Goal: Information Seeking & Learning: Learn about a topic

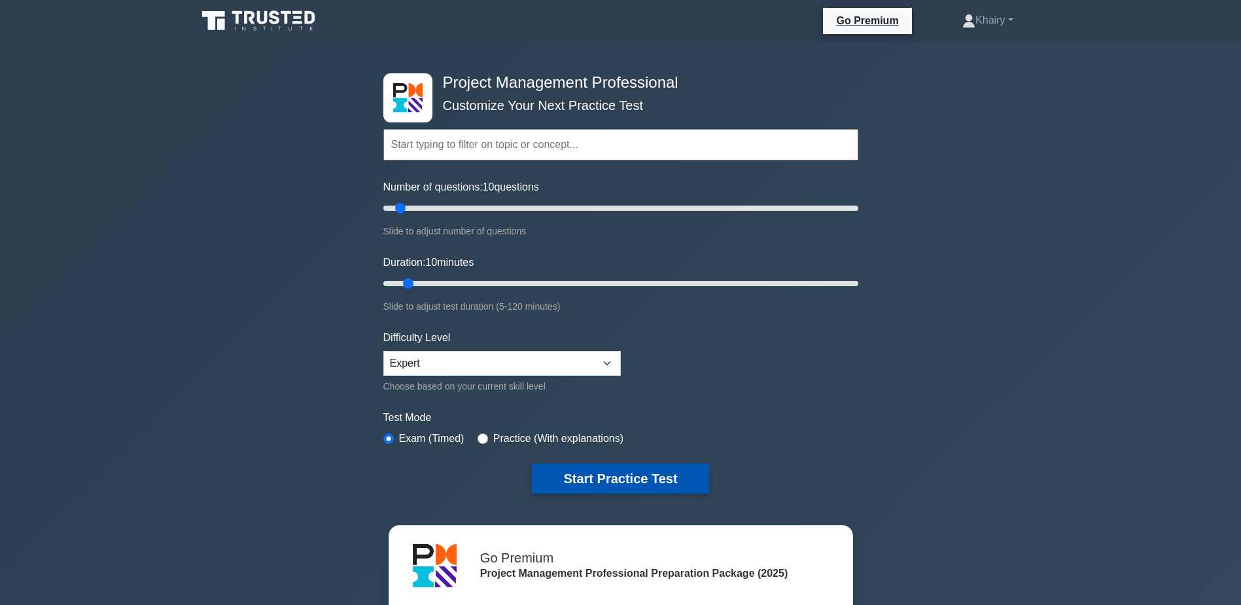
click at [619, 478] on button "Start Practice Test" at bounding box center [620, 478] width 177 height 30
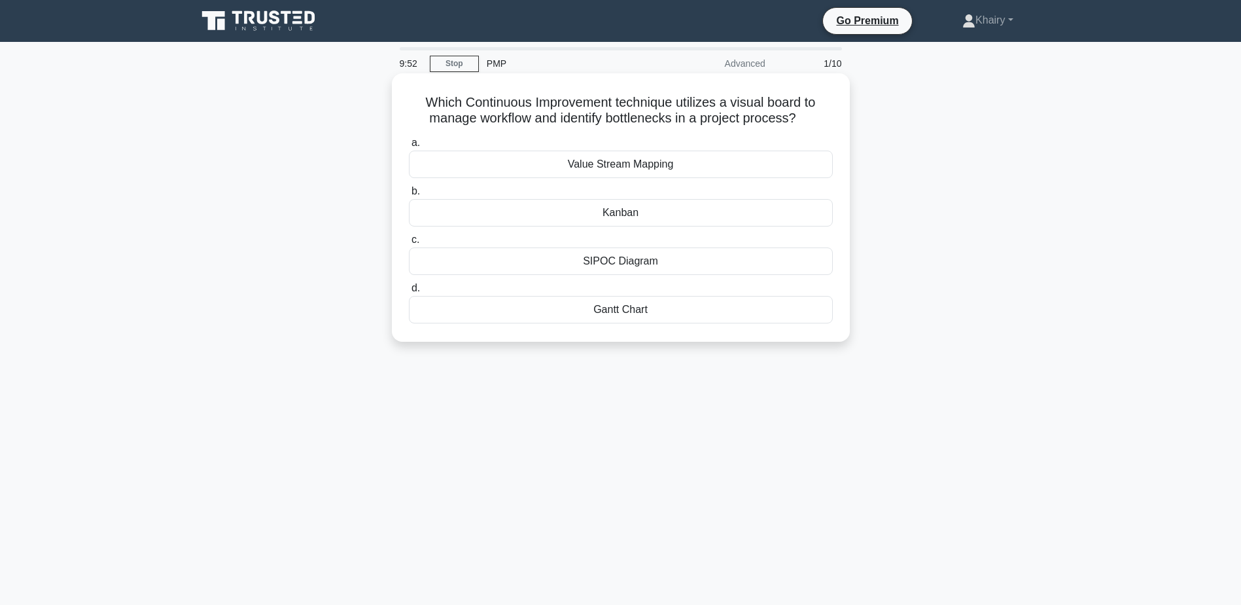
drag, startPoint x: 416, startPoint y: 101, endPoint x: 806, endPoint y: 122, distance: 390.0
click at [806, 122] on h5 "Which Continuous Improvement technique utilizes a visual board to manage workfl…" at bounding box center [621, 110] width 427 height 33
copy h5 "Which Continuous Improvement technique utilizes a visual board to manage workfl…"
click at [620, 164] on div "Value Stream Mapping" at bounding box center [621, 164] width 424 height 27
click at [409, 147] on input "a. Value Stream Mapping" at bounding box center [409, 143] width 0 height 9
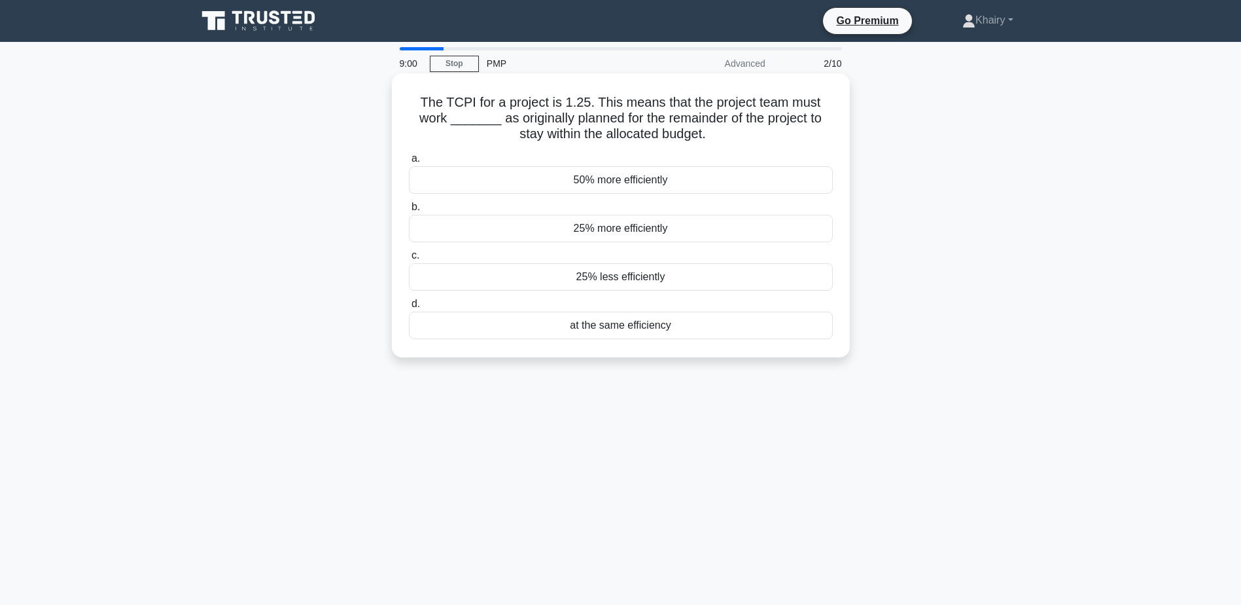
click at [599, 228] on div "25% more efficiently" at bounding box center [621, 228] width 424 height 27
click at [409, 211] on input "b. 25% more efficiently" at bounding box center [409, 207] width 0 height 9
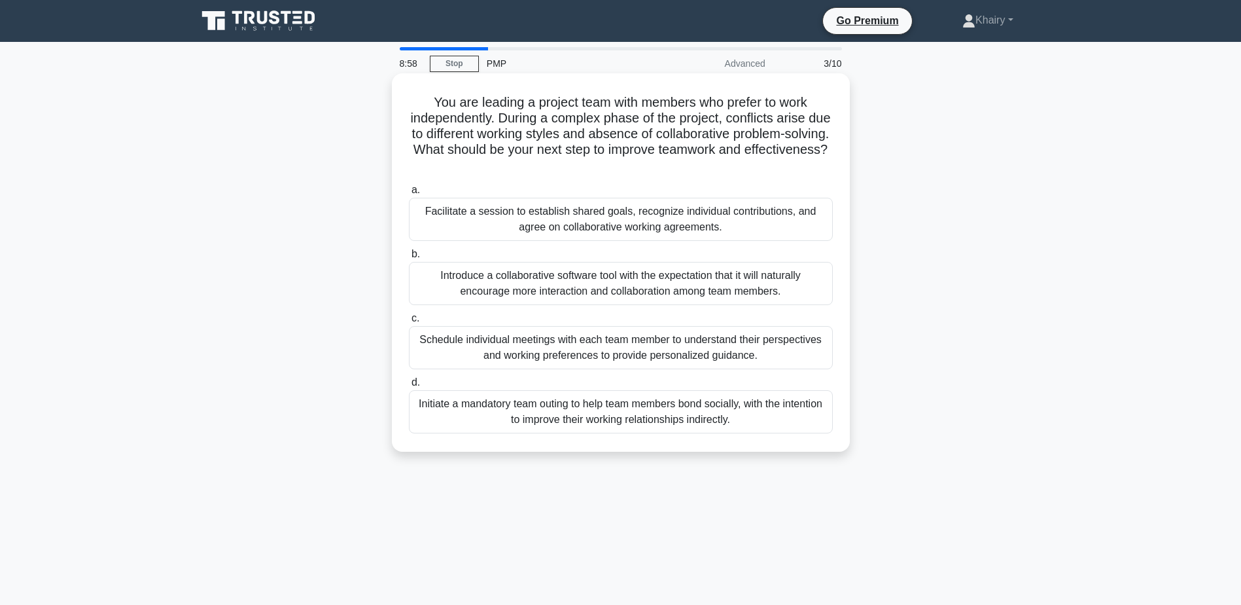
drag, startPoint x: 425, startPoint y: 98, endPoint x: 695, endPoint y: 171, distance: 279.6
click at [695, 171] on h5 "You are leading a project team with members who prefer to work independently. D…" at bounding box center [621, 134] width 427 height 80
copy h5 "You are leading a project team with members who prefer to work independently. D…"
click at [550, 218] on div "Facilitate a session to establish shared goals, recognize individual contributi…" at bounding box center [621, 219] width 424 height 43
click at [409, 194] on input "a. Facilitate a session to establish shared goals, recognize individual contrib…" at bounding box center [409, 190] width 0 height 9
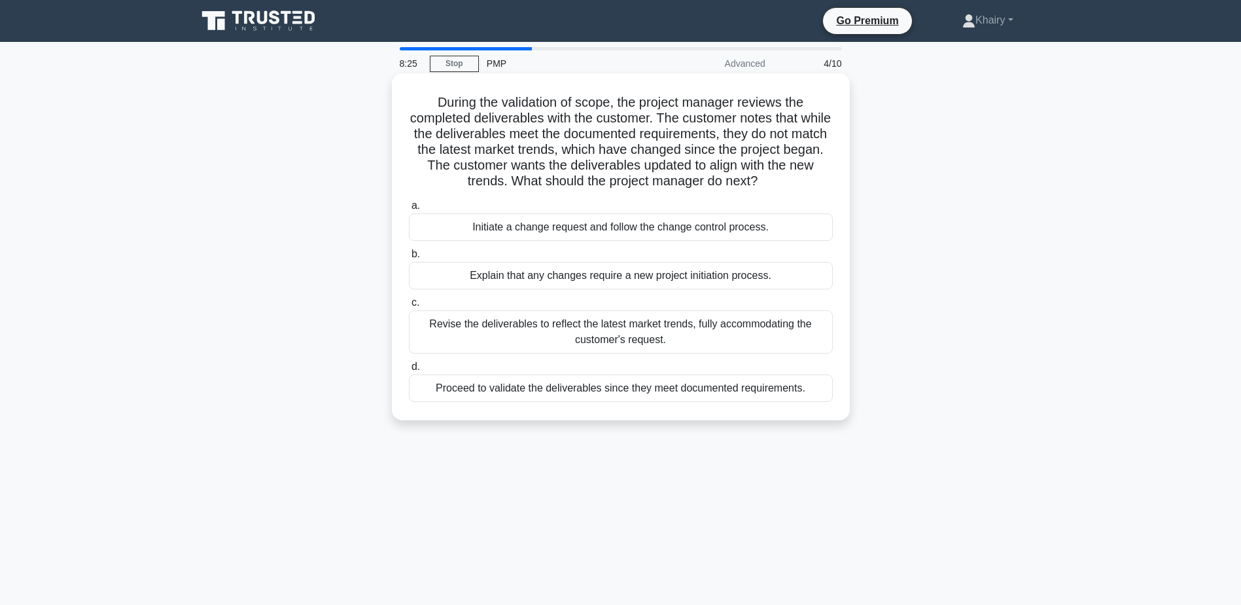
drag, startPoint x: 429, startPoint y: 97, endPoint x: 783, endPoint y: 181, distance: 364.0
click at [783, 181] on h5 "During the validation of scope, the project manager reviews the completed deliv…" at bounding box center [621, 142] width 427 height 96
copy h5 "During the validation of scope, the project manager reviews the completed deliv…"
click at [571, 226] on div "Initiate a change request and follow the change control process." at bounding box center [621, 226] width 424 height 27
click at [409, 210] on input "a. Initiate a change request and follow the change control process." at bounding box center [409, 206] width 0 height 9
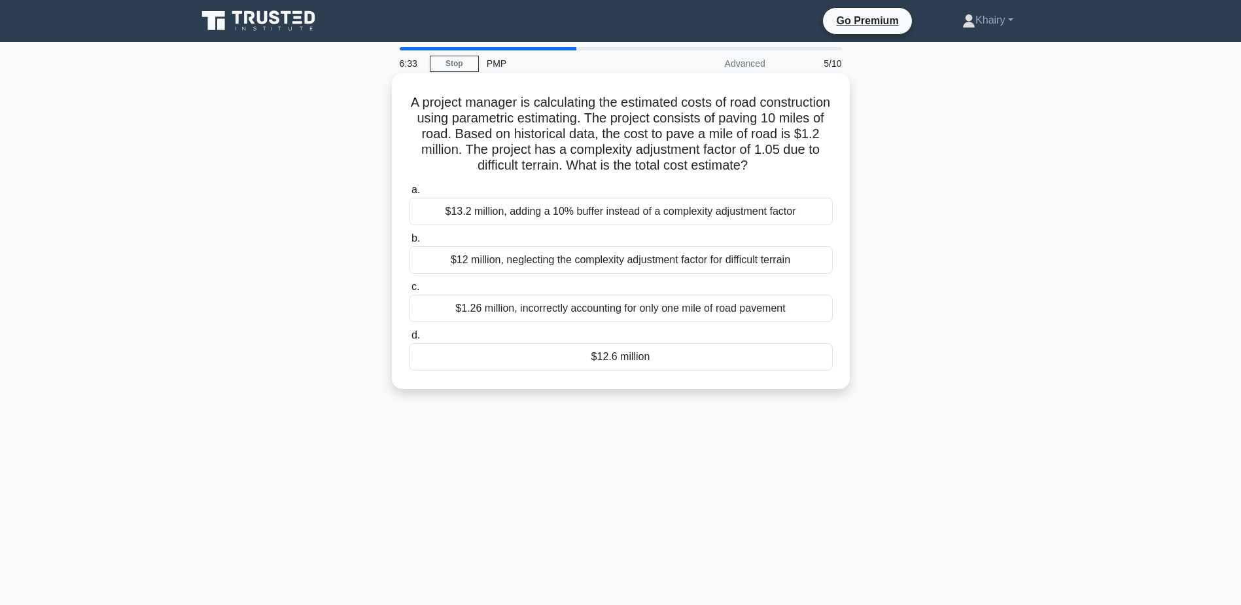
click at [556, 310] on div "$1.26 million, incorrectly accounting for only one mile of road pavement" at bounding box center [621, 307] width 424 height 27
click at [409, 291] on input "c. $1.26 million, incorrectly accounting for only one mile of road pavement" at bounding box center [409, 287] width 0 height 9
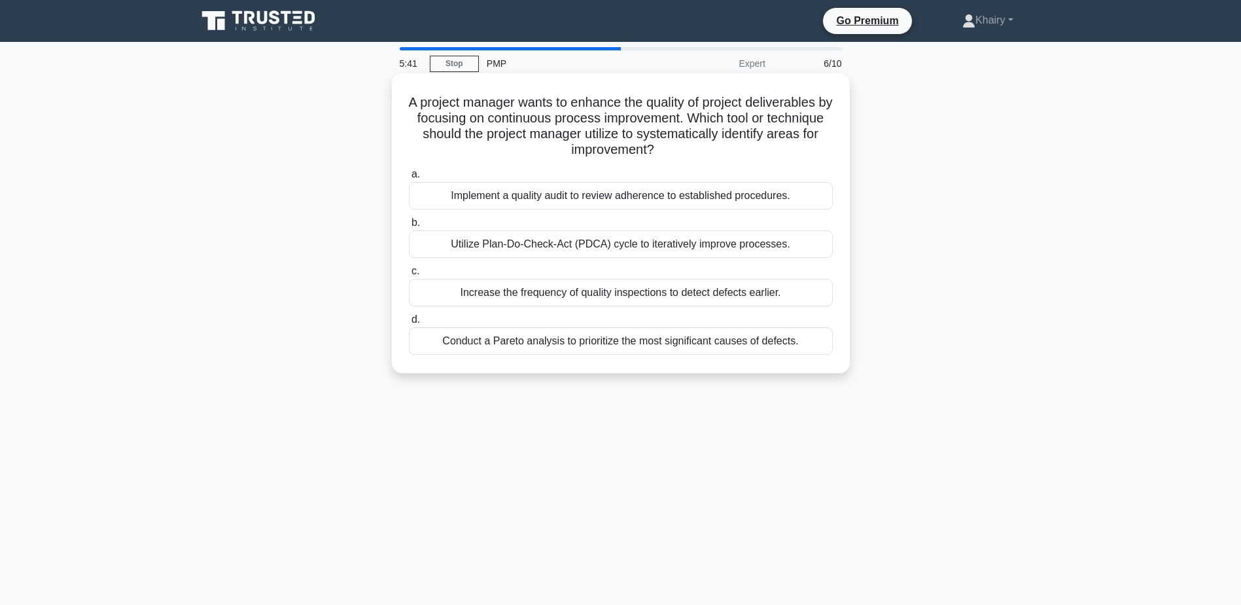
click at [555, 346] on div "Conduct a Pareto analysis to prioritize the most significant causes of defects." at bounding box center [621, 340] width 424 height 27
click at [409, 324] on input "d. Conduct a Pareto analysis to prioritize the most significant causes of defec…" at bounding box center [409, 319] width 0 height 9
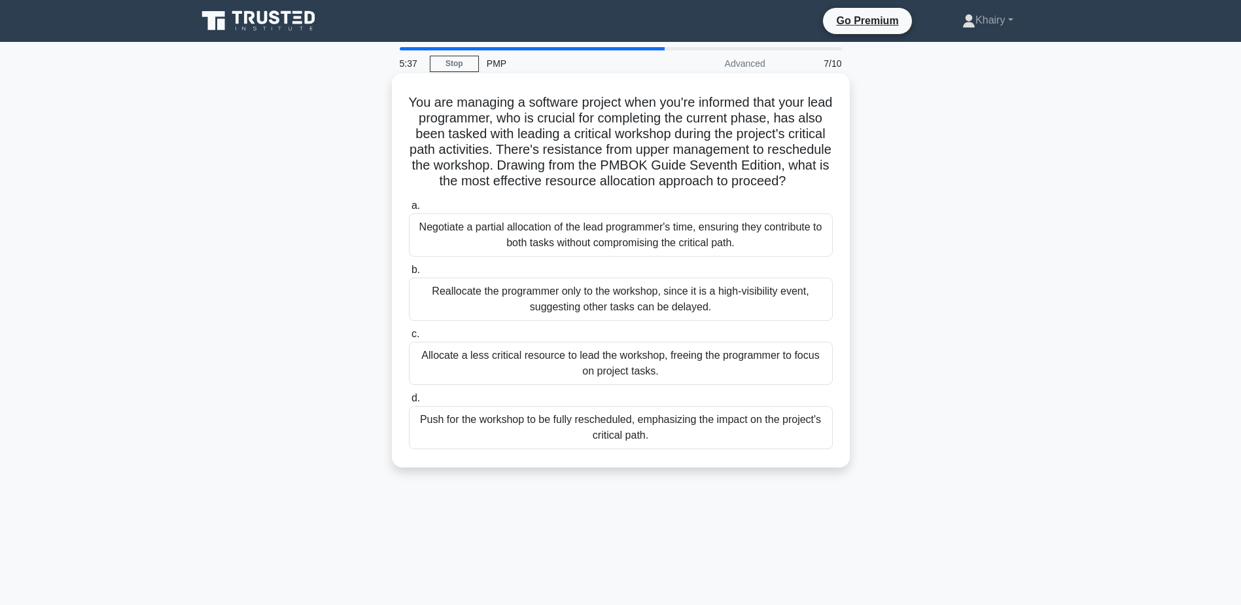
drag, startPoint x: 416, startPoint y: 95, endPoint x: 685, endPoint y: 196, distance: 287.5
click at [685, 190] on h5 "You are managing a software project when you're informed that your lead program…" at bounding box center [621, 142] width 427 height 96
copy h5 "You are managing a software project when you're informed that your lead program…"
click at [588, 252] on div "Negotiate a partial allocation of the lead programmer's time, ensuring they con…" at bounding box center [621, 234] width 424 height 43
click at [409, 210] on input "a. Negotiate a partial allocation of the lead programmer's time, ensuring they …" at bounding box center [409, 206] width 0 height 9
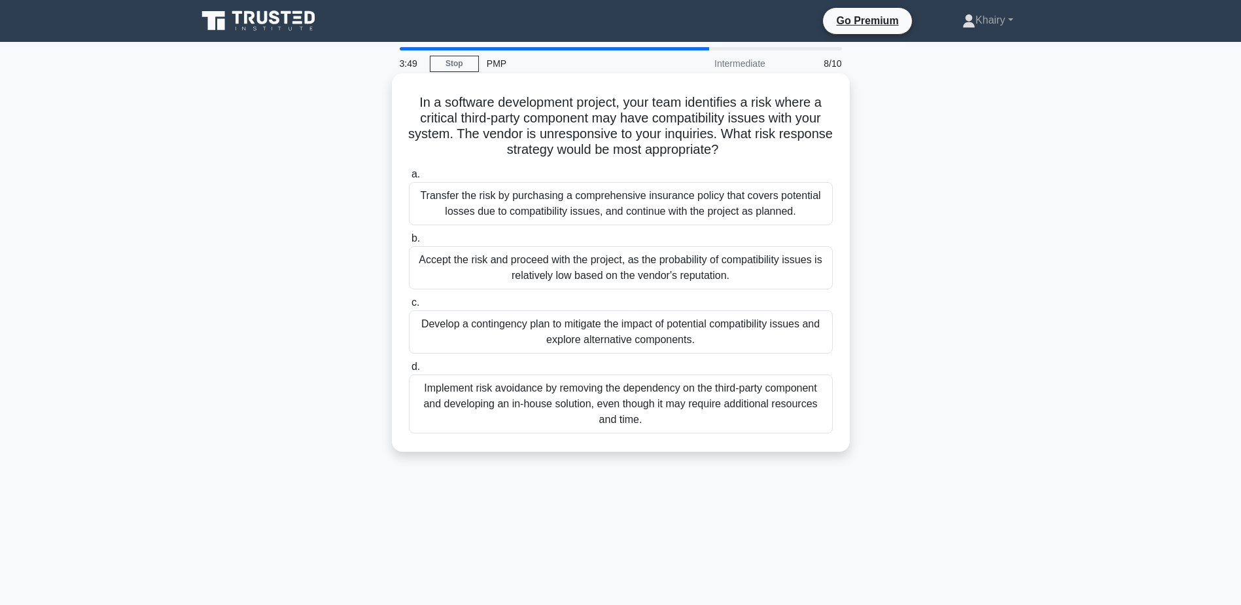
drag, startPoint x: 401, startPoint y: 101, endPoint x: 810, endPoint y: 148, distance: 411.1
click at [810, 148] on div "In a software development project, your team identifies a risk where a critical…" at bounding box center [621, 263] width 448 height 368
copy h5 "In a software development project, your team identifies a risk where a critical…"
click at [594, 337] on div "Develop a contingency plan to mitigate the impact of potential compatibility is…" at bounding box center [621, 331] width 424 height 43
click at [409, 307] on input "c. Develop a contingency plan to mitigate the impact of potential compatibility…" at bounding box center [409, 302] width 0 height 9
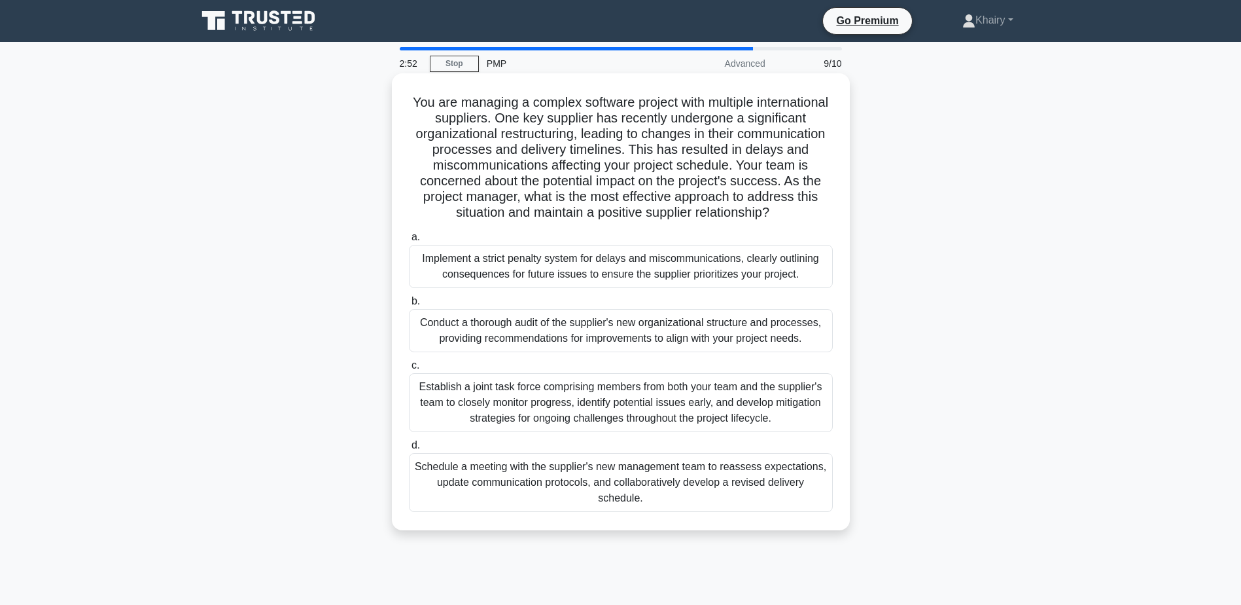
drag, startPoint x: 440, startPoint y: 95, endPoint x: 804, endPoint y: 210, distance: 381.0
click at [804, 210] on h5 "You are managing a complex software project with multiple international supplie…" at bounding box center [621, 157] width 427 height 127
copy h5 "You are managing a complex software project with multiple international supplie…"
click at [599, 487] on div "Schedule a meeting with the supplier's new management team to reassess expectat…" at bounding box center [621, 482] width 424 height 59
click at [409, 450] on input "d. Schedule a meeting with the supplier's new management team to reassess expec…" at bounding box center [409, 445] width 0 height 9
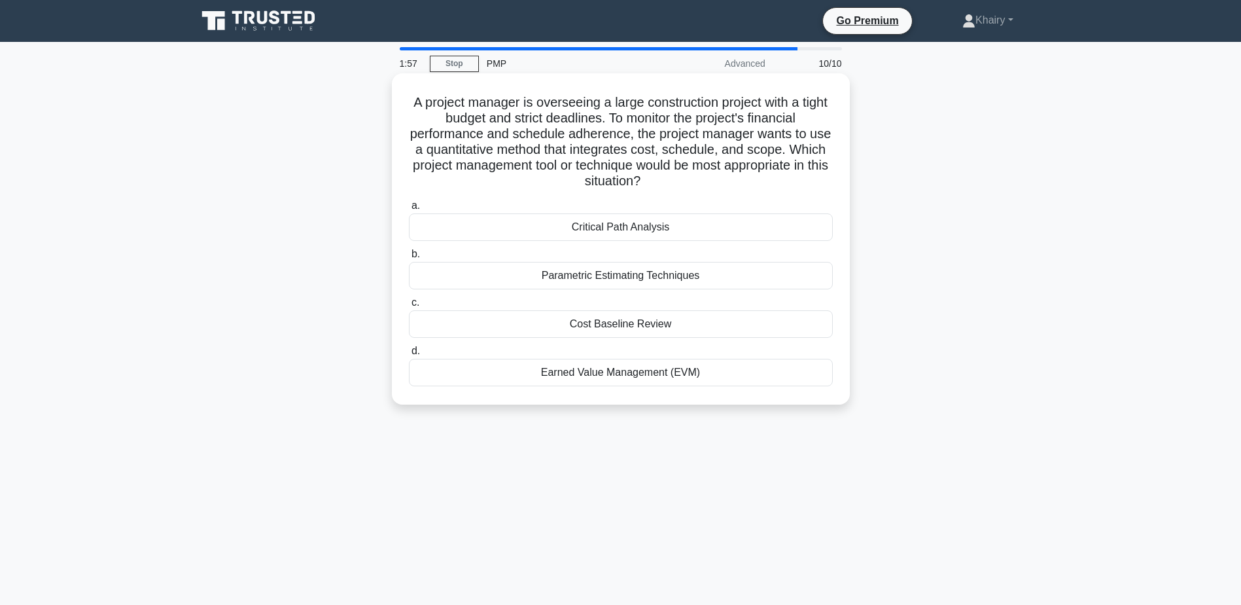
drag, startPoint x: 423, startPoint y: 101, endPoint x: 709, endPoint y: 181, distance: 297.6
click at [709, 181] on h5 "A project manager is overseeing a large construction project with a tight budge…" at bounding box center [621, 142] width 427 height 96
copy h5 "A project manager is overseeing a large construction project with a tight budge…"
click at [626, 372] on div "Earned Value Management (EVM)" at bounding box center [621, 372] width 424 height 27
click at [409, 355] on input "d. Earned Value Management (EVM)" at bounding box center [409, 351] width 0 height 9
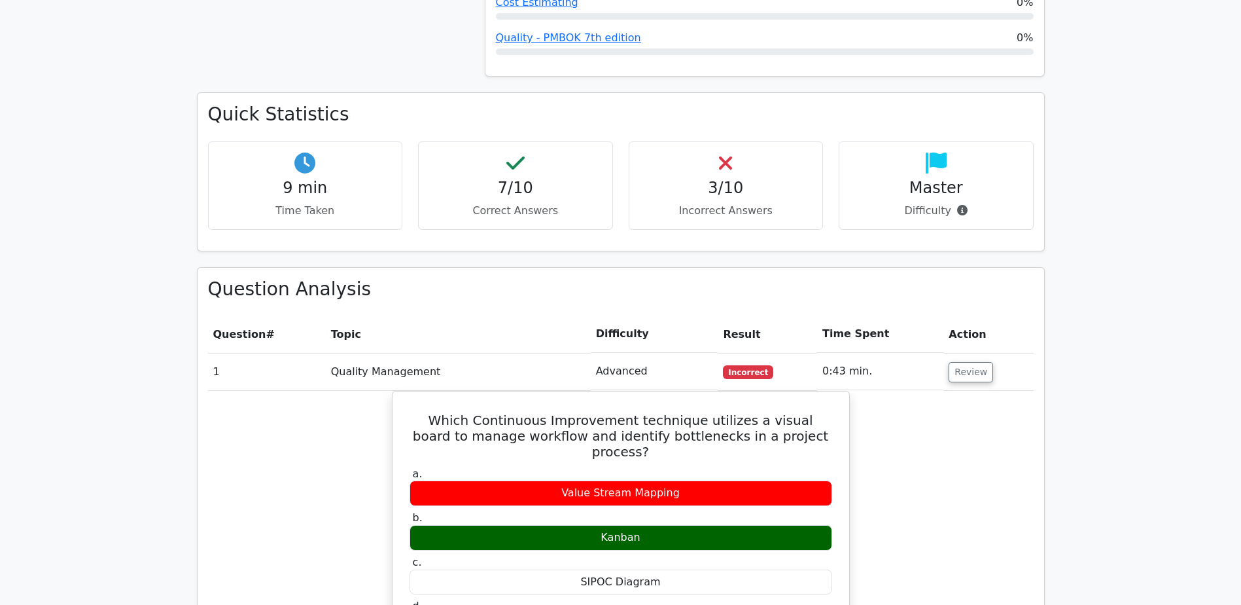
scroll to position [916, 0]
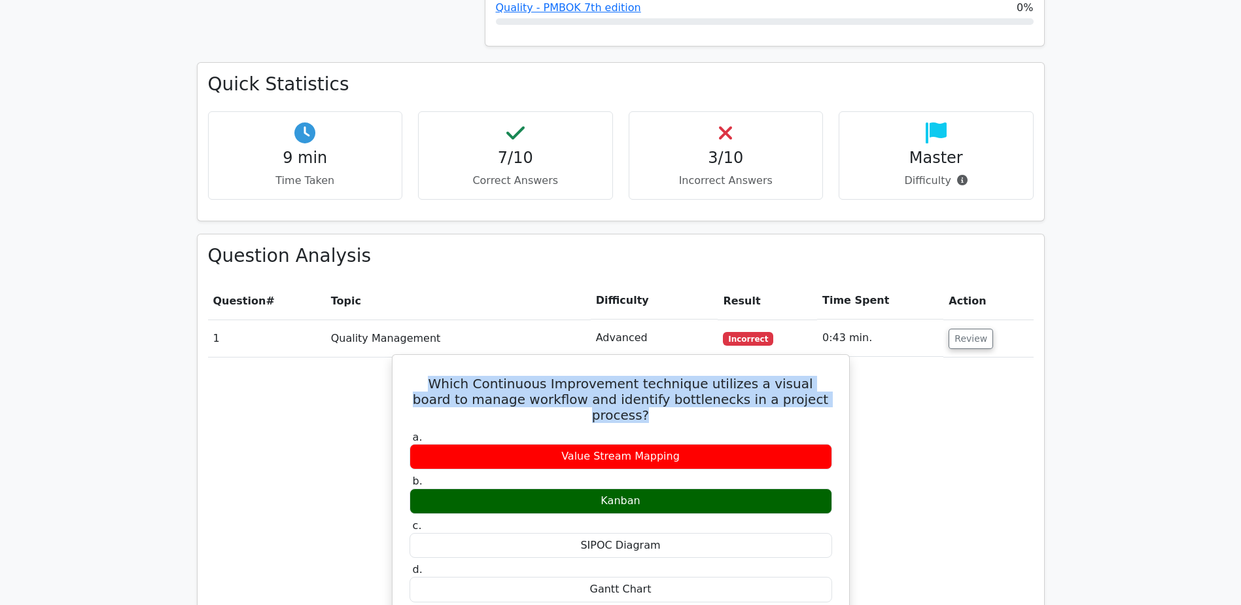
drag, startPoint x: 416, startPoint y: 327, endPoint x: 817, endPoint y: 356, distance: 401.6
click at [817, 360] on div "Which Continuous Improvement technique utilizes a visual board to manage workfl…" at bounding box center [621, 571] width 446 height 423
copy h5 "Which Continuous Improvement technique utilizes a visual board to manage workfl…"
drag, startPoint x: 588, startPoint y: 434, endPoint x: 664, endPoint y: 431, distance: 76.0
click at [664, 488] on div "Kanban" at bounding box center [621, 501] width 423 height 26
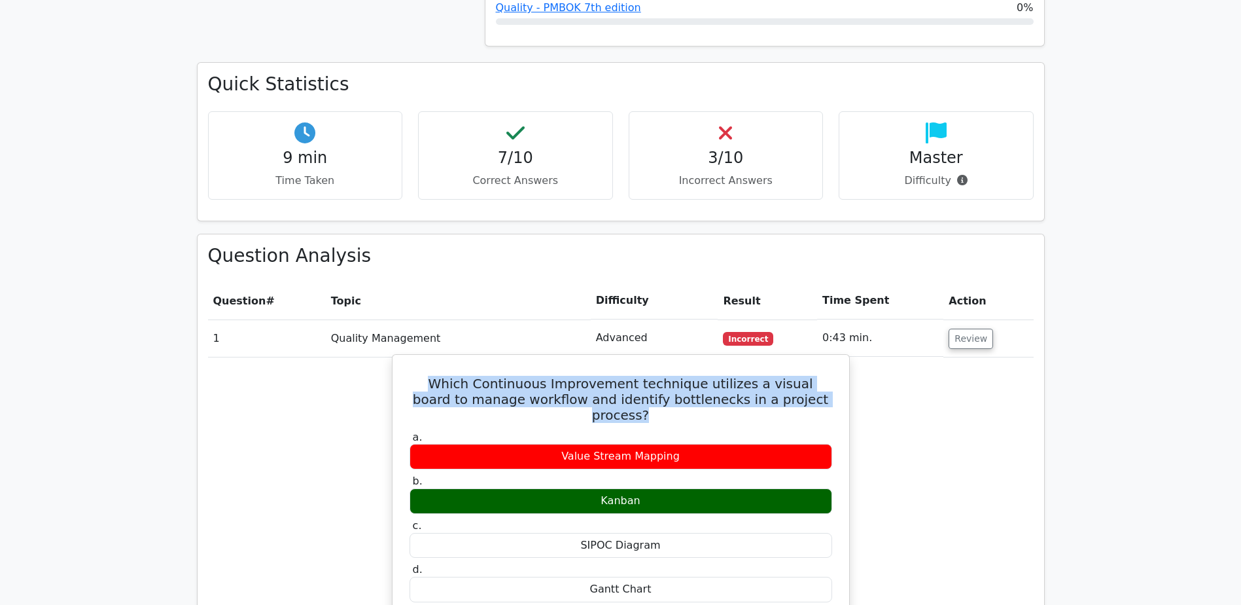
copy div "Kanban"
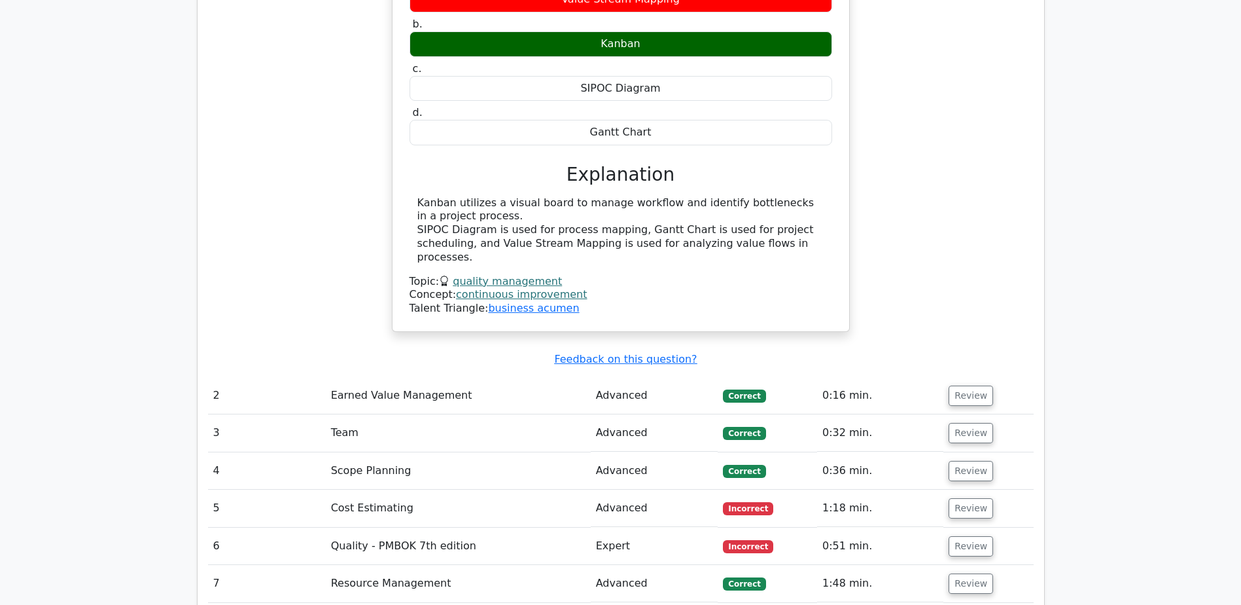
scroll to position [1309, 0]
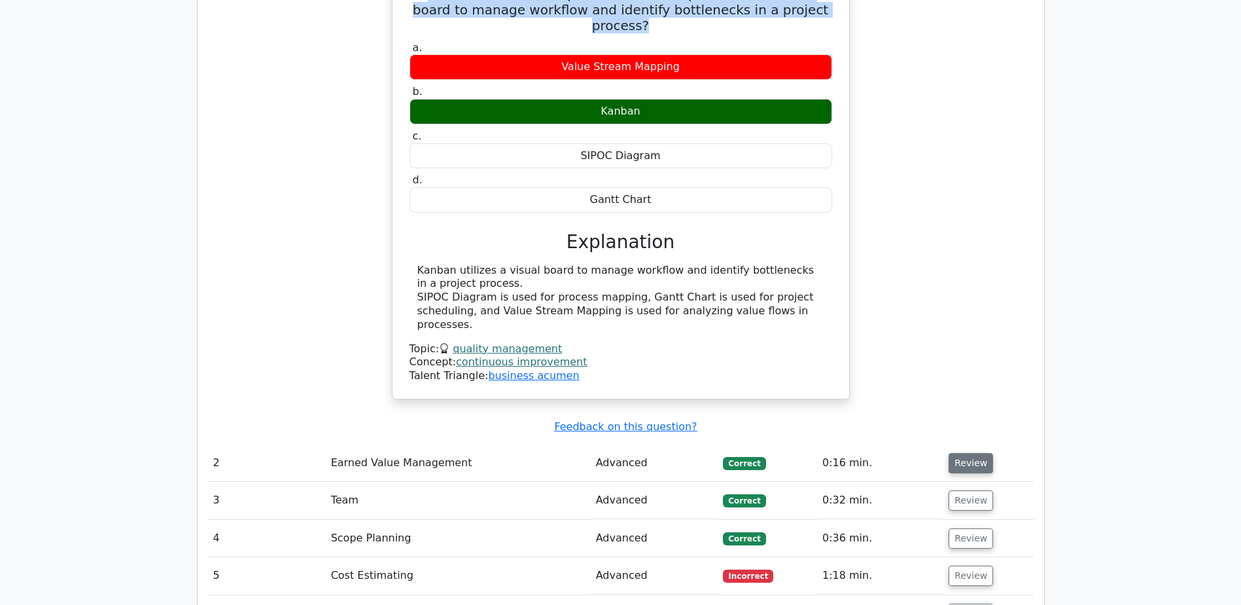
click at [974, 453] on button "Review" at bounding box center [971, 463] width 45 height 20
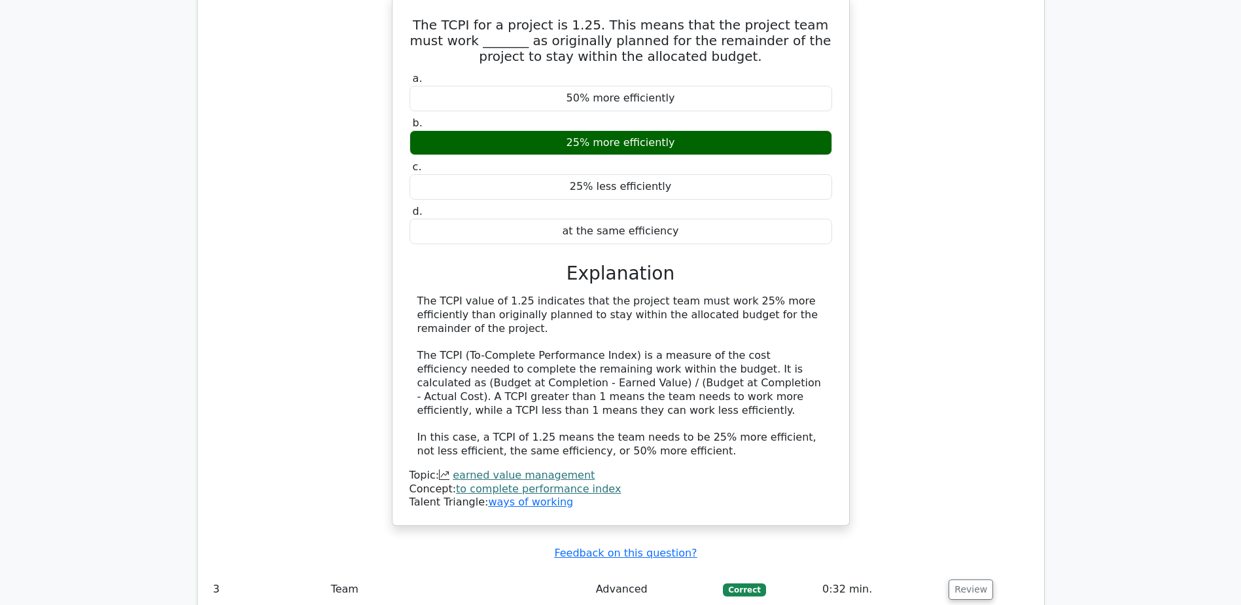
scroll to position [1963, 0]
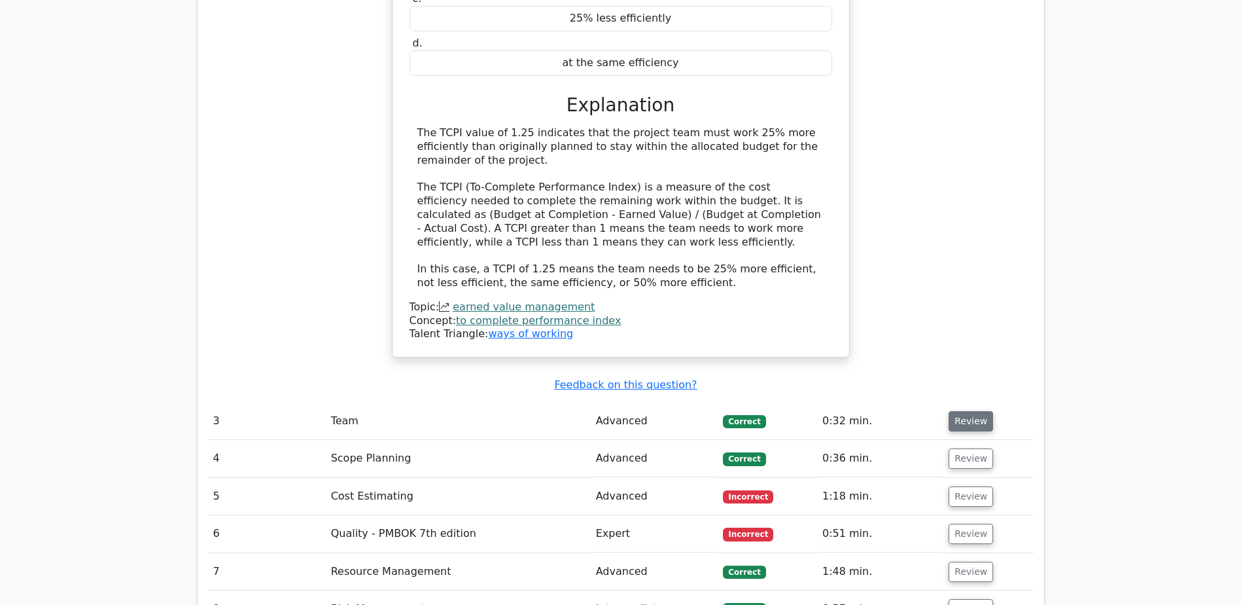
click at [961, 411] on button "Review" at bounding box center [971, 421] width 45 height 20
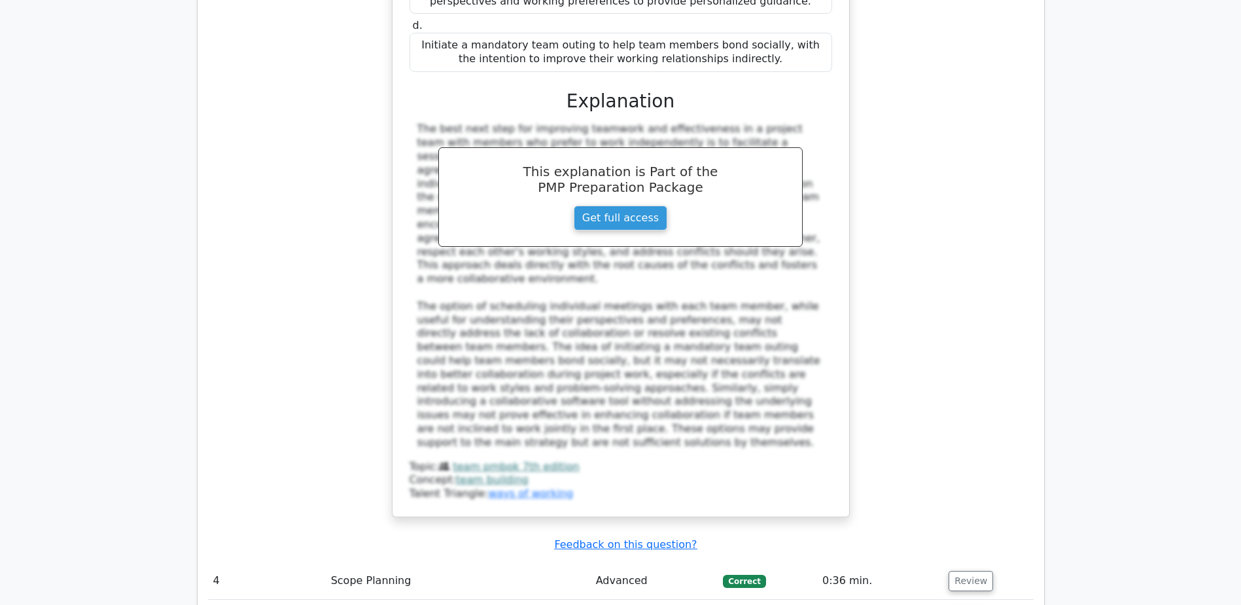
scroll to position [2749, 0]
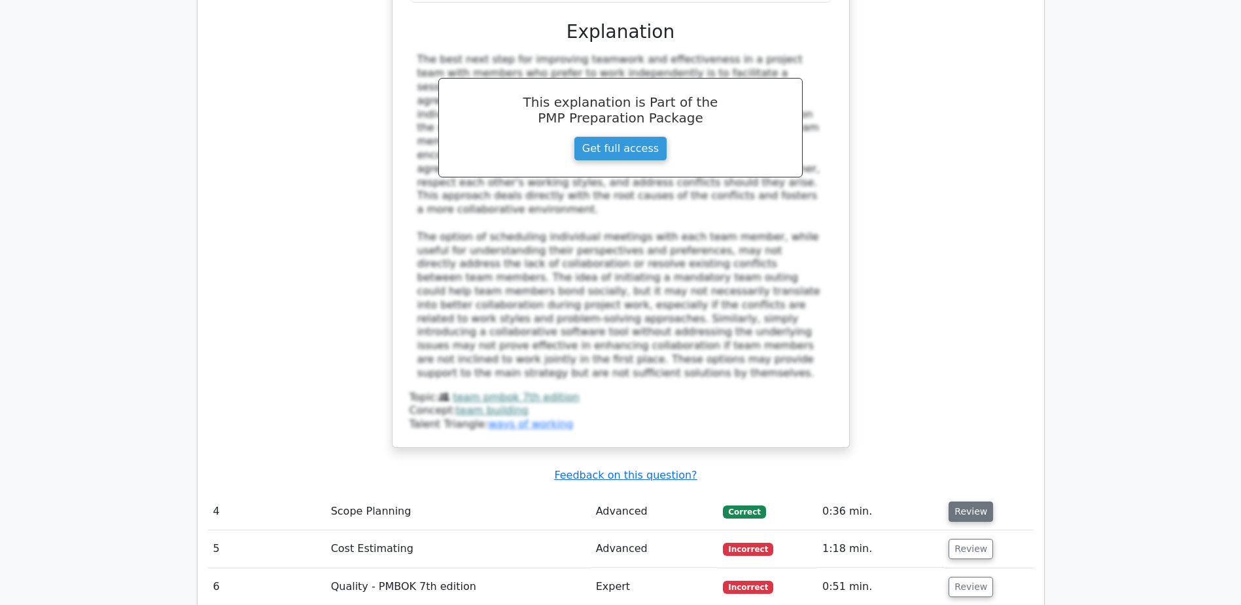
click at [963, 501] on button "Review" at bounding box center [971, 511] width 45 height 20
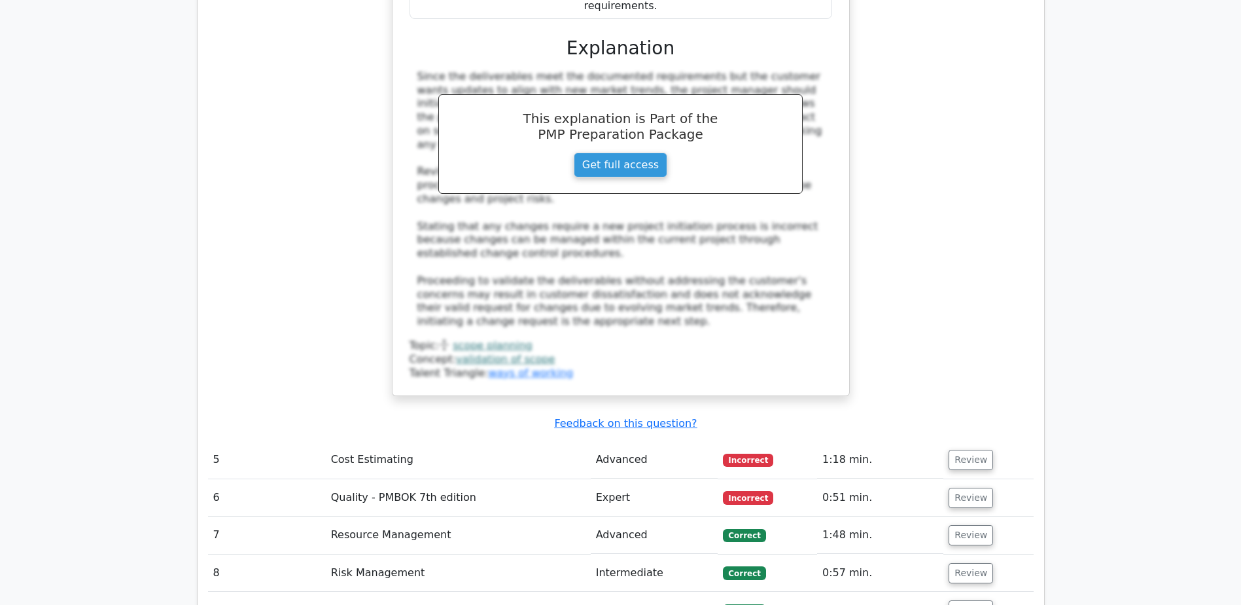
scroll to position [3599, 0]
click at [968, 448] on button "Review" at bounding box center [971, 458] width 45 height 20
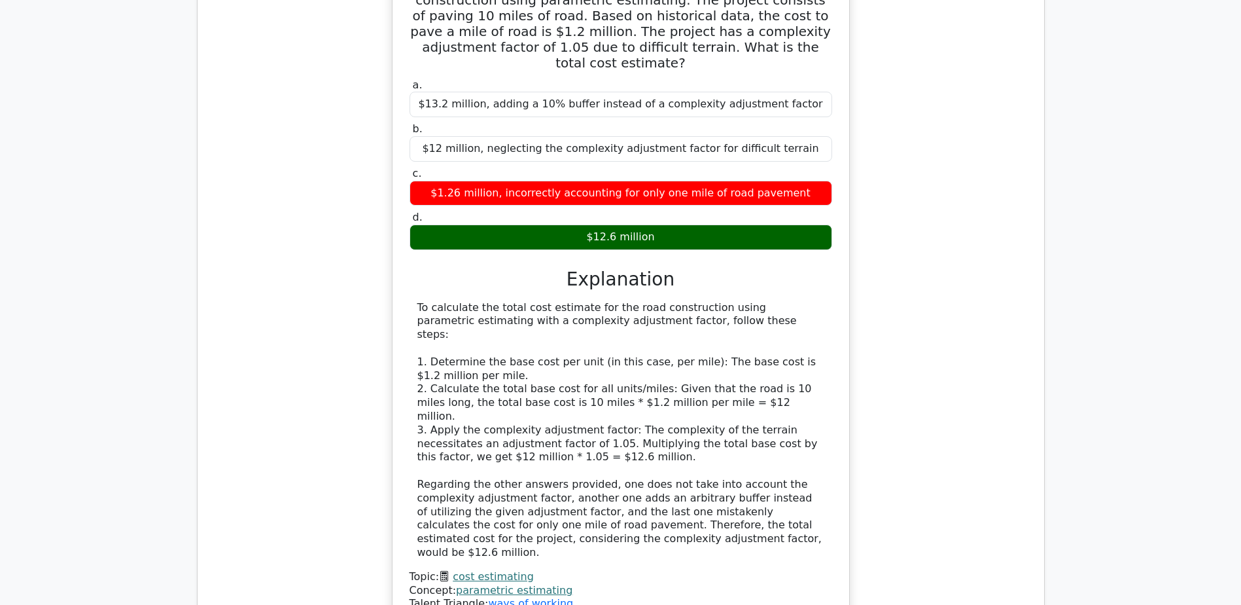
scroll to position [4123, 0]
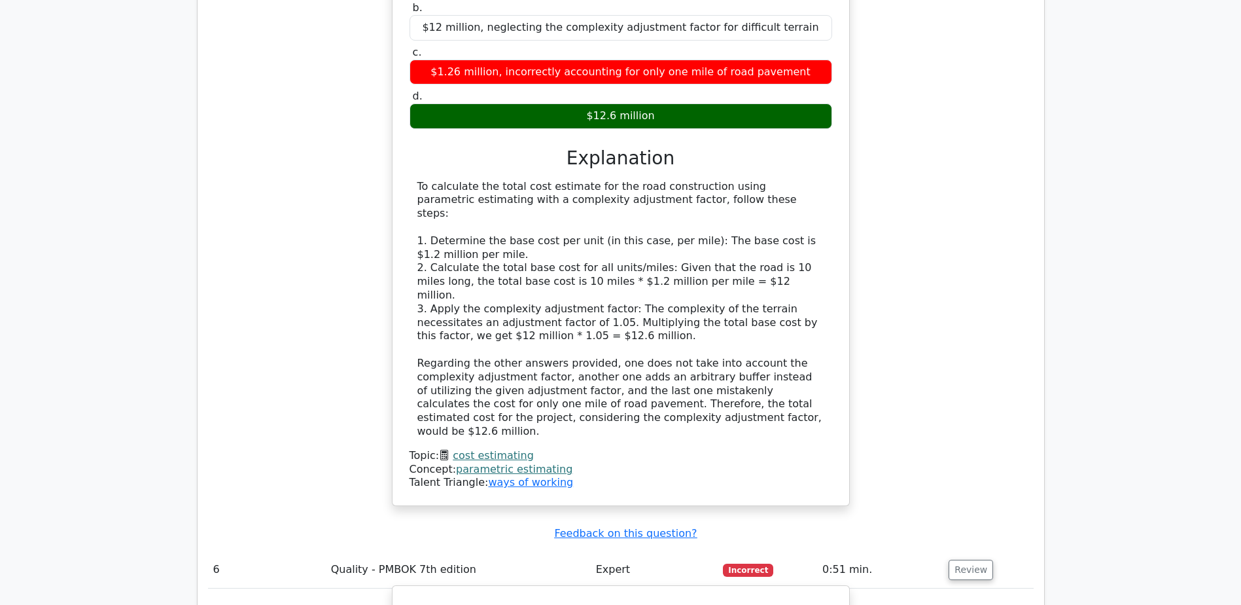
scroll to position [4385, 0]
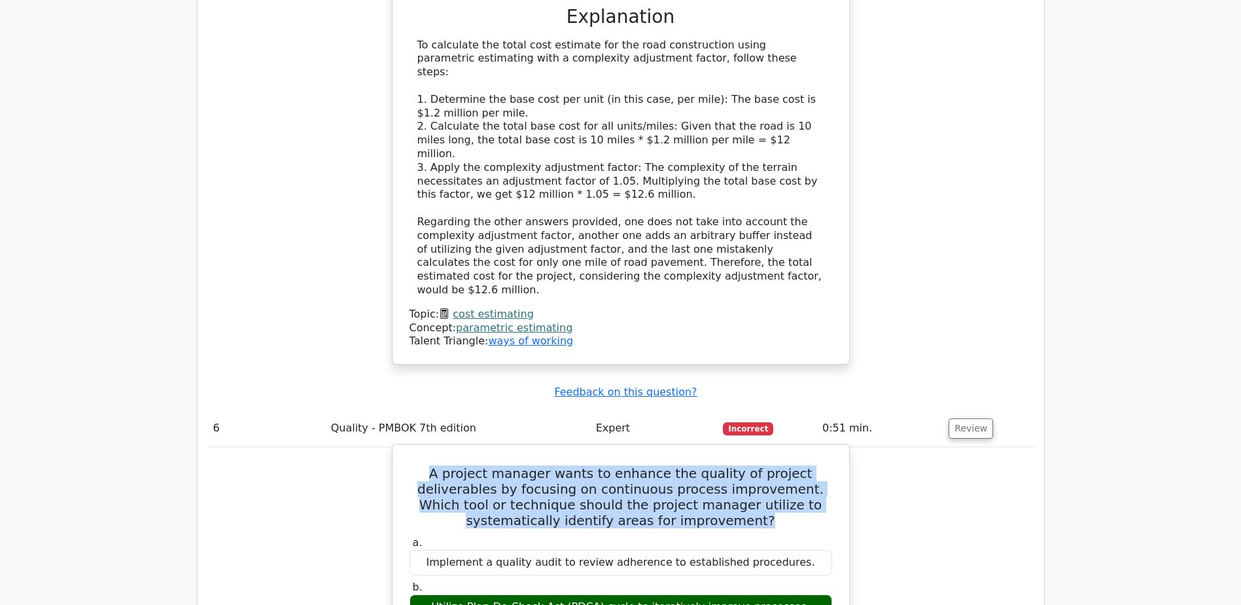
drag, startPoint x: 408, startPoint y: 238, endPoint x: 719, endPoint y: 296, distance: 315.6
click at [719, 465] on h5 "A project manager wants to enhance the quality of project deliverables by focus…" at bounding box center [620, 496] width 425 height 63
copy h5 "A project manager wants to enhance the quality of project deliverables by focus…"
drag, startPoint x: 429, startPoint y: 376, endPoint x: 796, endPoint y: 378, distance: 367.1
click at [796, 594] on div "Utilize Plan-Do-Check-Act (PDCA) cycle to iteratively improve processes." at bounding box center [621, 607] width 423 height 26
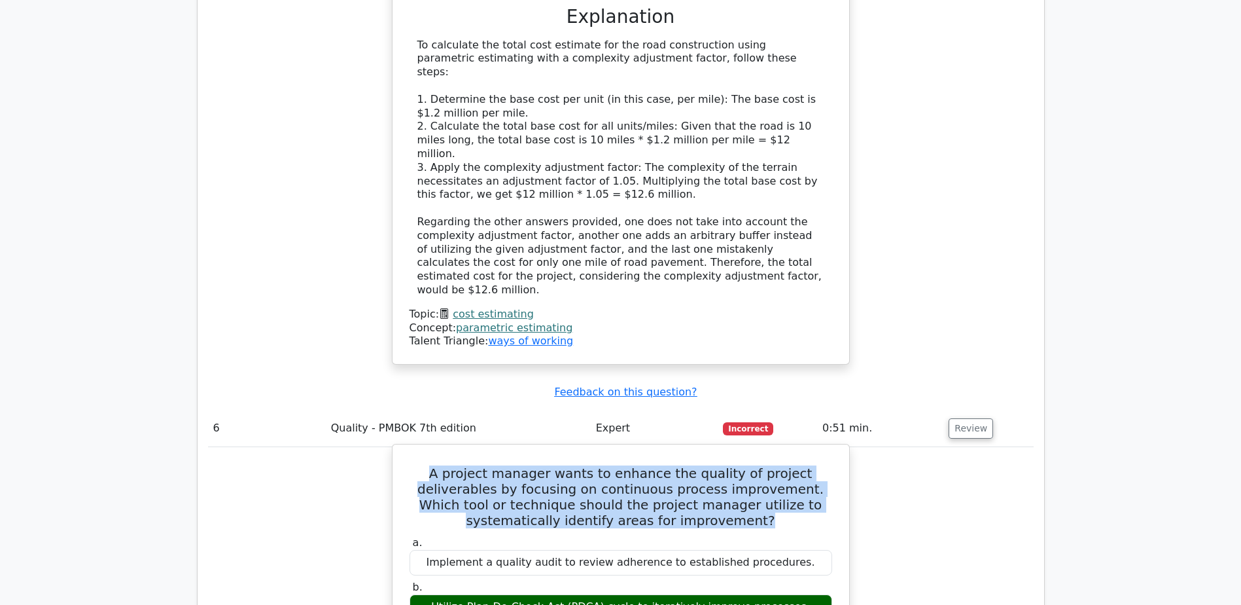
copy div "Utilize Plan-Do-Check-Act (PDCA) cycle to iteratively improve processes."
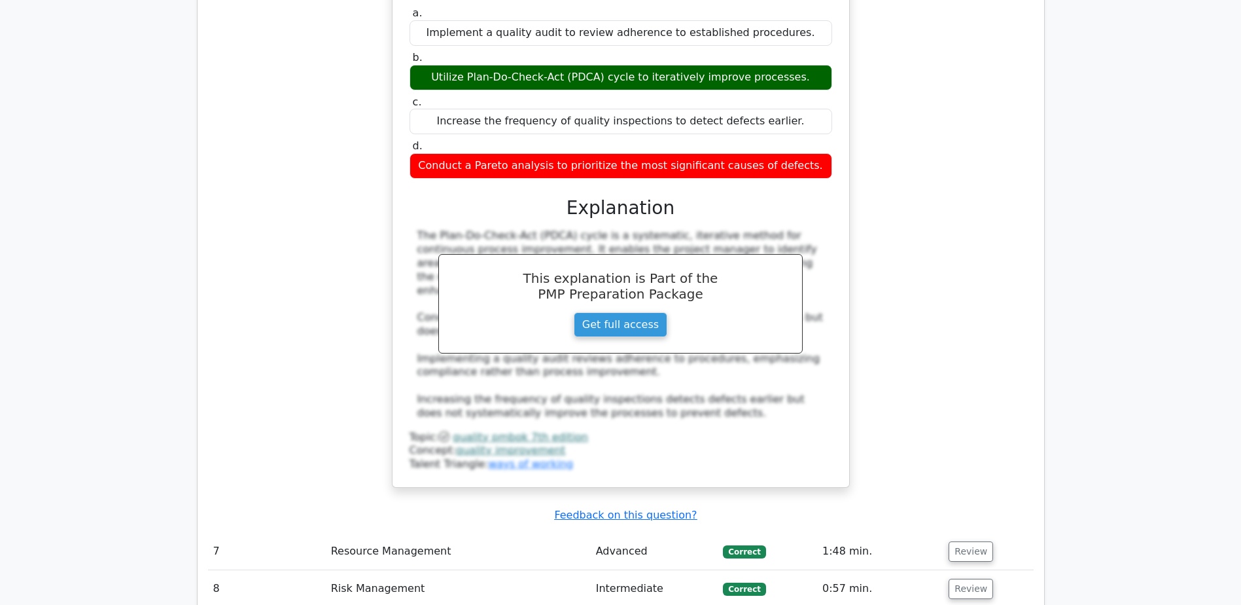
scroll to position [4974, 0]
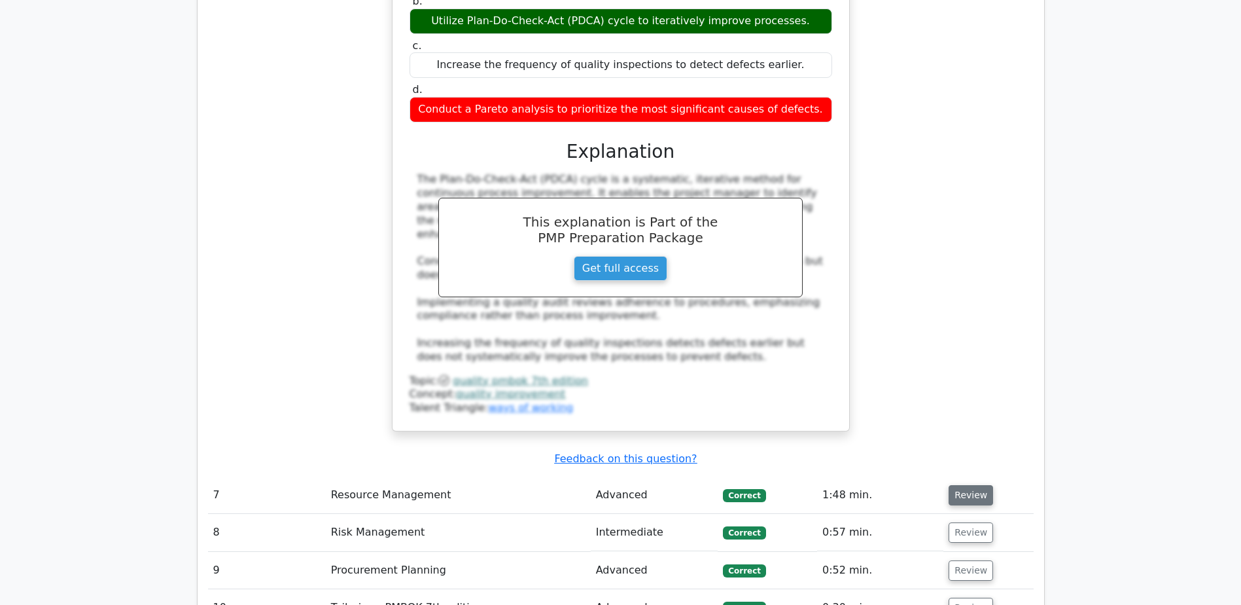
click at [961, 485] on button "Review" at bounding box center [971, 495] width 45 height 20
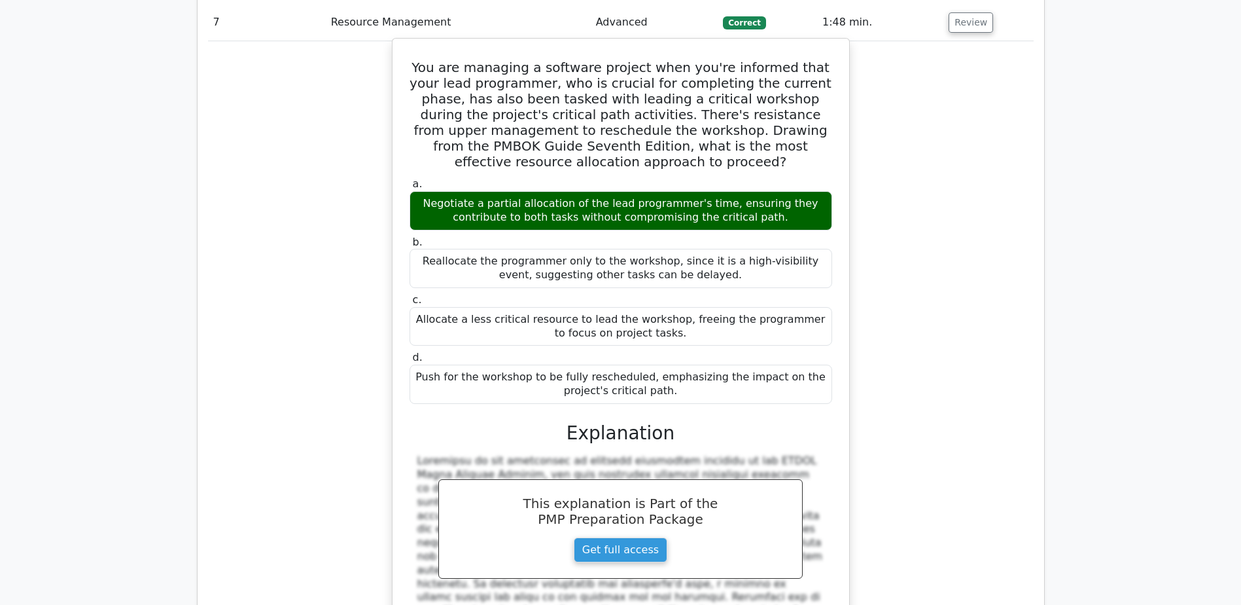
scroll to position [5759, 0]
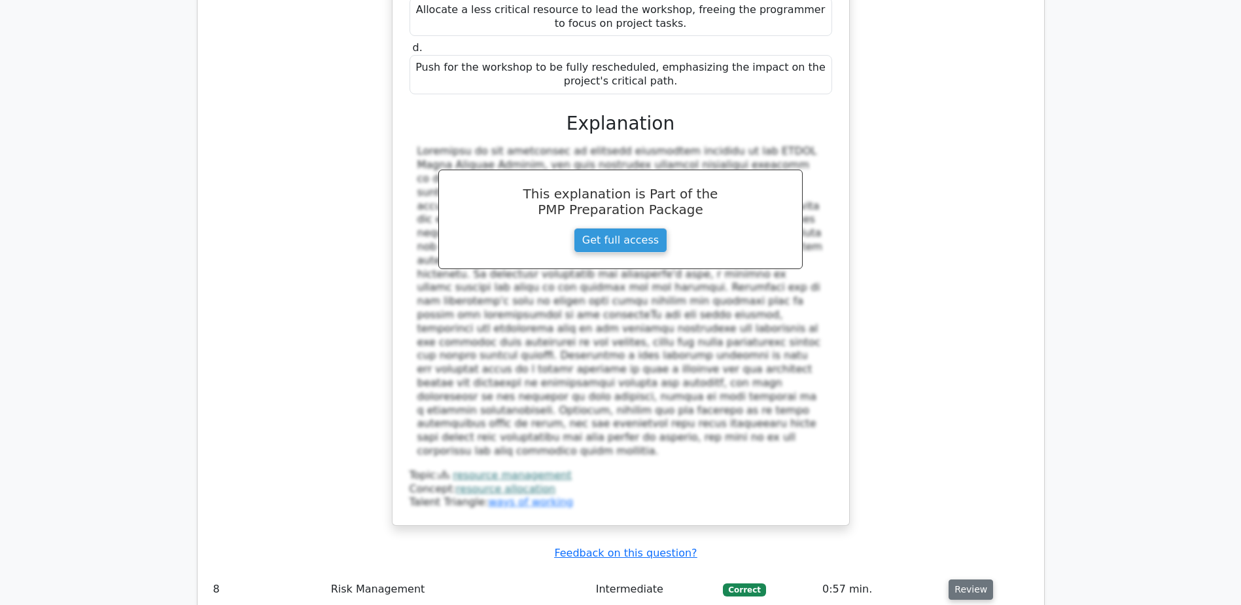
click at [966, 579] on button "Review" at bounding box center [971, 589] width 45 height 20
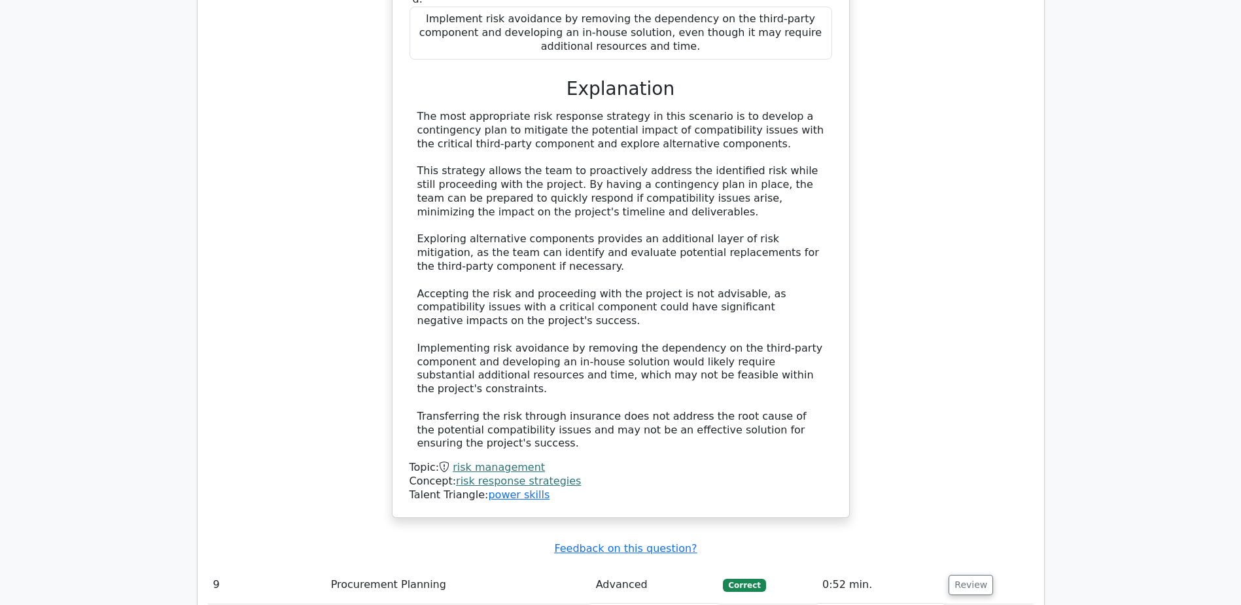
scroll to position [6675, 0]
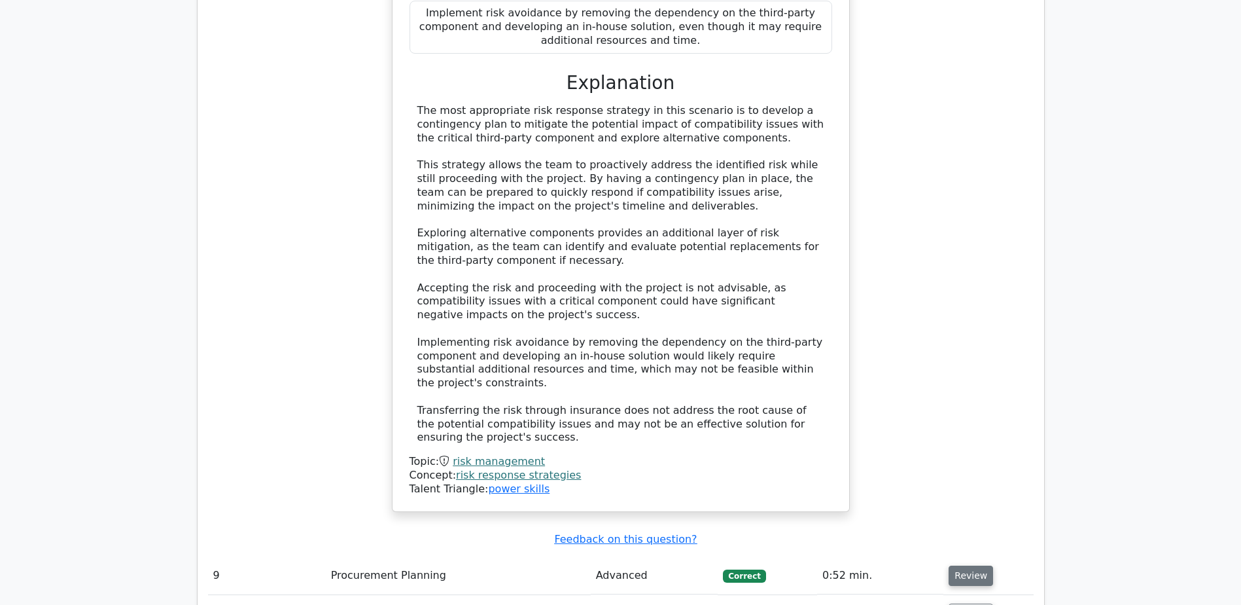
click at [963, 565] on button "Review" at bounding box center [971, 575] width 45 height 20
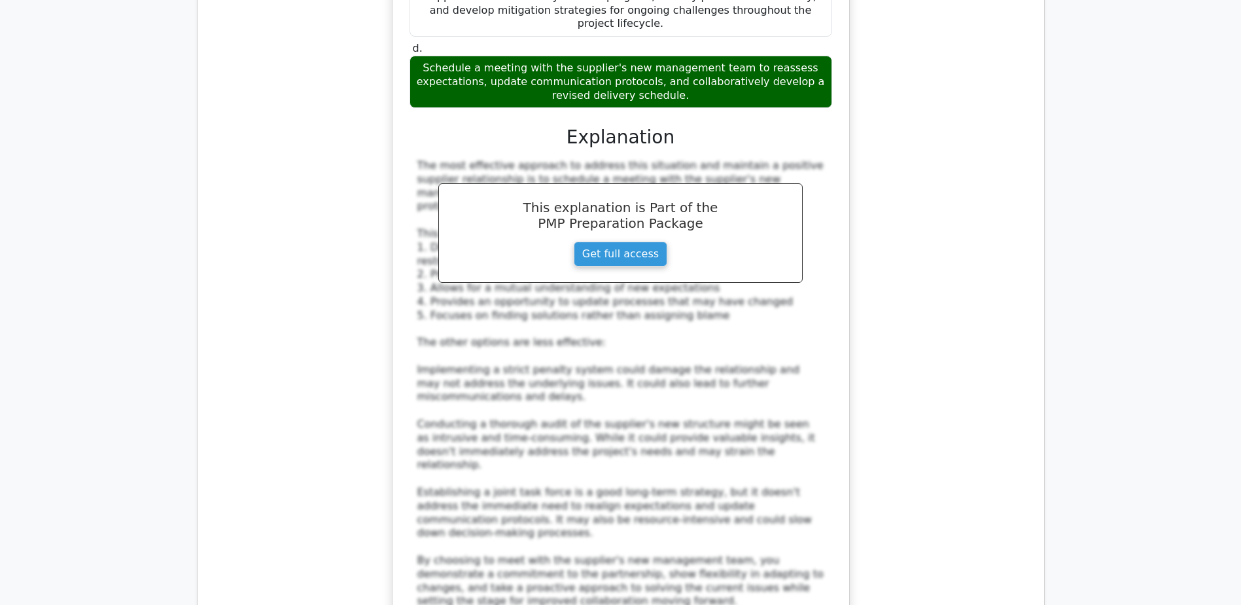
scroll to position [7657, 0]
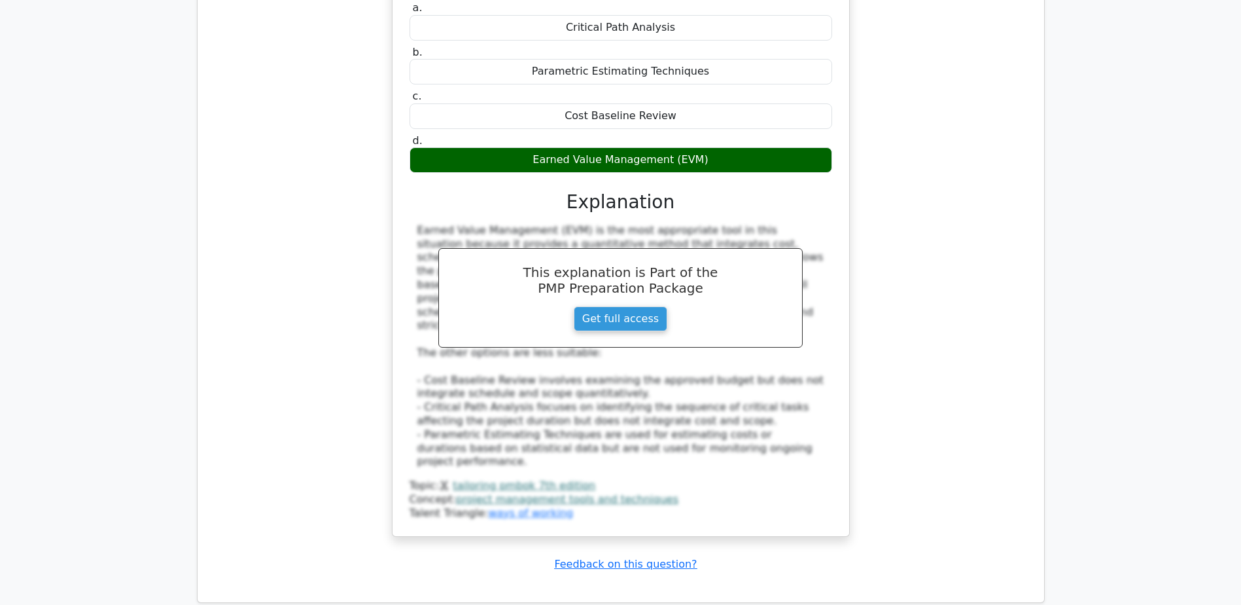
scroll to position [8697, 0]
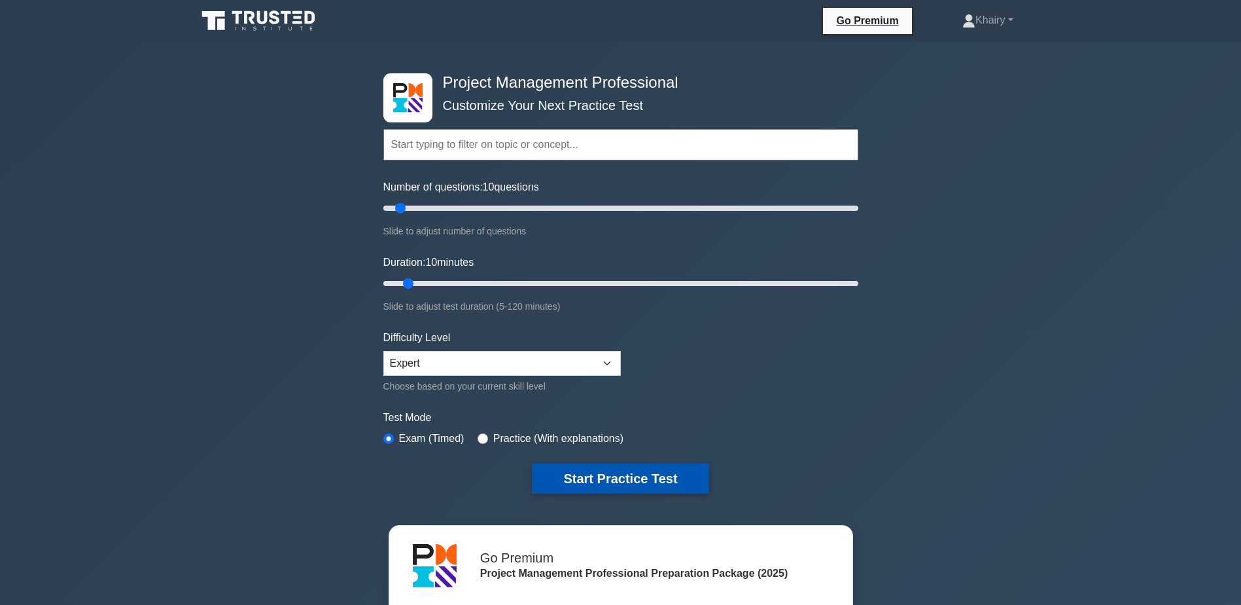
click at [643, 478] on button "Start Practice Test" at bounding box center [620, 478] width 177 height 30
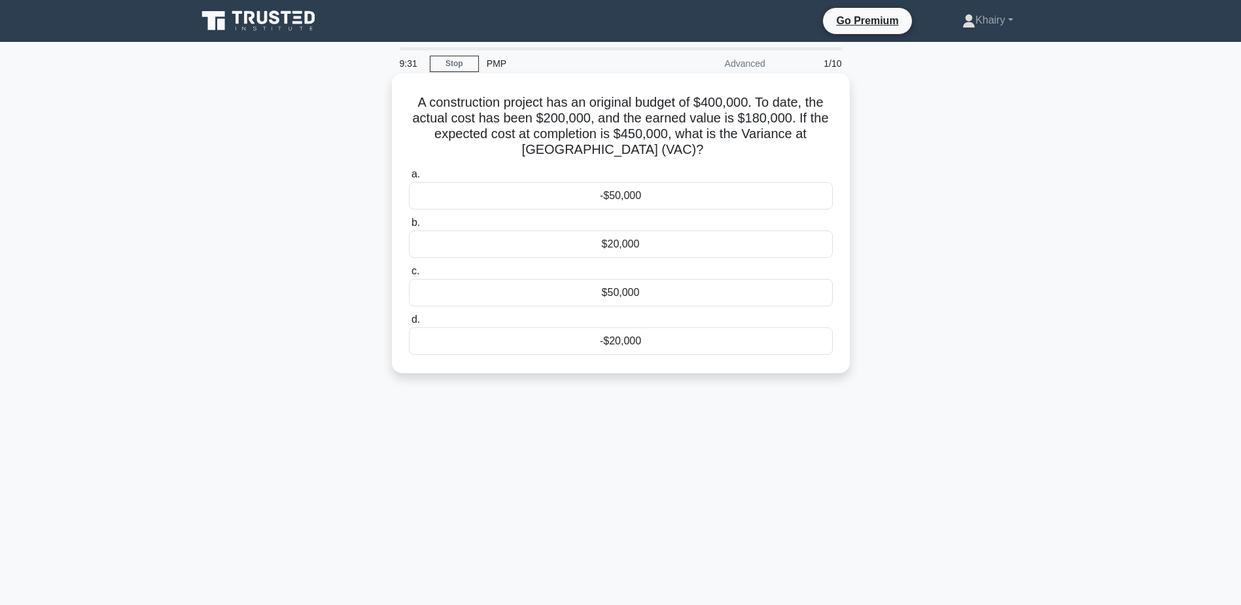
click at [622, 198] on div "-$50,000" at bounding box center [621, 195] width 424 height 27
click at [409, 179] on input "a. -$50,000" at bounding box center [409, 174] width 0 height 9
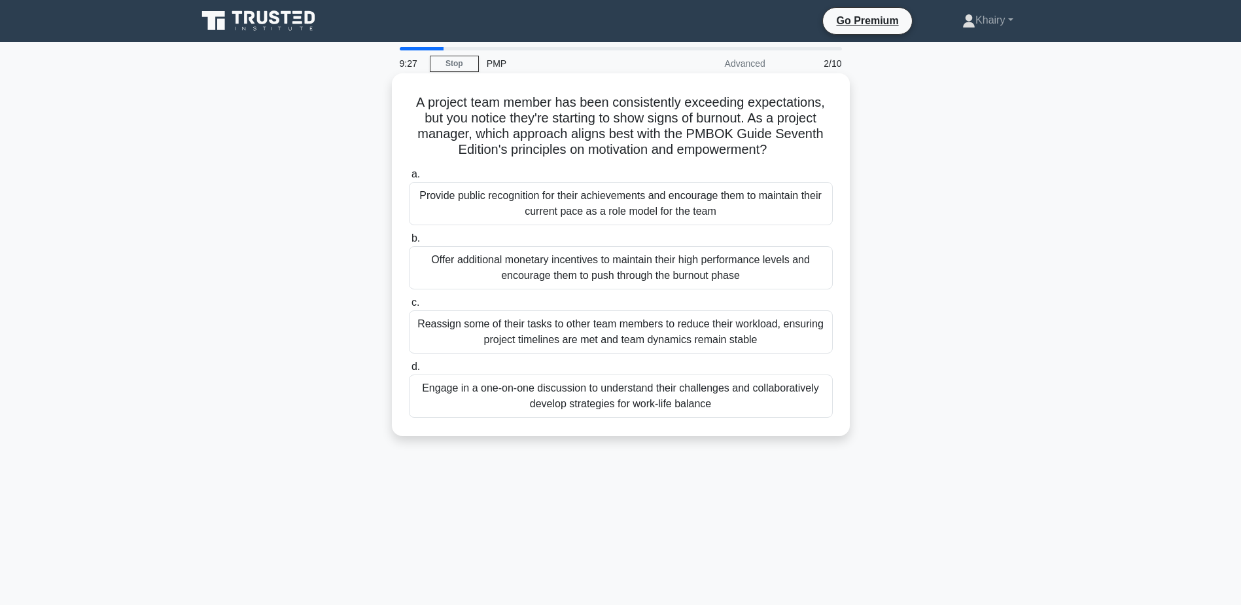
drag, startPoint x: 412, startPoint y: 98, endPoint x: 796, endPoint y: 154, distance: 388.3
click at [796, 154] on h5 "A project team member has been consistently exceeding expectations, but you not…" at bounding box center [621, 126] width 427 height 64
copy h5 "A project team member has been consistently exceeding expectations, but you not…"
click at [588, 397] on div "Engage in a one-on-one discussion to understand their challenges and collaborat…" at bounding box center [621, 395] width 424 height 43
click at [409, 371] on input "d. Engage in a one-on-one discussion to understand their challenges and collabo…" at bounding box center [409, 367] width 0 height 9
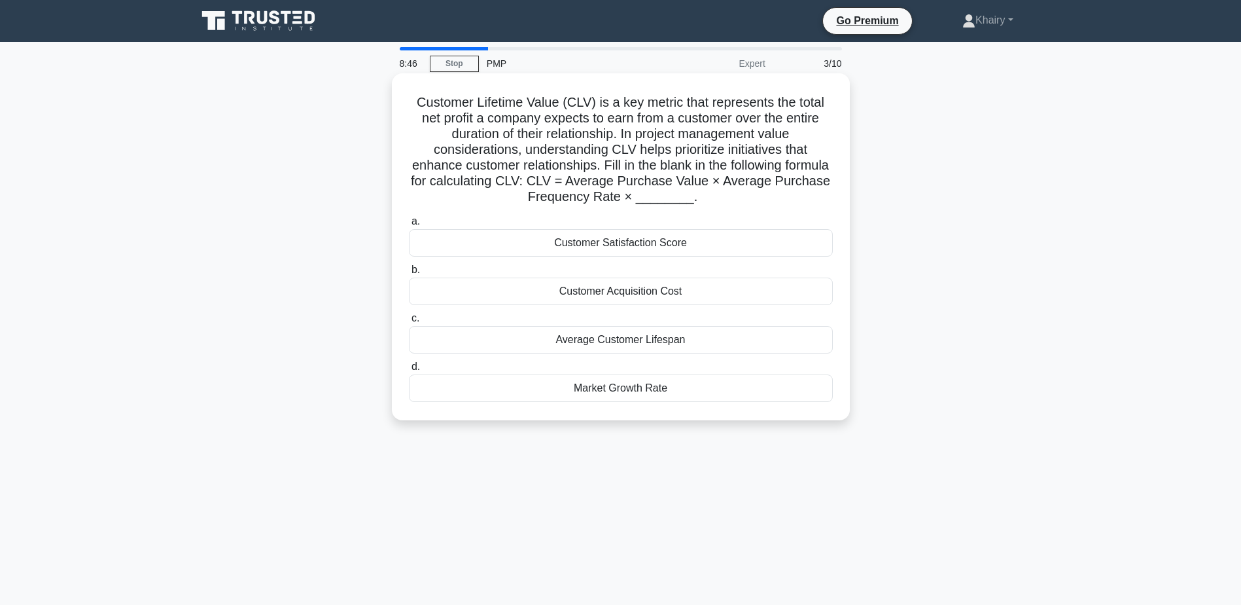
drag, startPoint x: 413, startPoint y: 99, endPoint x: 778, endPoint y: 198, distance: 378.3
click at [778, 198] on h5 "Customer Lifetime Value (CLV) is a key metric that represents the total net pro…" at bounding box center [621, 149] width 427 height 111
copy h5 "Customer Lifetime Value (CLV) is a key metric that represents the total net pro…"
click at [574, 346] on div "Average Customer Lifespan" at bounding box center [621, 339] width 424 height 27
click at [409, 323] on input "c. Average Customer Lifespan" at bounding box center [409, 318] width 0 height 9
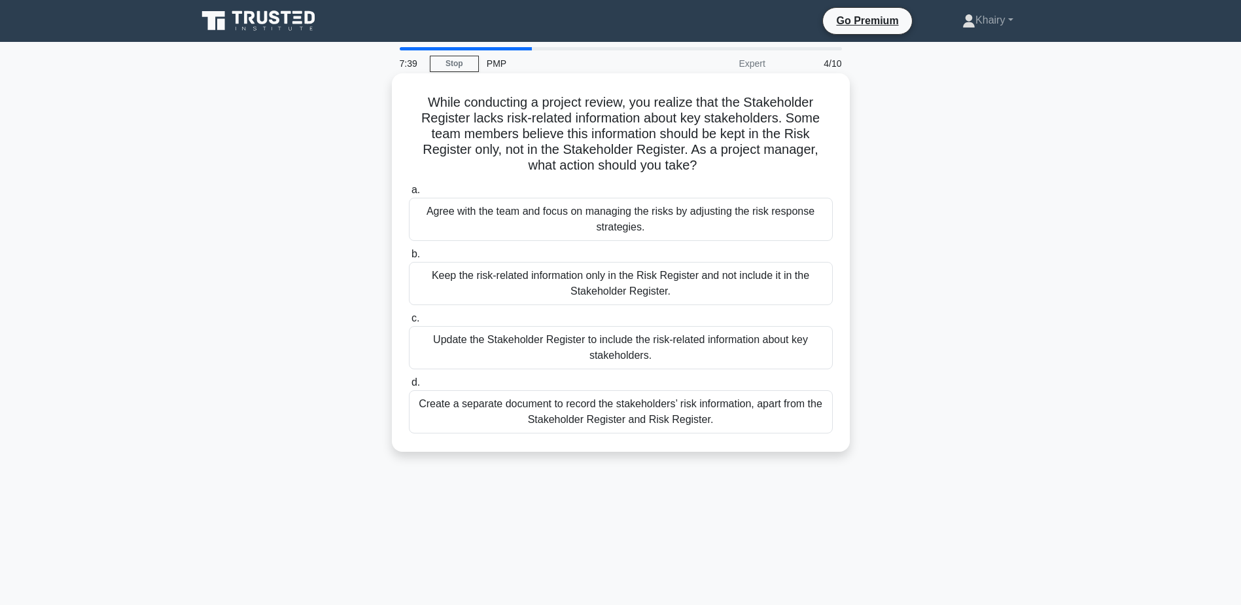
drag, startPoint x: 415, startPoint y: 99, endPoint x: 737, endPoint y: 169, distance: 329.4
click at [737, 169] on h5 "While conducting a project review, you realize that the Stakeholder Register la…" at bounding box center [621, 134] width 427 height 80
copy h5 "While conducting a project review, you realize that the Stakeholder Register la…"
click at [625, 340] on div "Update the Stakeholder Register to include the risk-related information about k…" at bounding box center [621, 347] width 424 height 43
click at [409, 323] on input "c. Update the Stakeholder Register to include the risk-related information abou…" at bounding box center [409, 318] width 0 height 9
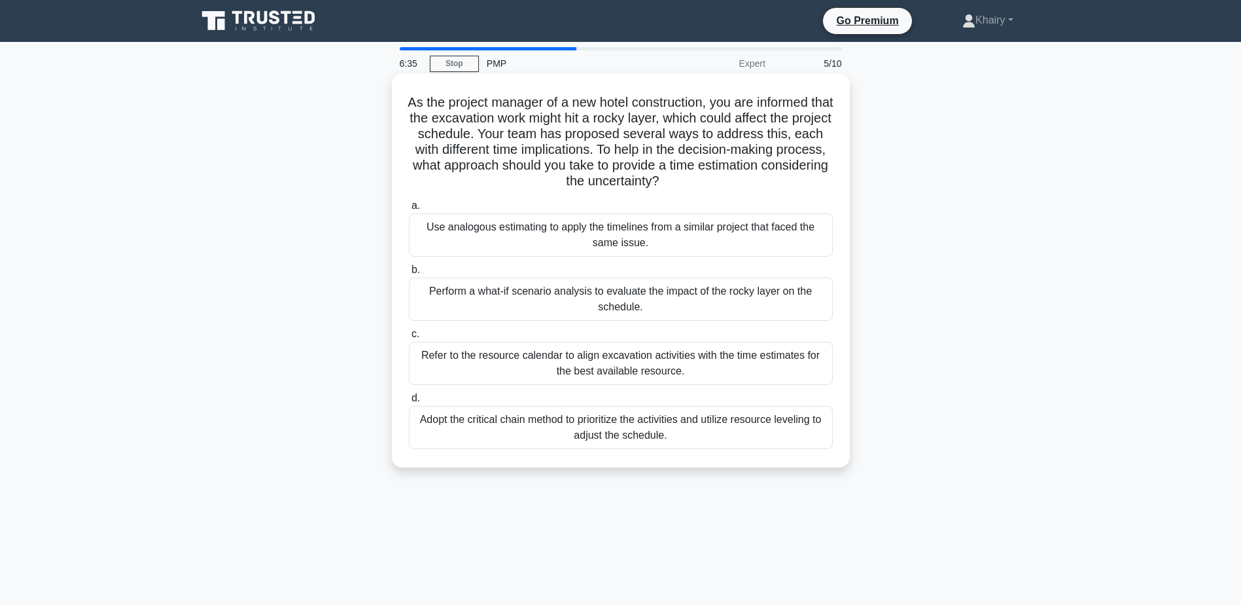
drag, startPoint x: 412, startPoint y: 95, endPoint x: 721, endPoint y: 192, distance: 324.3
click at [721, 192] on div "As the project manager of a new hotel construction, you are informed that the e…" at bounding box center [621, 271] width 448 height 384
copy h5 "As the project manager of a new hotel construction, you are informed that the e…"
click at [567, 228] on div "Use analogous estimating to apply the timelines from a similar project that fac…" at bounding box center [621, 234] width 424 height 43
click at [409, 210] on input "a. Use analogous estimating to apply the timelines from a similar project that …" at bounding box center [409, 206] width 0 height 9
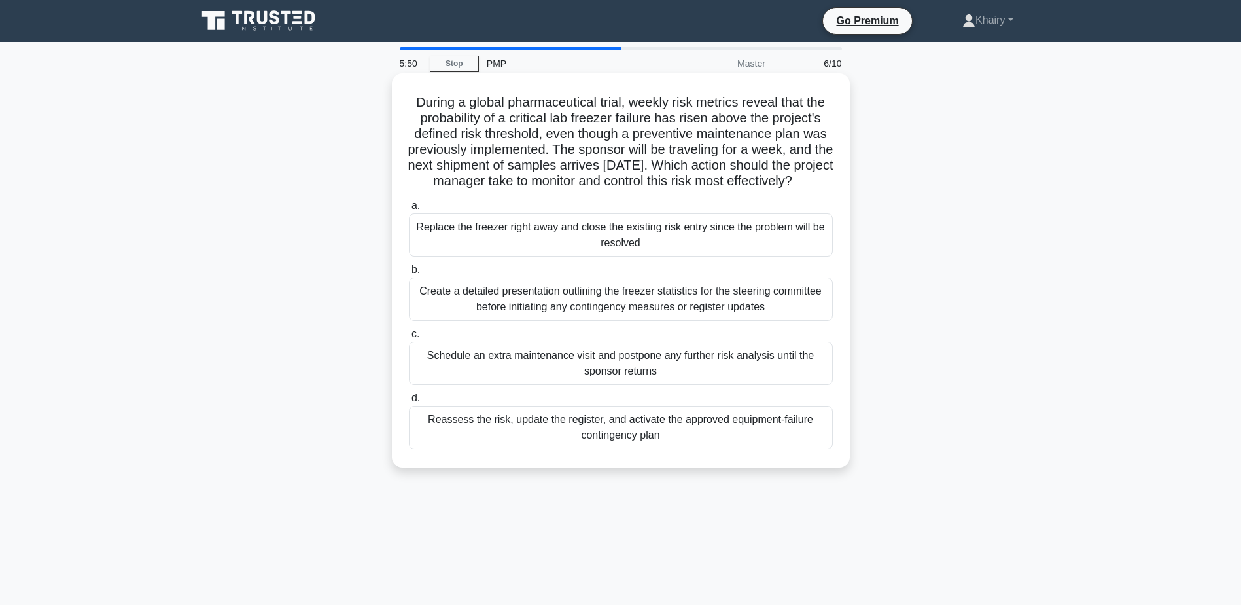
drag, startPoint x: 406, startPoint y: 101, endPoint x: 654, endPoint y: 204, distance: 268.2
click at [654, 204] on div "During a global pharmaceutical trial, weekly risk metrics reveal that the proba…" at bounding box center [621, 271] width 448 height 384
copy h5 "During a global pharmaceutical trial, weekly risk metrics reveal that the proba…"
click at [581, 449] on div "Reassess the risk, update the register, and activate the approved equipment-fai…" at bounding box center [621, 427] width 424 height 43
click at [409, 402] on input "d. Reassess the risk, update the register, and activate the approved equipment-…" at bounding box center [409, 398] width 0 height 9
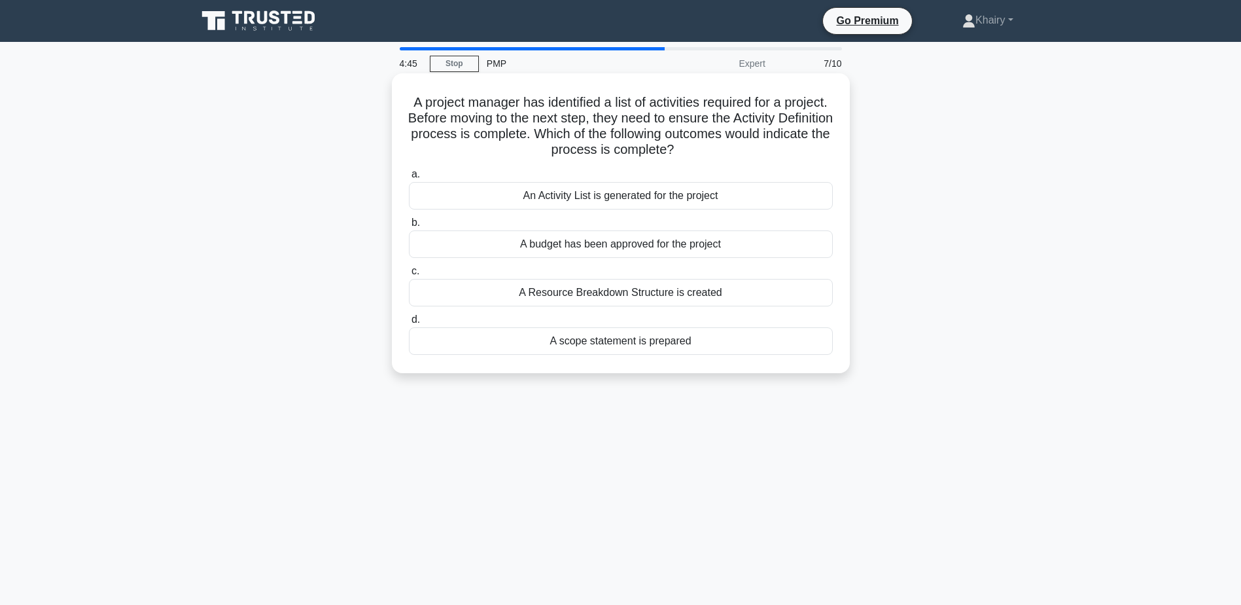
drag, startPoint x: 430, startPoint y: 96, endPoint x: 799, endPoint y: 152, distance: 373.3
click at [799, 152] on h5 "A project manager has identified a list of activities required for a project. B…" at bounding box center [621, 126] width 427 height 64
copy h5 "A project manager has identified a list of activities required for a project. B…"
click at [607, 292] on div "A Resource Breakdown Structure is created" at bounding box center [621, 292] width 424 height 27
click at [409, 276] on input "c. A Resource Breakdown Structure is created" at bounding box center [409, 271] width 0 height 9
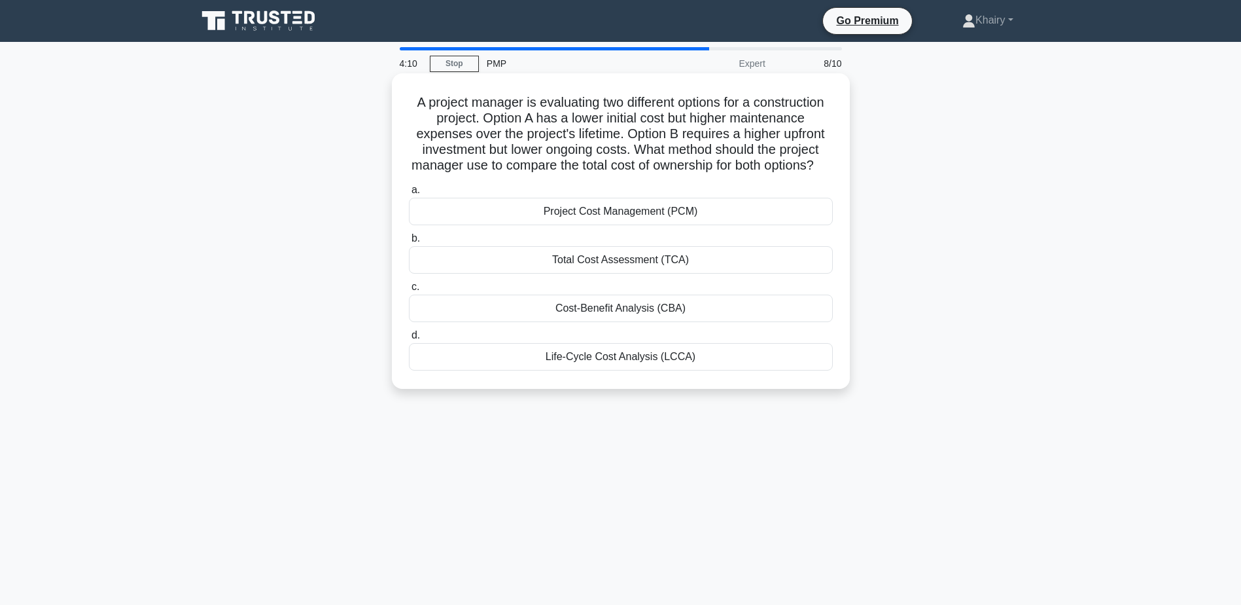
drag, startPoint x: 443, startPoint y: 97, endPoint x: 730, endPoint y: 176, distance: 297.4
click at [730, 174] on h5 "A project manager is evaluating two different options for a construction projec…" at bounding box center [621, 134] width 427 height 80
copy h5 "A project manager is evaluating two different options for a construction projec…"
click at [610, 370] on div "Life-Cycle Cost Analysis (LCCA)" at bounding box center [621, 356] width 424 height 27
click at [409, 340] on input "d. Life-Cycle Cost Analysis (LCCA)" at bounding box center [409, 335] width 0 height 9
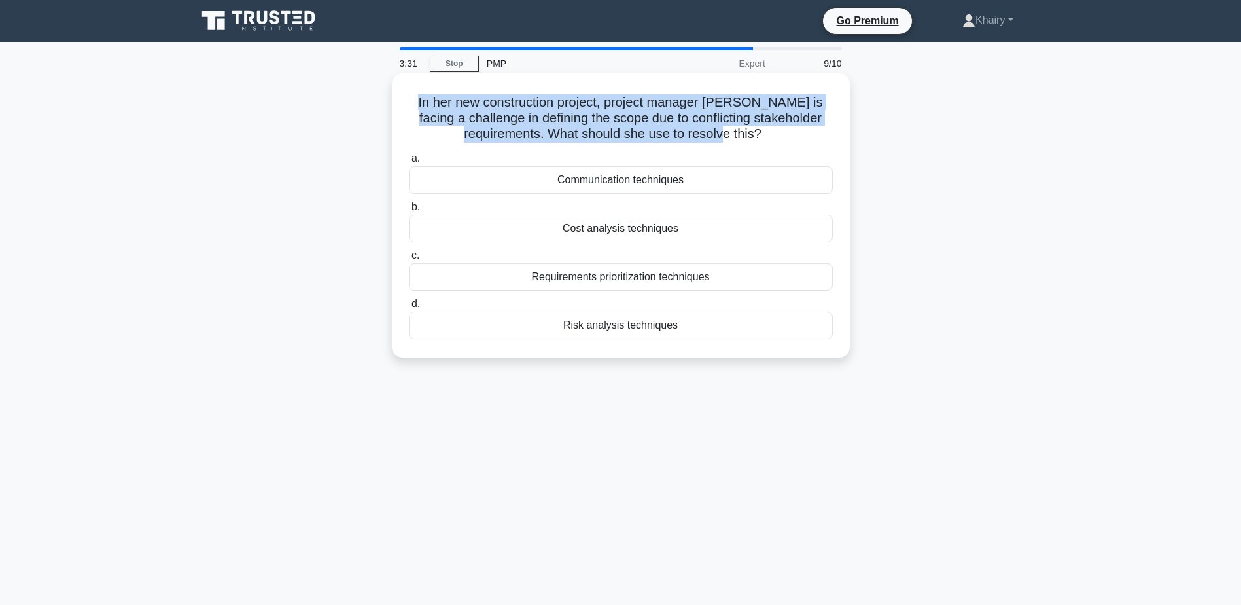
drag, startPoint x: 423, startPoint y: 97, endPoint x: 770, endPoint y: 143, distance: 349.2
click at [770, 143] on h5 "In her new construction project, project manager Maria is facing a challenge in…" at bounding box center [621, 118] width 427 height 48
copy h5 "In her new construction project, project manager Maria is facing a challenge in…"
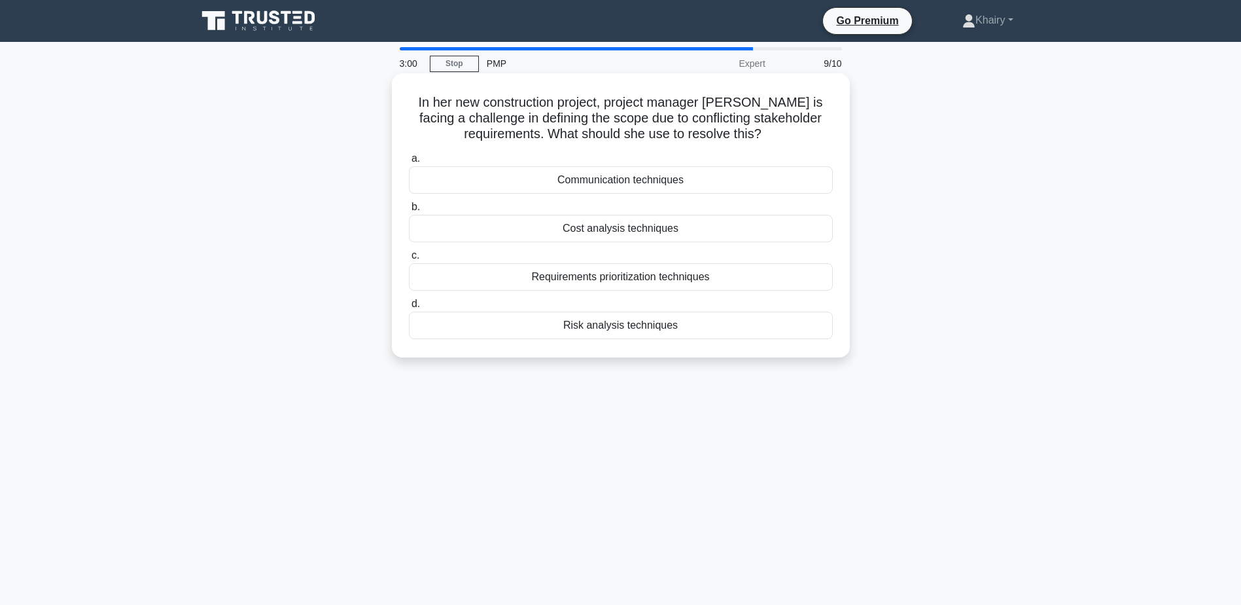
click at [568, 280] on div "Requirements prioritization techniques" at bounding box center [621, 276] width 424 height 27
click at [409, 260] on input "c. Requirements prioritization techniques" at bounding box center [409, 255] width 0 height 9
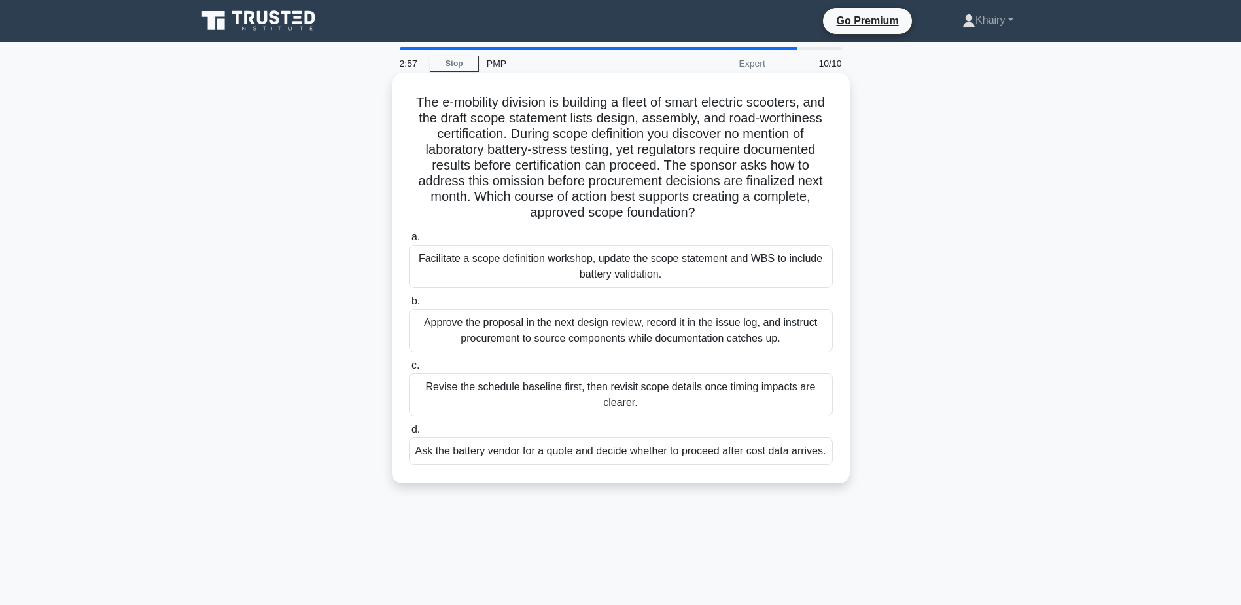
drag, startPoint x: 404, startPoint y: 103, endPoint x: 717, endPoint y: 211, distance: 331.1
click at [717, 211] on div "The e-mobility division is building a fleet of smart electric scooters, and the…" at bounding box center [621, 278] width 448 height 399
copy h5 "The e-mobility division is building a fleet of smart electric scooters, and the…"
click at [487, 263] on div "Facilitate a scope definition workshop, update the scope statement and WBS to i…" at bounding box center [621, 266] width 424 height 43
click at [409, 241] on input "a. Facilitate a scope definition workshop, update the scope statement and WBS t…" at bounding box center [409, 237] width 0 height 9
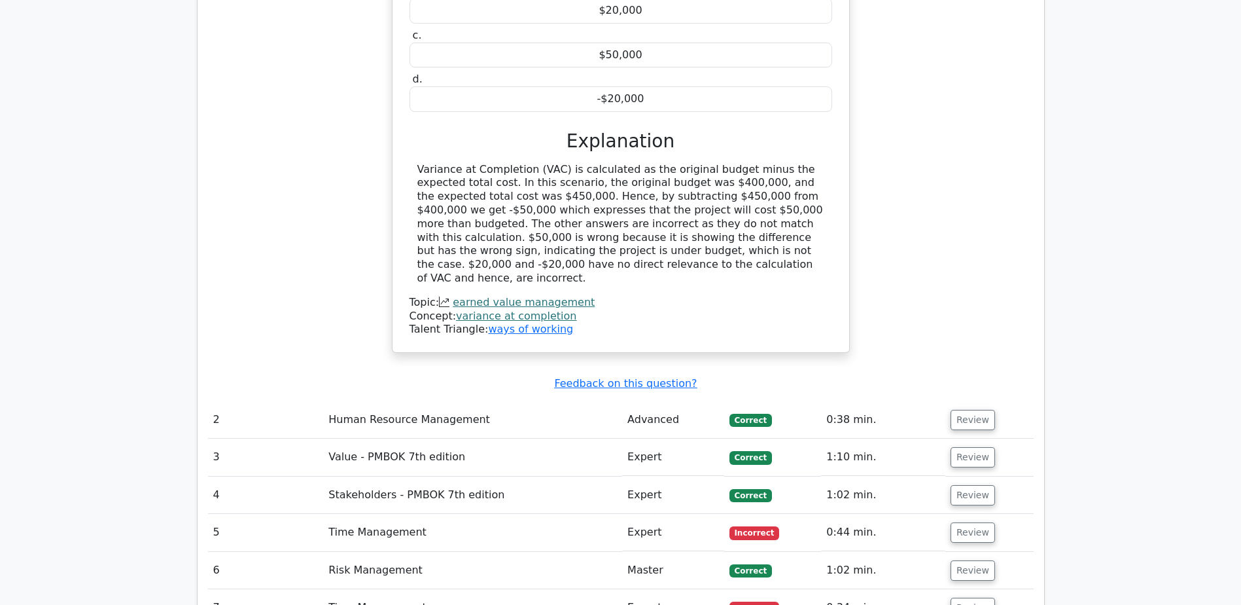
scroll to position [1374, 0]
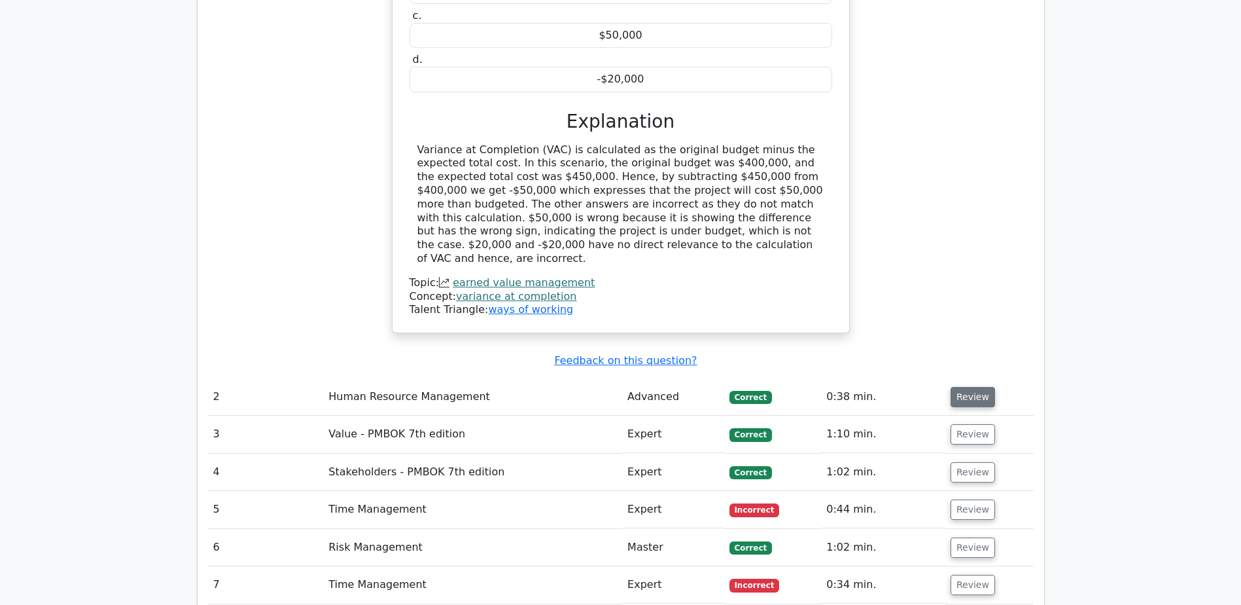
click at [963, 387] on button "Review" at bounding box center [973, 397] width 45 height 20
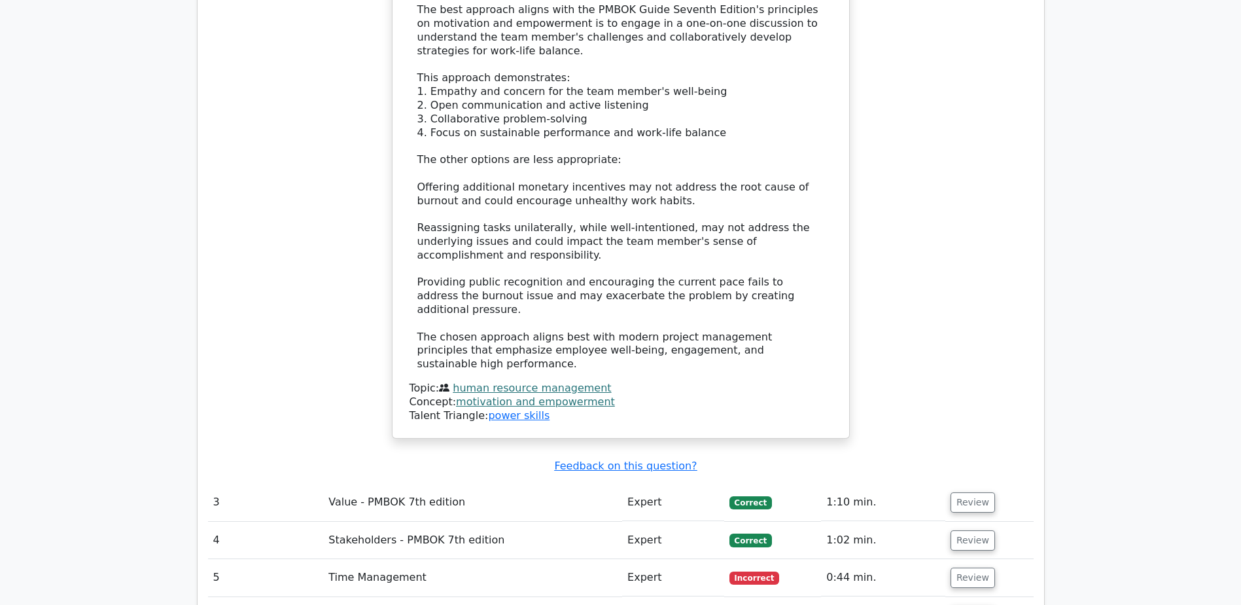
scroll to position [2291, 0]
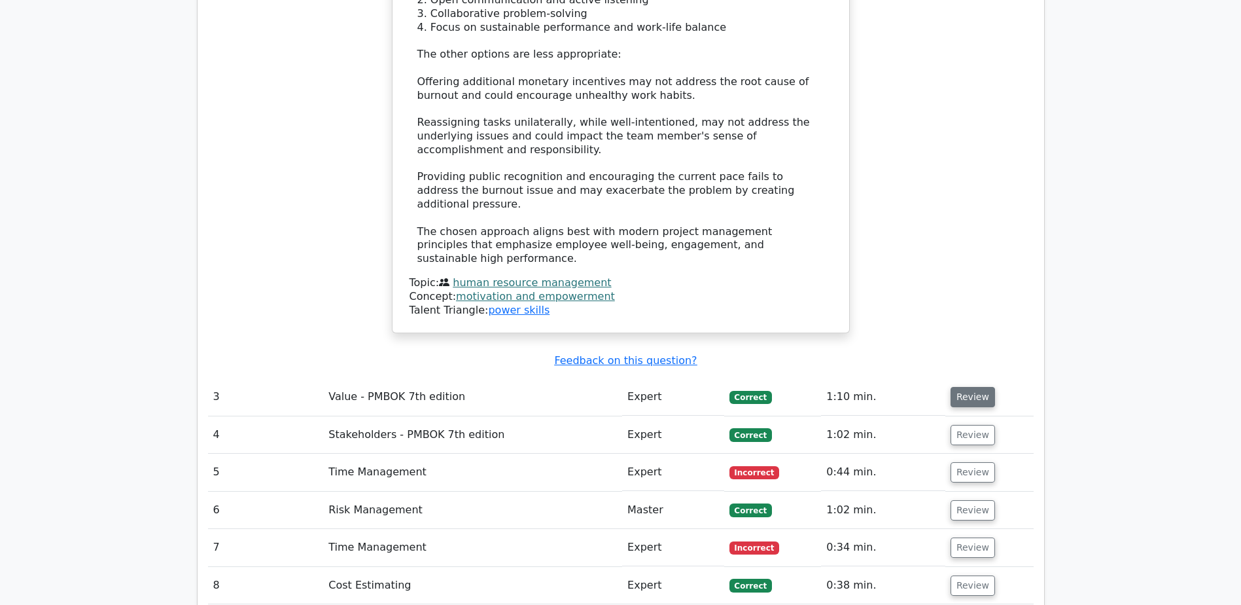
click at [966, 387] on button "Review" at bounding box center [973, 397] width 45 height 20
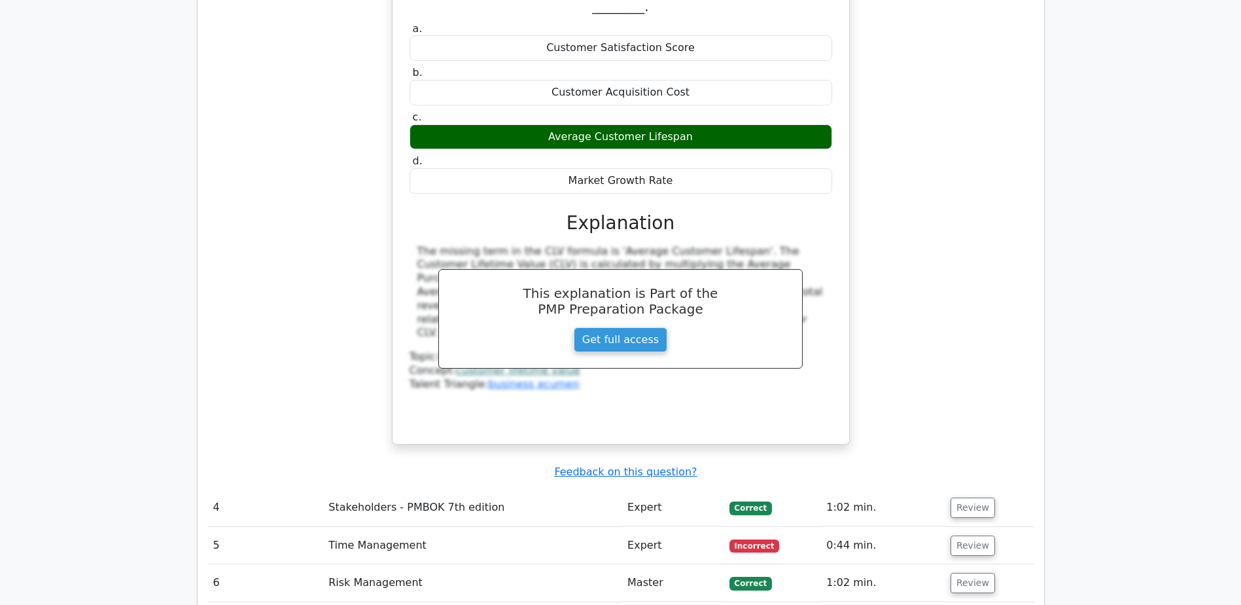
scroll to position [2880, 0]
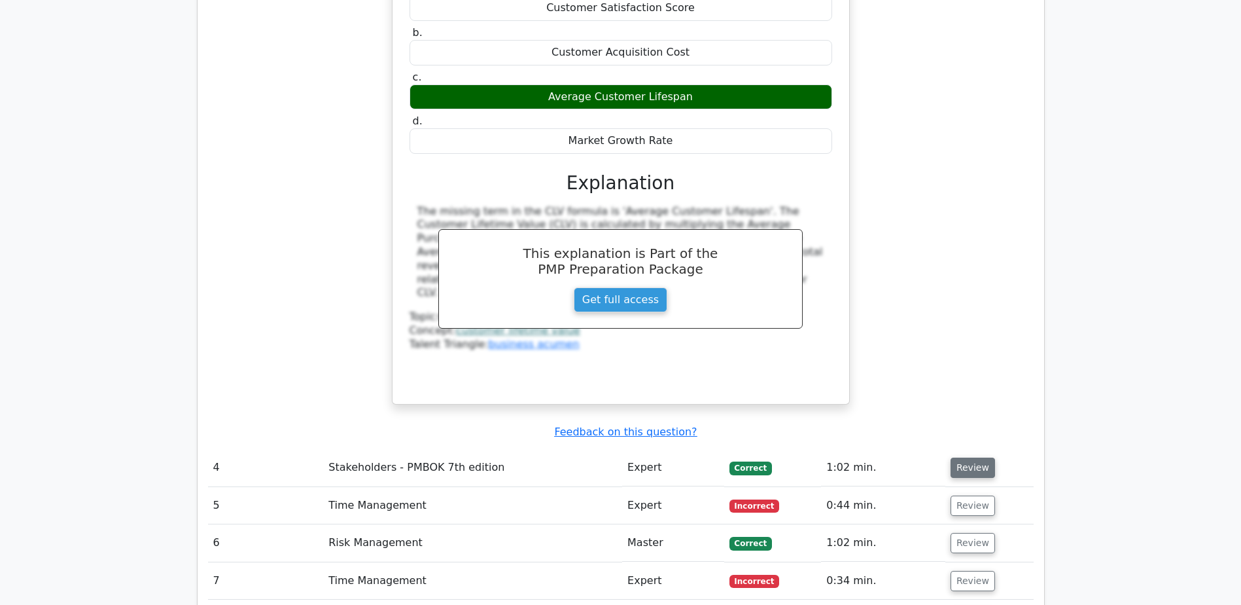
click at [979, 457] on button "Review" at bounding box center [973, 467] width 45 height 20
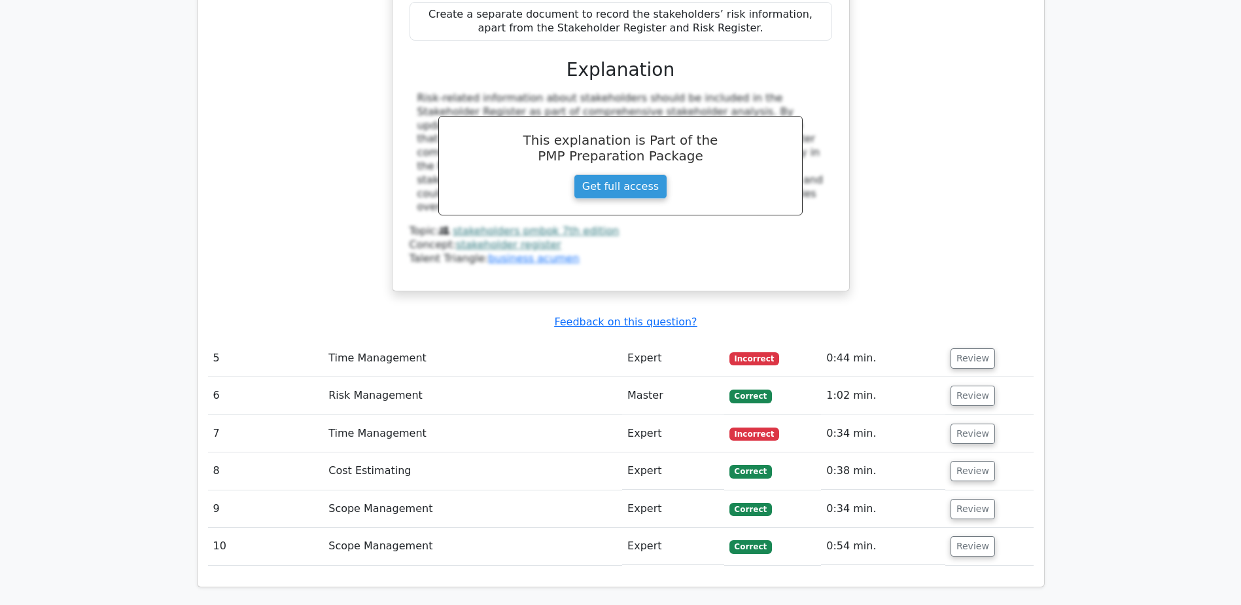
scroll to position [3665, 0]
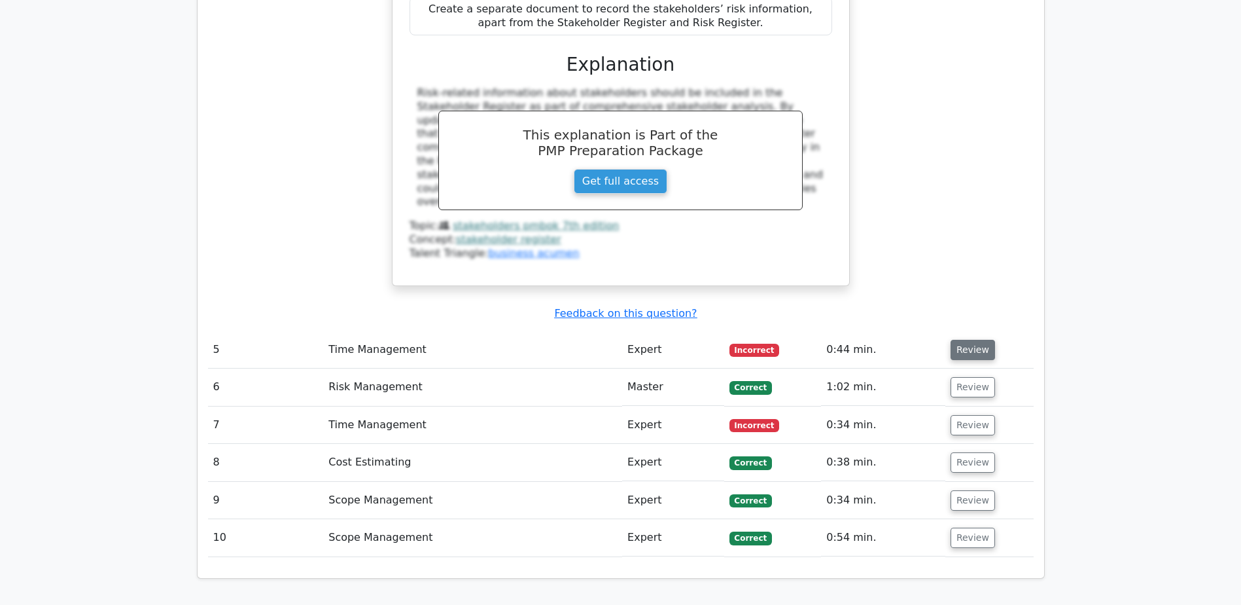
click at [963, 340] on button "Review" at bounding box center [973, 350] width 45 height 20
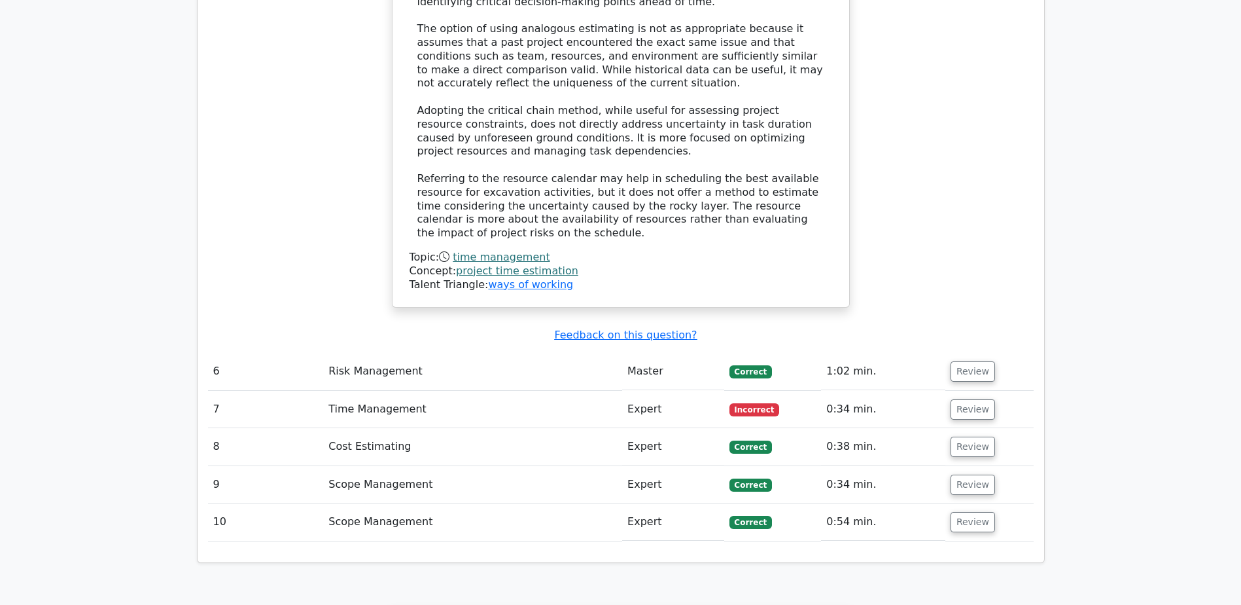
scroll to position [4450, 0]
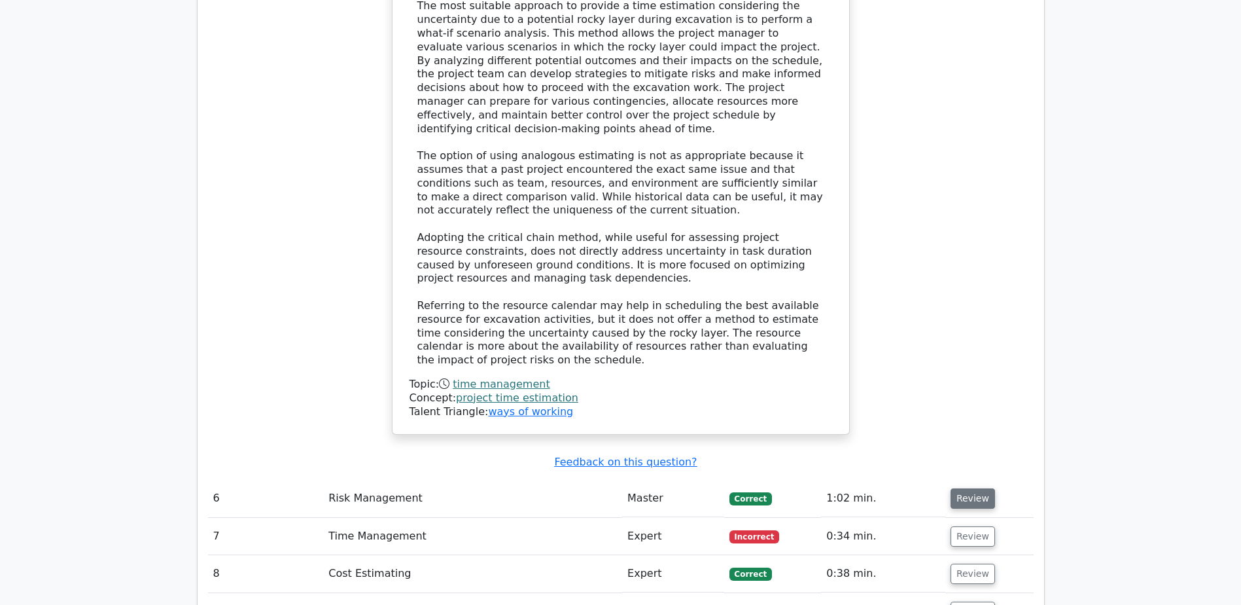
click at [977, 488] on button "Review" at bounding box center [973, 498] width 45 height 20
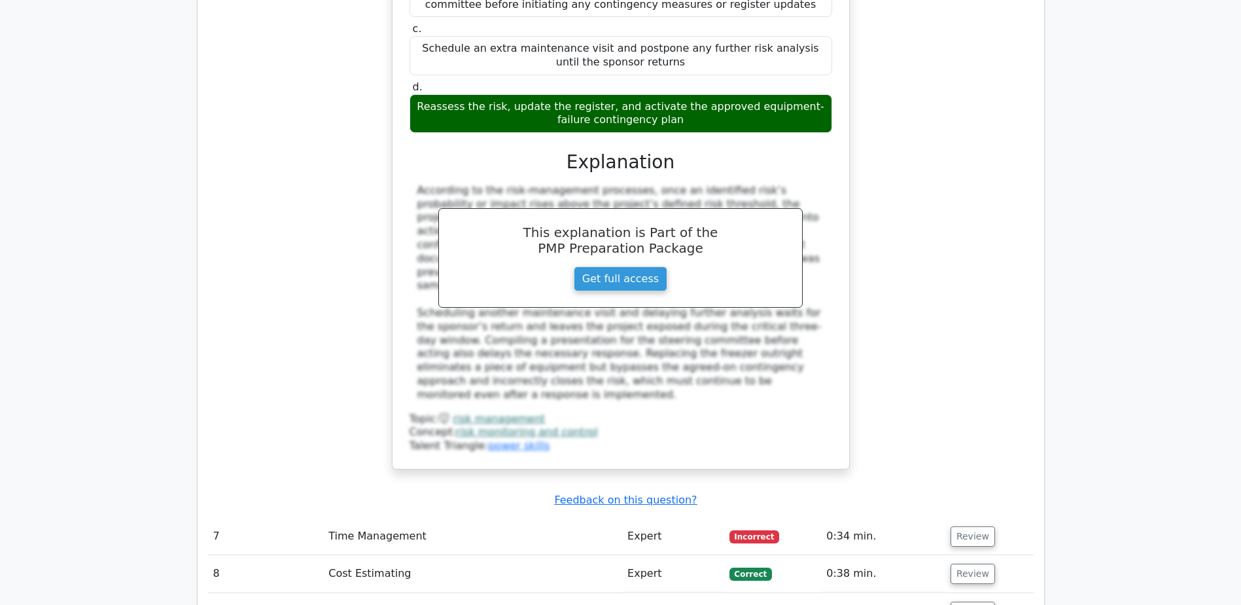
scroll to position [5236, 0]
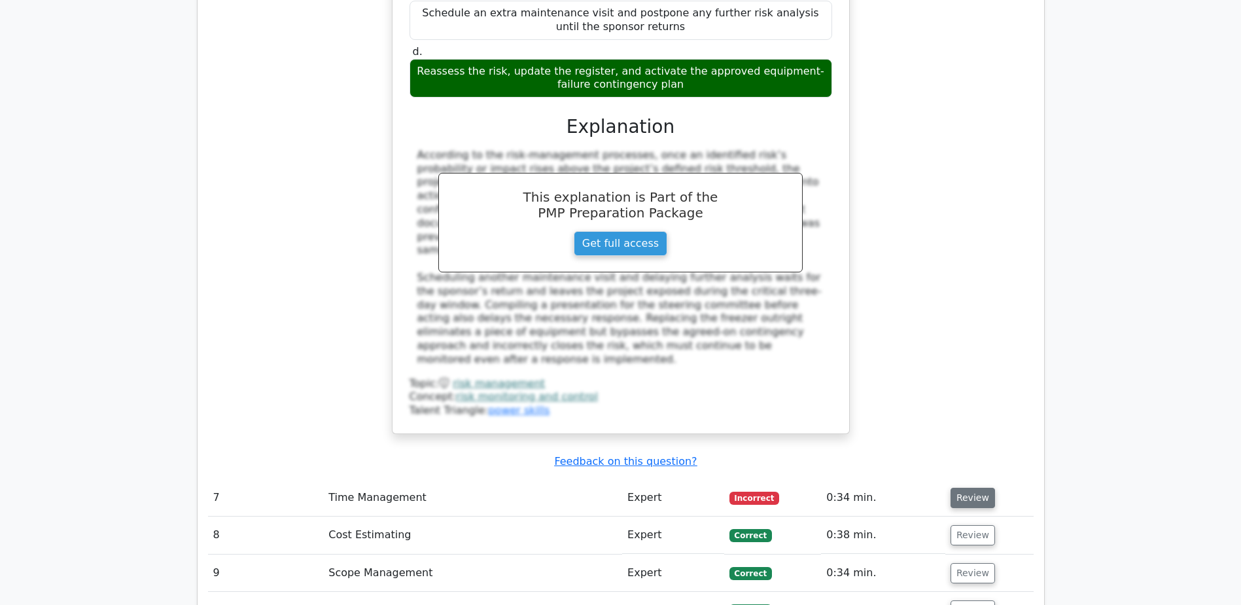
click at [972, 488] on button "Review" at bounding box center [973, 498] width 45 height 20
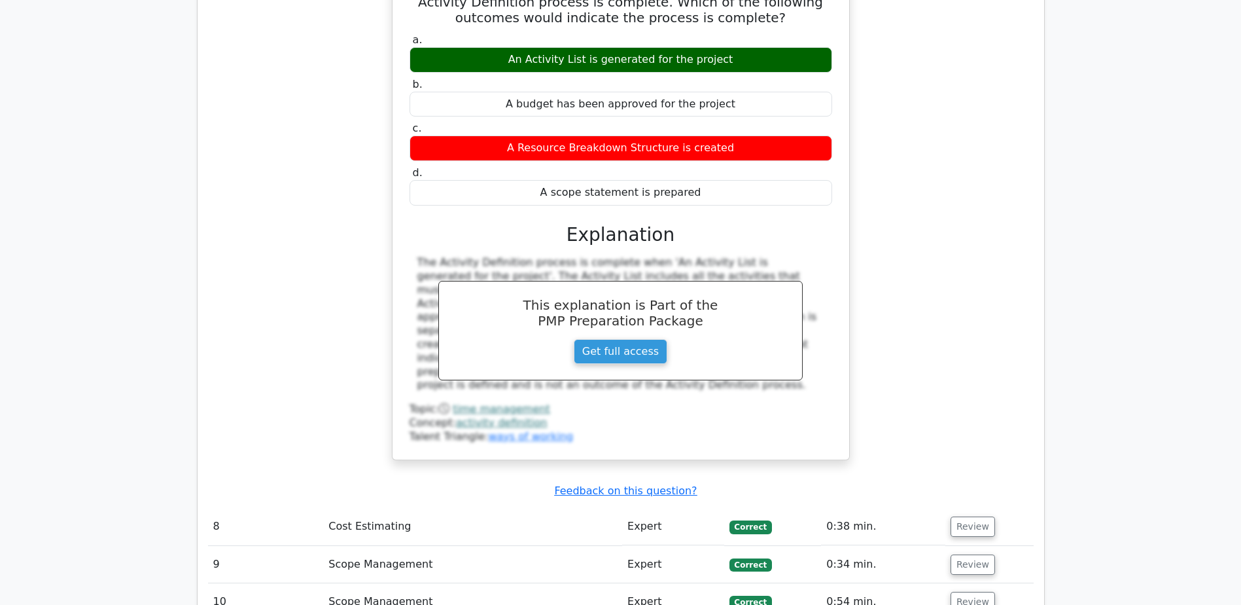
scroll to position [5890, 0]
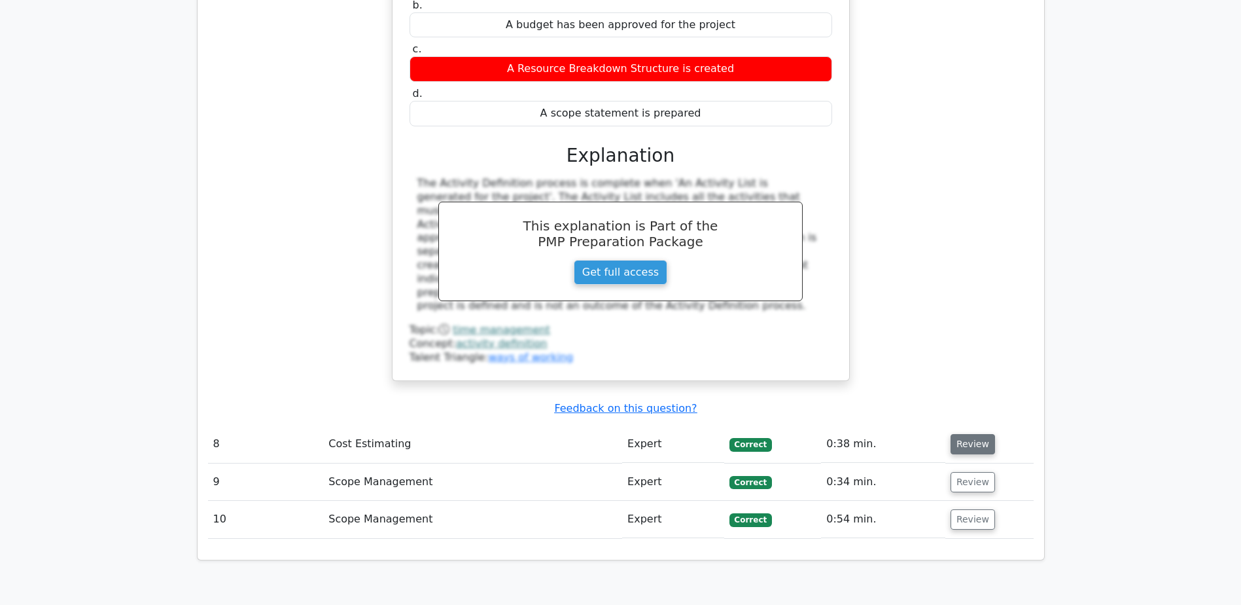
click at [967, 434] on button "Review" at bounding box center [973, 444] width 45 height 20
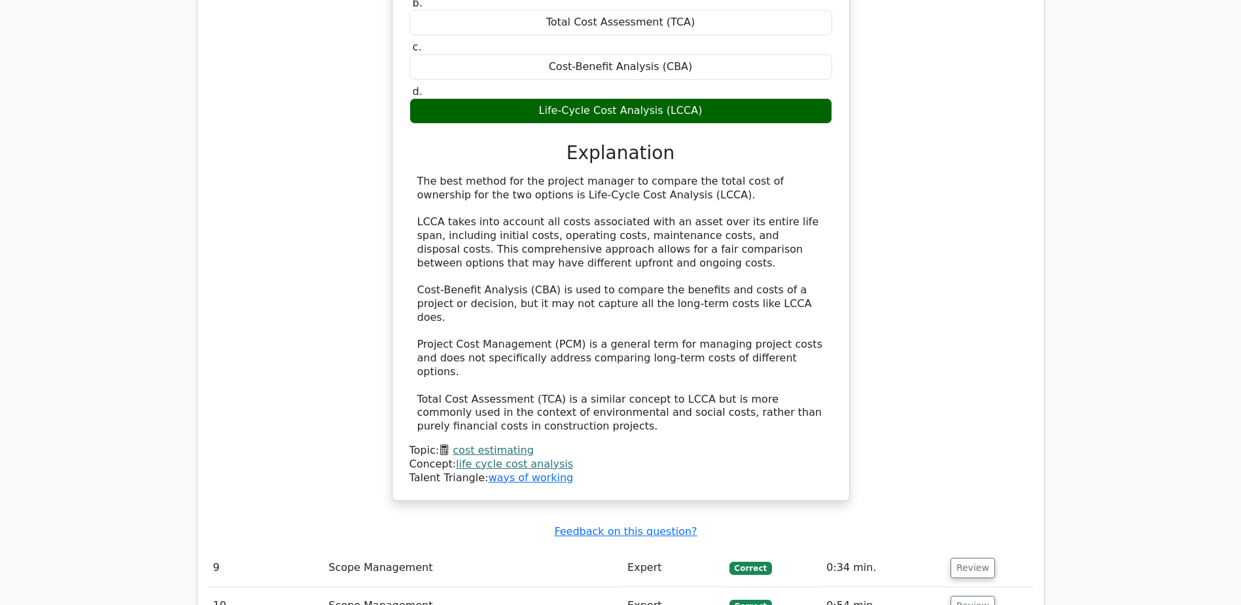
scroll to position [6544, 0]
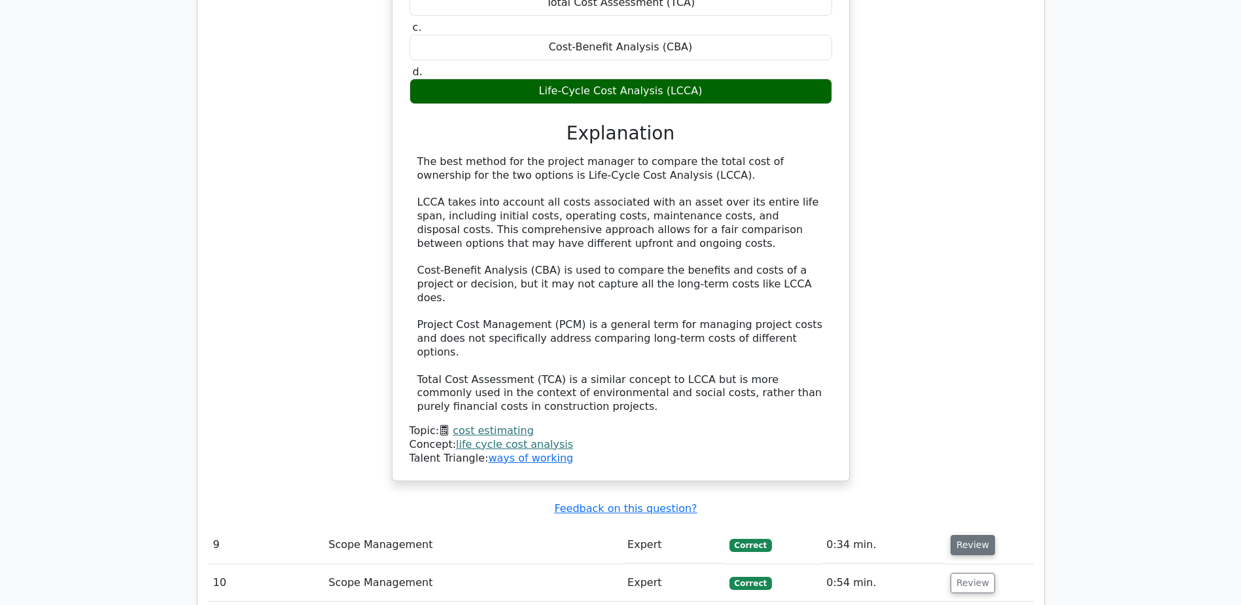
click at [967, 535] on button "Review" at bounding box center [973, 545] width 45 height 20
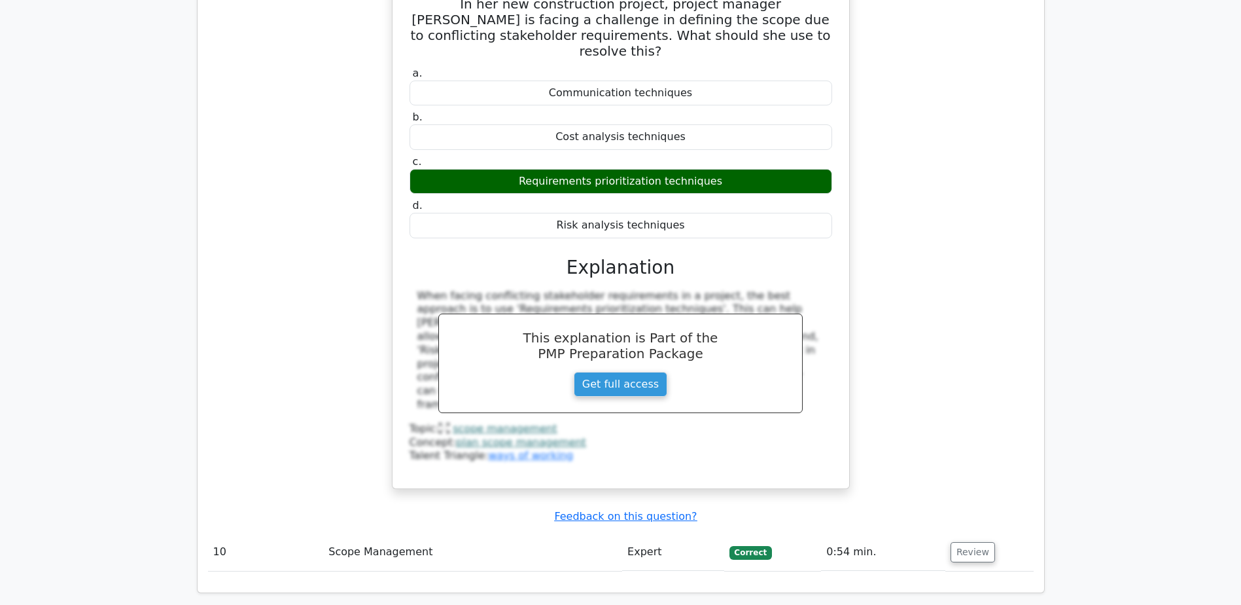
scroll to position [7199, 0]
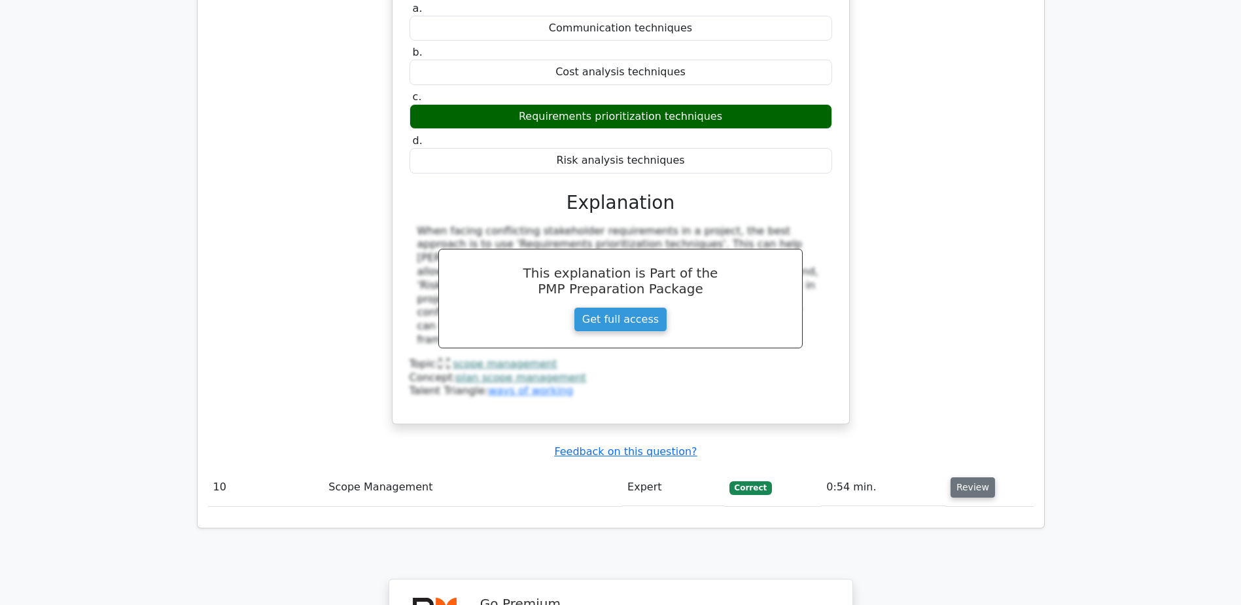
click at [972, 477] on button "Review" at bounding box center [973, 487] width 45 height 20
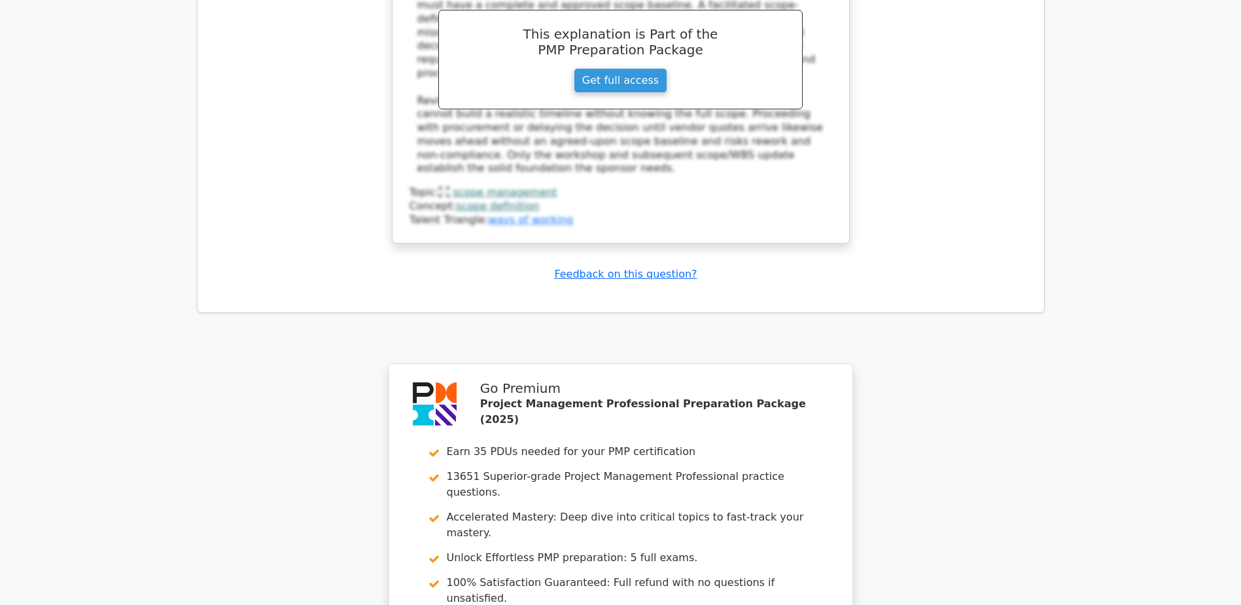
scroll to position [8209, 0]
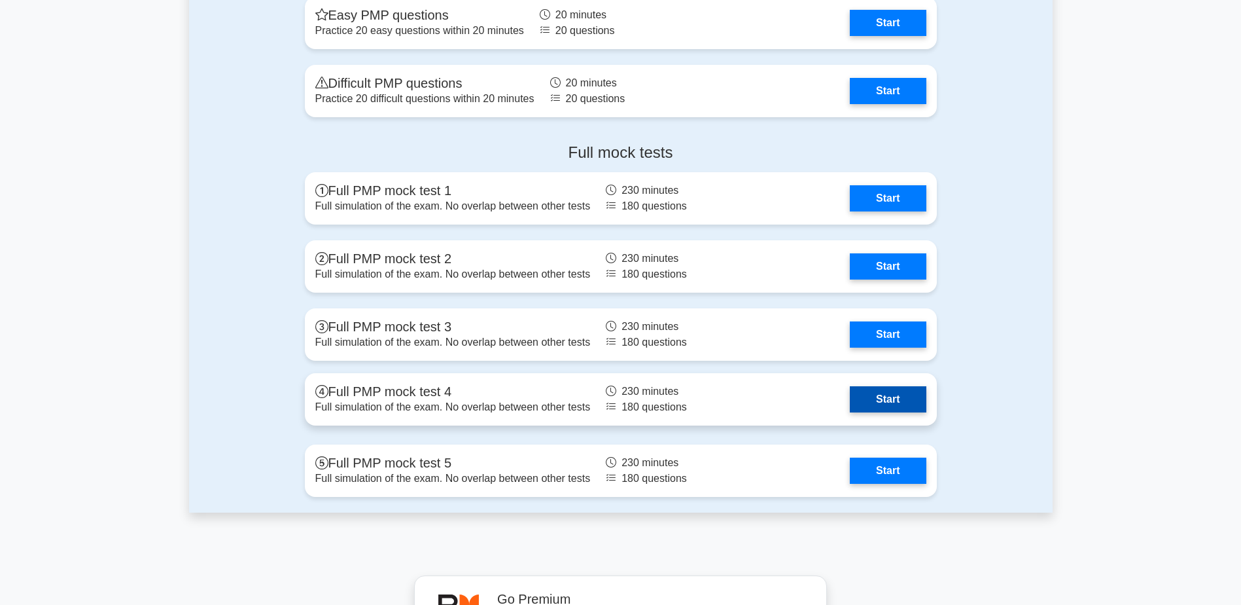
scroll to position [4908, 0]
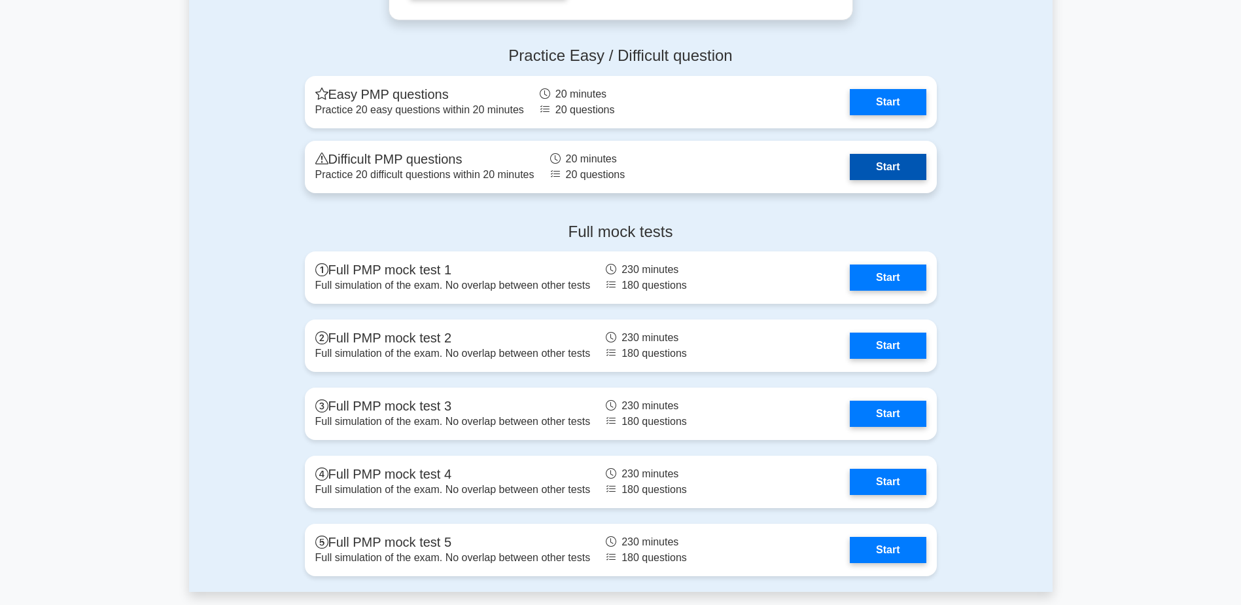
click at [874, 164] on link "Start" at bounding box center [888, 167] width 76 height 26
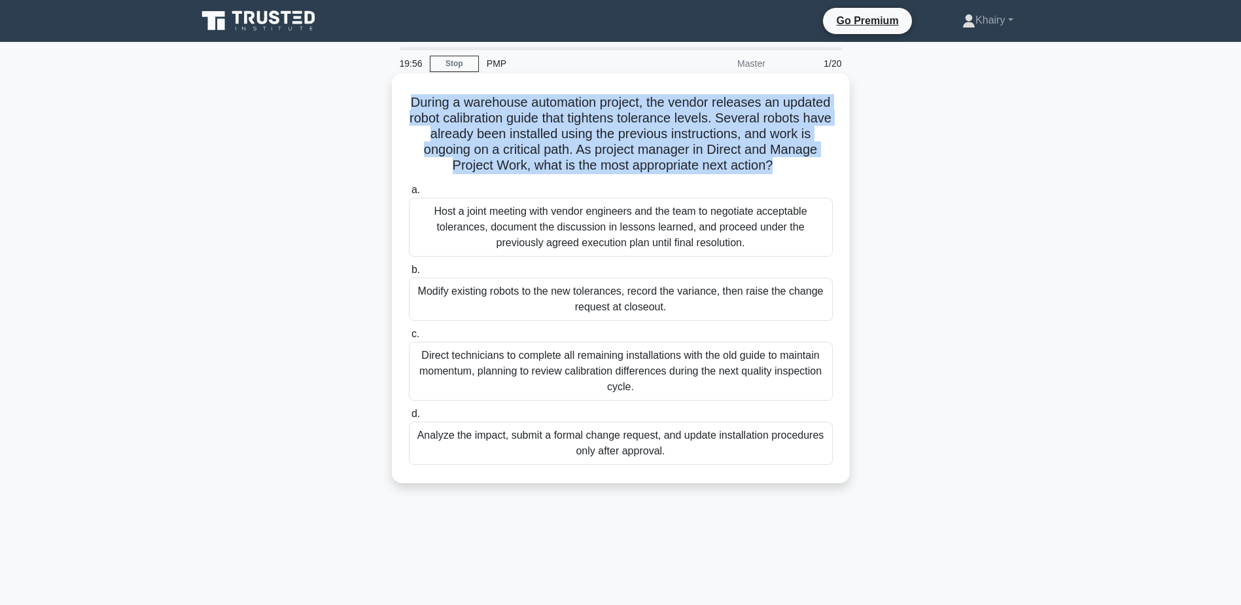
drag, startPoint x: 433, startPoint y: 99, endPoint x: 804, endPoint y: 171, distance: 377.9
click at [804, 171] on h5 "During a warehouse automation project, the vendor releases an updated robot cal…" at bounding box center [621, 134] width 427 height 80
copy h5 "During a warehouse automation project, the vendor releases an updated robot cal…"
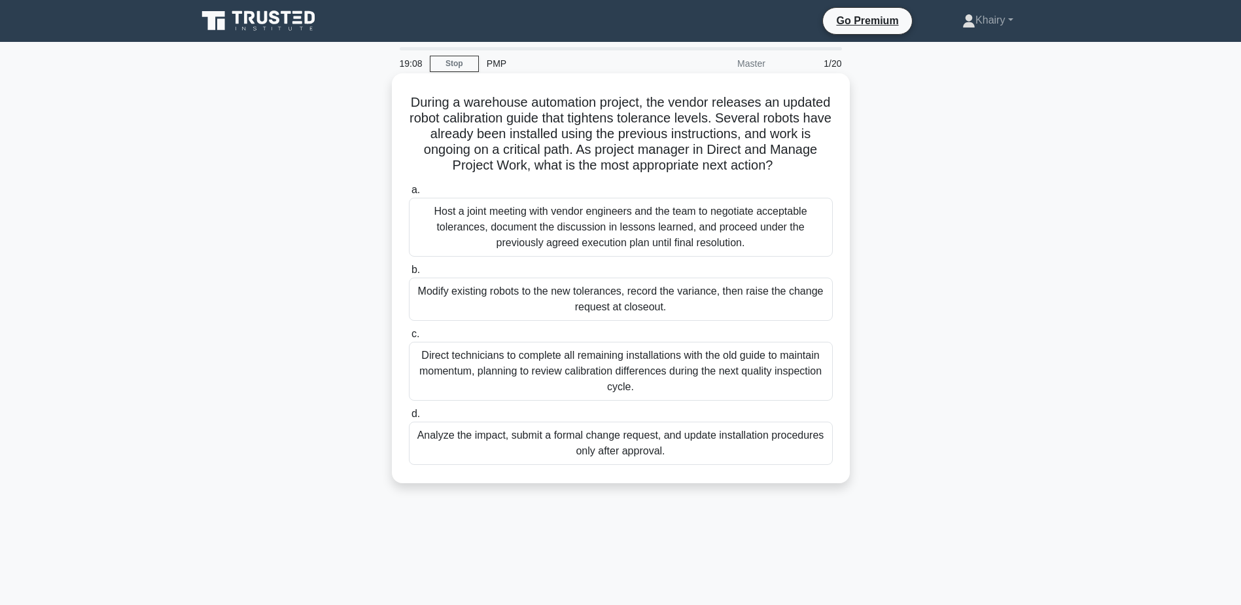
click at [616, 448] on div "Analyze the impact, submit a formal change request, and update installation pro…" at bounding box center [621, 442] width 424 height 43
click at [409, 418] on input "d. Analyze the impact, submit a formal change request, and update installation …" at bounding box center [409, 414] width 0 height 9
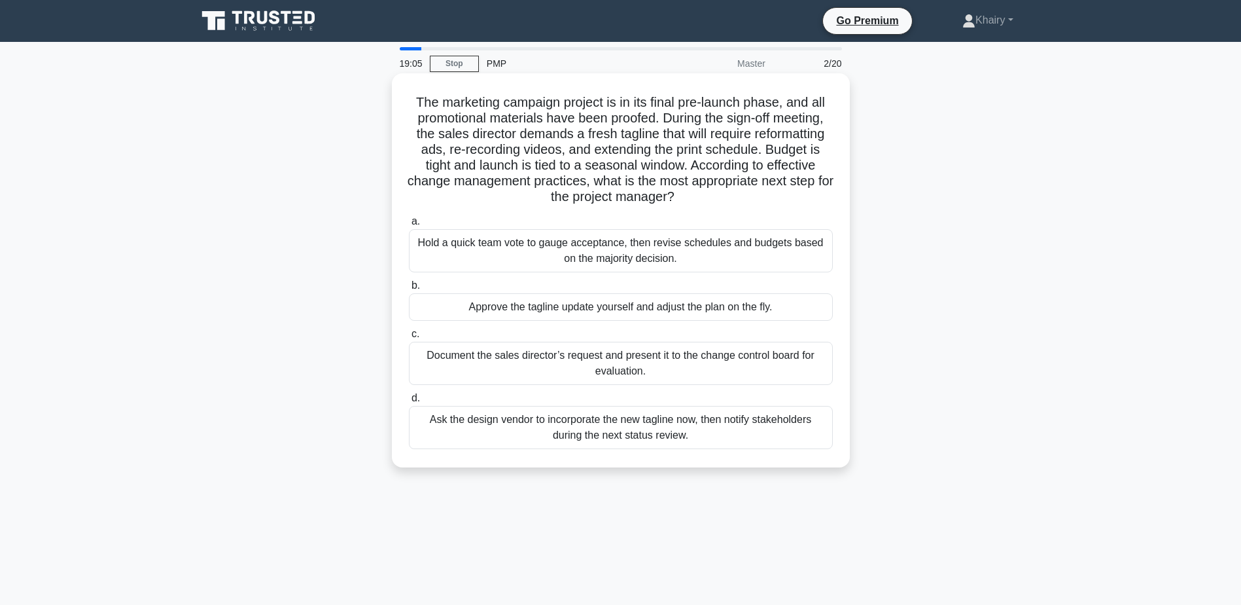
drag, startPoint x: 412, startPoint y: 96, endPoint x: 699, endPoint y: 198, distance: 304.5
click at [699, 198] on h5 "The marketing campaign project is in its final pre-launch phase, and all promot…" at bounding box center [621, 149] width 427 height 111
copy h5 "The marketing campaign project is in its final pre-launch phase, and all promot…"
click at [611, 363] on div "Document the sales director’s request and present it to the change control boar…" at bounding box center [621, 363] width 424 height 43
click at [409, 338] on input "c. Document the sales director’s request and present it to the change control b…" at bounding box center [409, 334] width 0 height 9
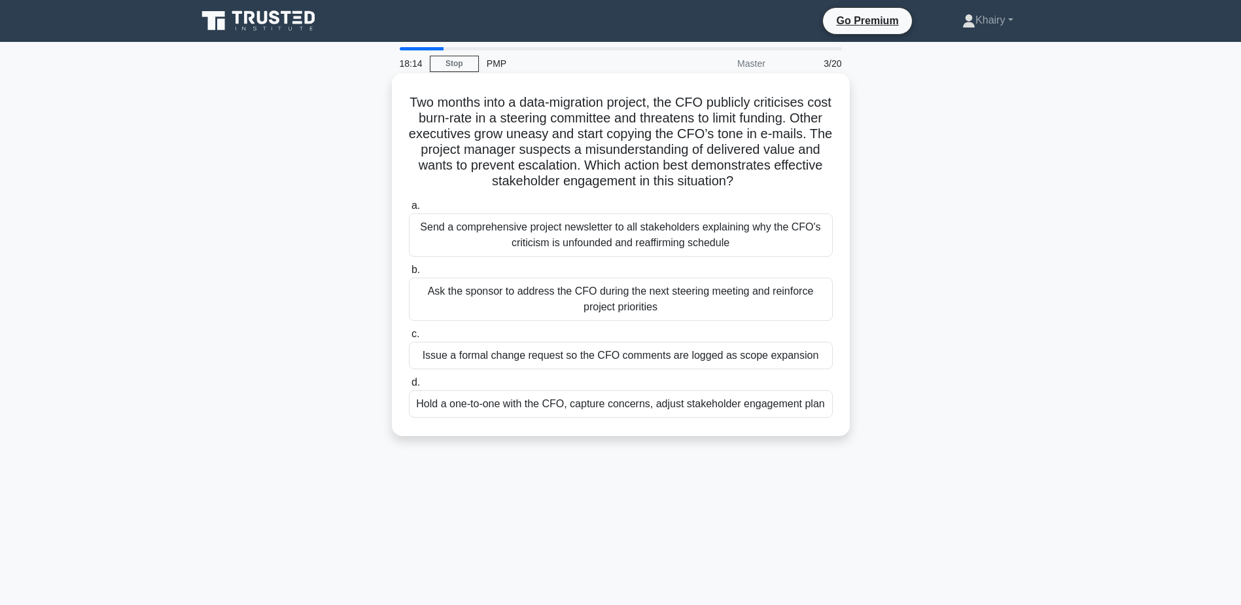
drag, startPoint x: 410, startPoint y: 99, endPoint x: 772, endPoint y: 183, distance: 371.5
click at [772, 183] on h5 "Two months into a data-migration project, the CFO publicly criticises cost burn…" at bounding box center [621, 142] width 427 height 96
copy h5 "Two months into a data-migration project, the CFO publicly criticises cost burn…"
click at [541, 404] on div "Hold a one-to-one with the CFO, capture concerns, adjust stakeholder engagement…" at bounding box center [621, 403] width 424 height 27
click at [409, 387] on input "d. Hold a one-to-one with the CFO, capture concerns, adjust stakeholder engagem…" at bounding box center [409, 382] width 0 height 9
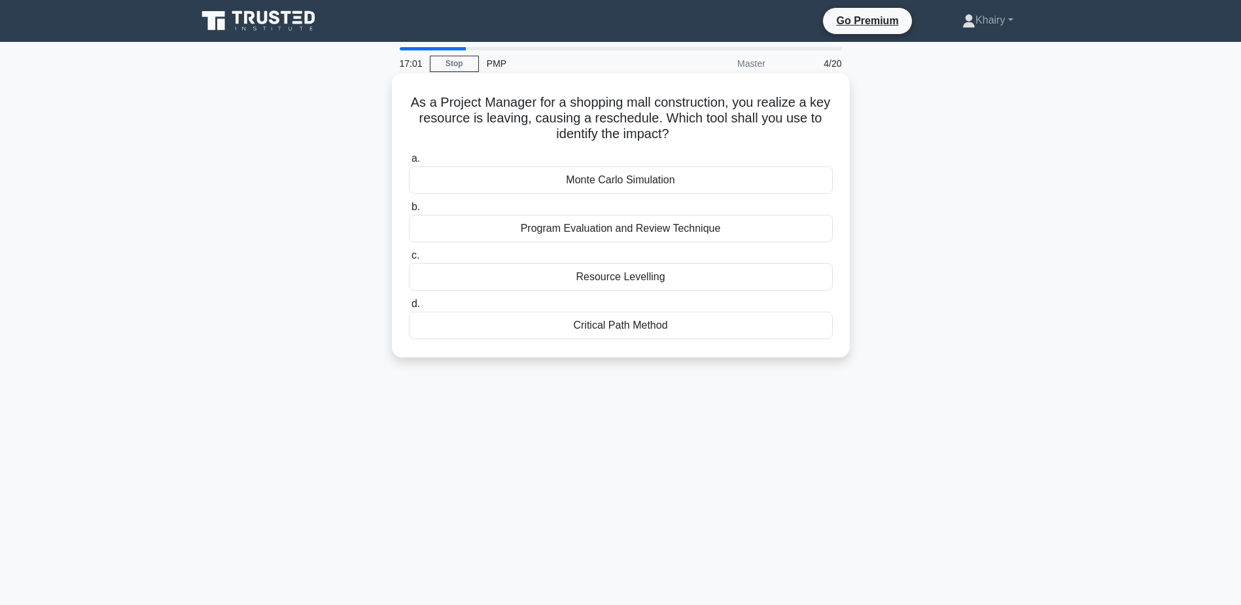
drag, startPoint x: 410, startPoint y: 99, endPoint x: 687, endPoint y: 135, distance: 279.2
click at [687, 135] on h5 "As a Project Manager for a shopping mall construction, you realize a key resour…" at bounding box center [621, 118] width 427 height 48
copy h5 "As a Project Manager for a shopping mall construction, you realize a key resour…"
click at [628, 279] on div "Resource Levelling" at bounding box center [621, 276] width 424 height 27
click at [409, 260] on input "c. Resource Levelling" at bounding box center [409, 255] width 0 height 9
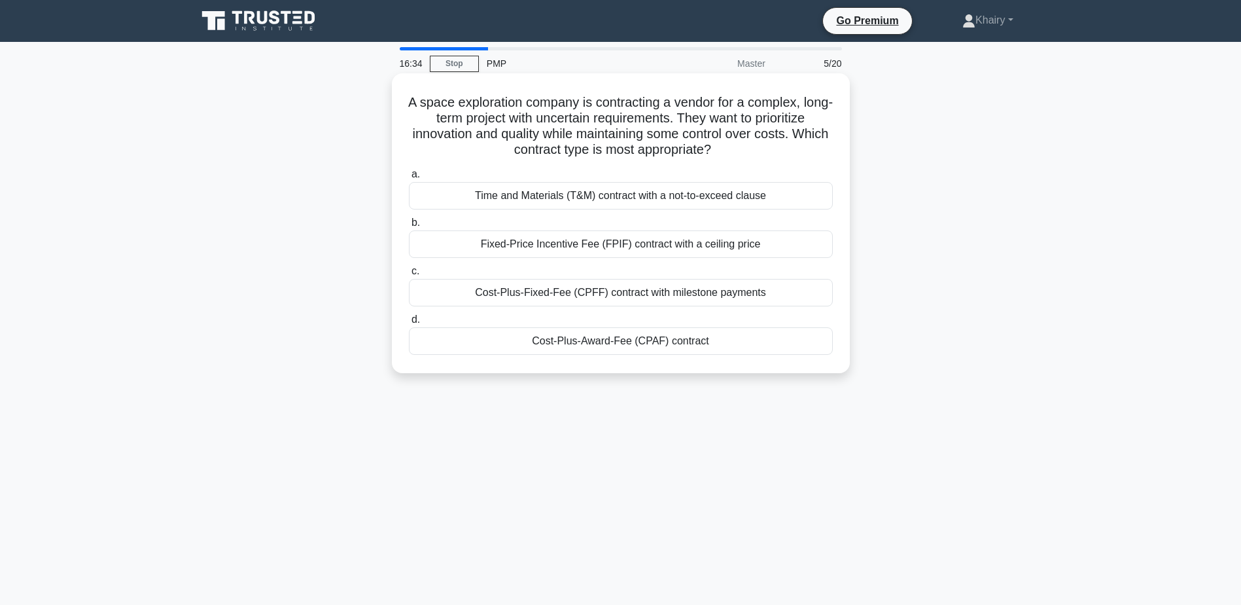
drag, startPoint x: 409, startPoint y: 95, endPoint x: 780, endPoint y: 156, distance: 376.1
click at [780, 156] on h5 "A space exploration company is contracting a vendor for a complex, long-term pr…" at bounding box center [621, 126] width 427 height 64
copy h5 "A space exploration company is contracting a vendor for a complex, long-term pr…"
click at [594, 199] on div "Time and Materials (T&M) contract with a not-to-exceed clause" at bounding box center [621, 195] width 424 height 27
click at [409, 179] on input "a. Time and Materials (T&M) contract with a not-to-exceed clause" at bounding box center [409, 174] width 0 height 9
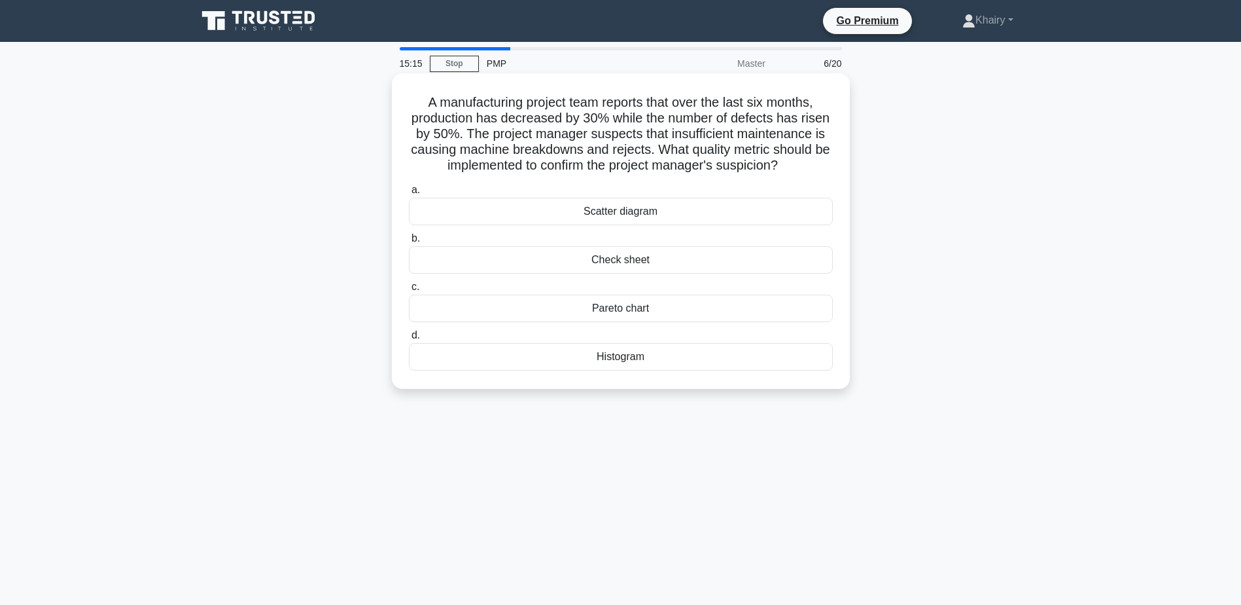
drag, startPoint x: 419, startPoint y: 98, endPoint x: 800, endPoint y: 158, distance: 385.6
click at [800, 158] on h5 "A manufacturing project team reports that over the last six months, production …" at bounding box center [621, 134] width 427 height 80
copy h5 "A manufacturing project team reports that over the last six months, production …"
click at [620, 308] on div "Pareto chart" at bounding box center [621, 307] width 424 height 27
click at [409, 291] on input "c. Pareto chart" at bounding box center [409, 287] width 0 height 9
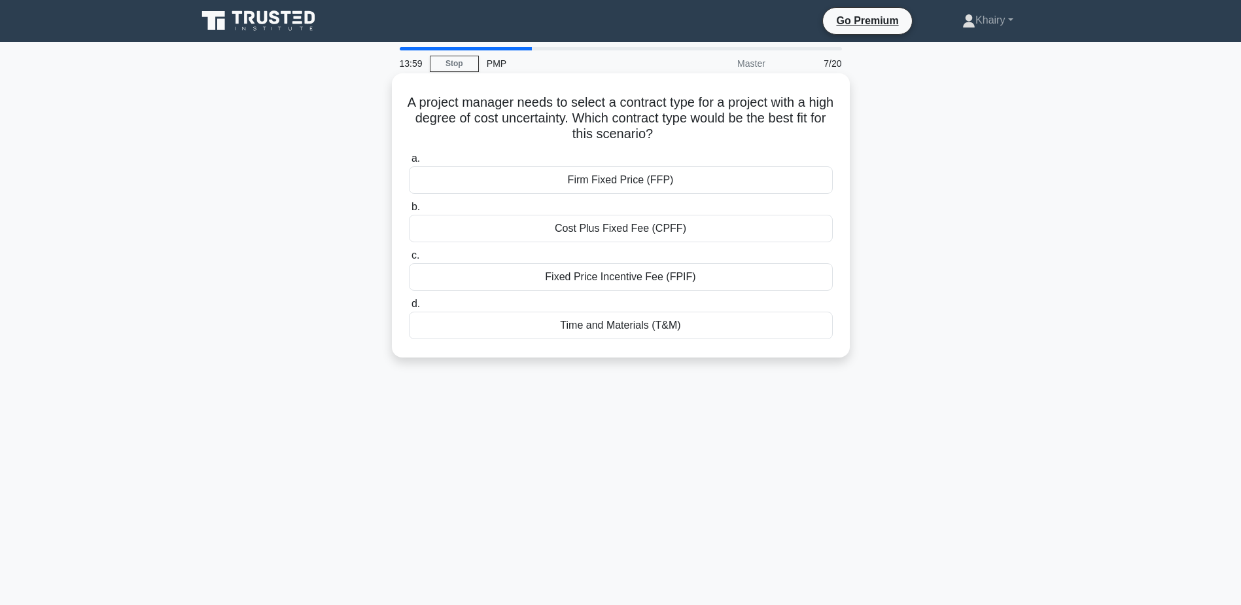
click at [598, 327] on div "Time and Materials (T&M)" at bounding box center [621, 325] width 424 height 27
click at [409, 308] on input "d. Time and Materials (T&M)" at bounding box center [409, 304] width 0 height 9
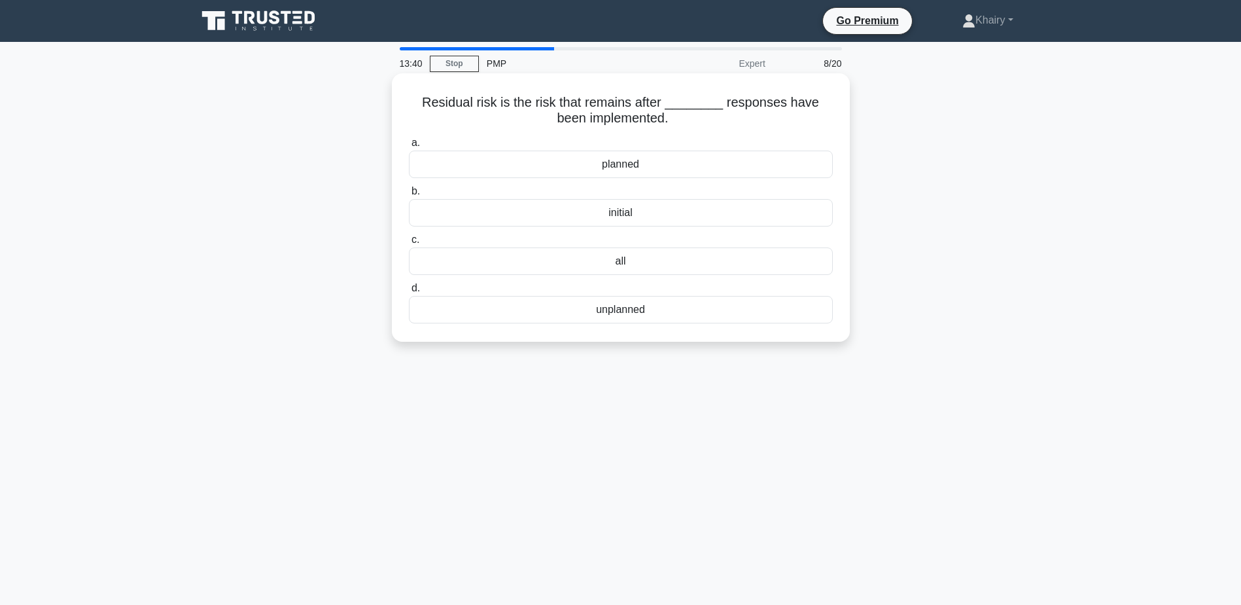
click at [623, 168] on div "planned" at bounding box center [621, 164] width 424 height 27
click at [409, 147] on input "a. planned" at bounding box center [409, 143] width 0 height 9
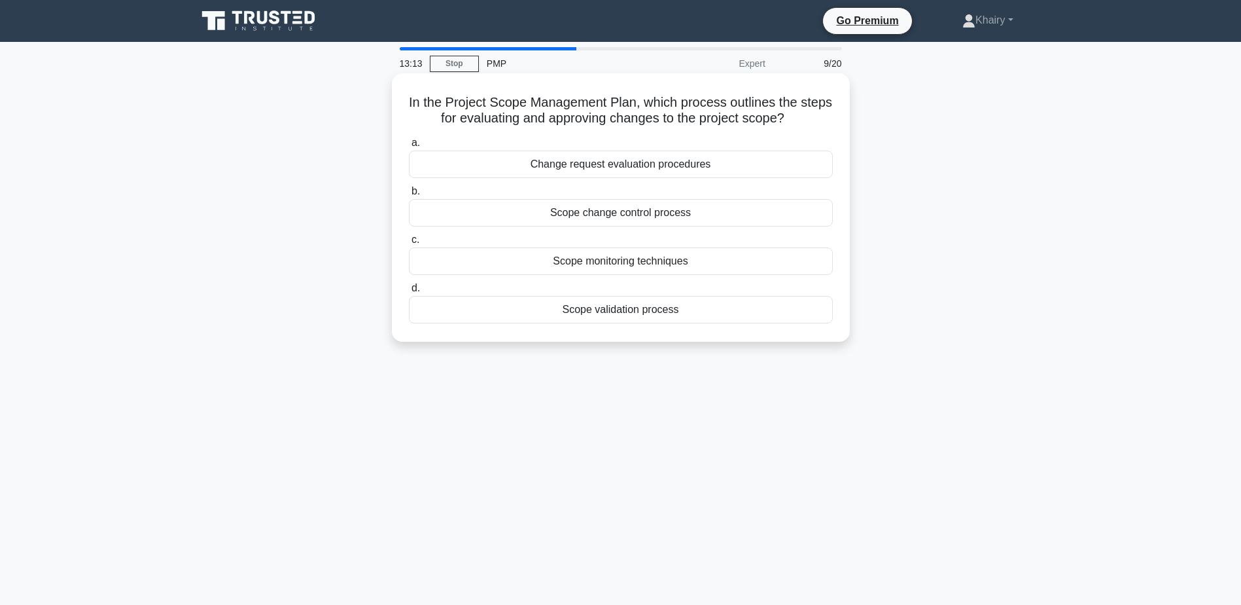
click at [595, 164] on div "Change request evaluation procedures" at bounding box center [621, 164] width 424 height 27
click at [409, 147] on input "a. Change request evaluation procedures" at bounding box center [409, 143] width 0 height 9
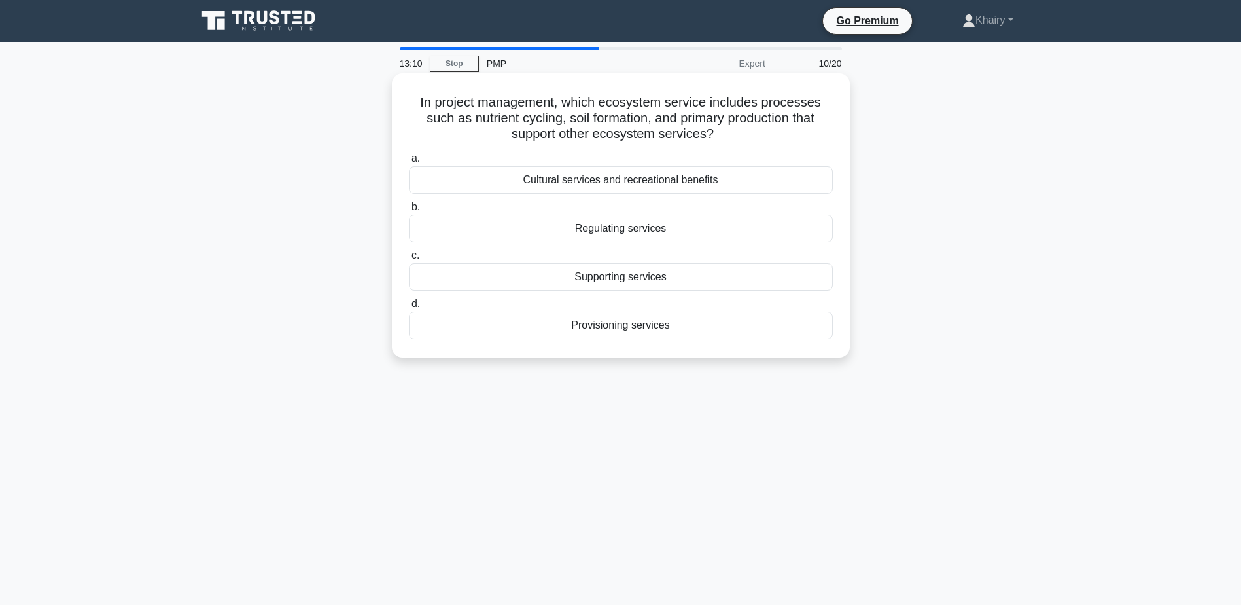
drag, startPoint x: 417, startPoint y: 94, endPoint x: 739, endPoint y: 128, distance: 323.8
click at [739, 128] on div "In project management, which ecosystem service includes processes such as nutri…" at bounding box center [621, 216] width 448 height 274
copy h5 "In project management, which ecosystem service includes processes such as nutri…"
click at [610, 183] on div "Cultural services and recreational benefits" at bounding box center [621, 179] width 424 height 27
click at [409, 163] on input "a. Cultural services and recreational benefits" at bounding box center [409, 158] width 0 height 9
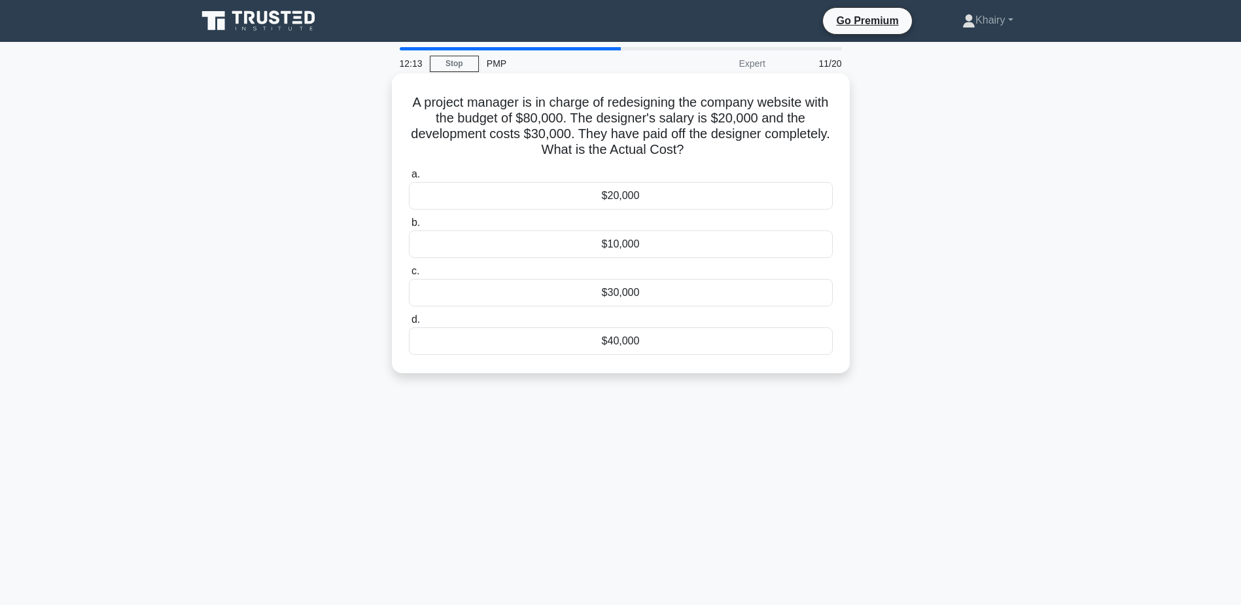
drag, startPoint x: 422, startPoint y: 101, endPoint x: 757, endPoint y: 151, distance: 338.7
click at [757, 151] on h5 "A project manager is in charge of redesigning the company website with the budg…" at bounding box center [621, 126] width 427 height 64
copy h5 "A project manager is in charge of redesigning the company website with the budg…"
click at [613, 194] on div "$20,000" at bounding box center [621, 195] width 424 height 27
click at [409, 179] on input "a. $20,000" at bounding box center [409, 174] width 0 height 9
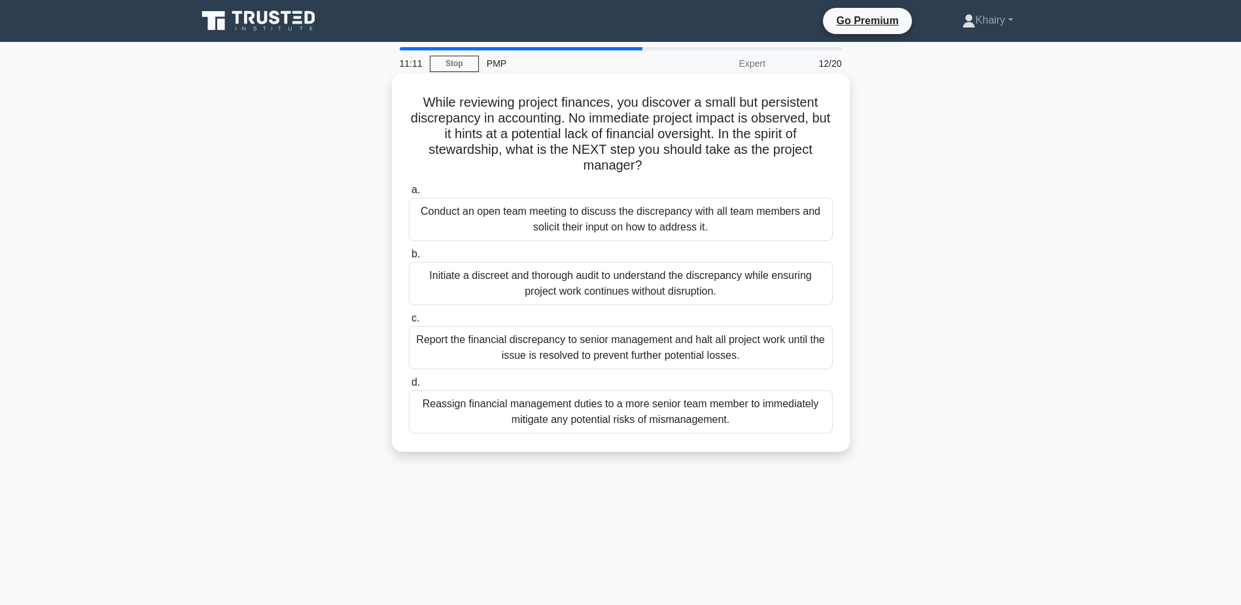
drag, startPoint x: 419, startPoint y: 100, endPoint x: 672, endPoint y: 165, distance: 261.4
click at [672, 165] on h5 "While reviewing project finances, you discover a small but persistent discrepan…" at bounding box center [621, 134] width 427 height 80
copy h5 "While reviewing project finances, you discover a small but persistent discrepan…"
click at [573, 414] on div "Reassign financial management duties to a more senior team member to immediatel…" at bounding box center [621, 411] width 424 height 43
click at [409, 387] on input "d. Reassign financial management duties to a more senior team member to immedia…" at bounding box center [409, 382] width 0 height 9
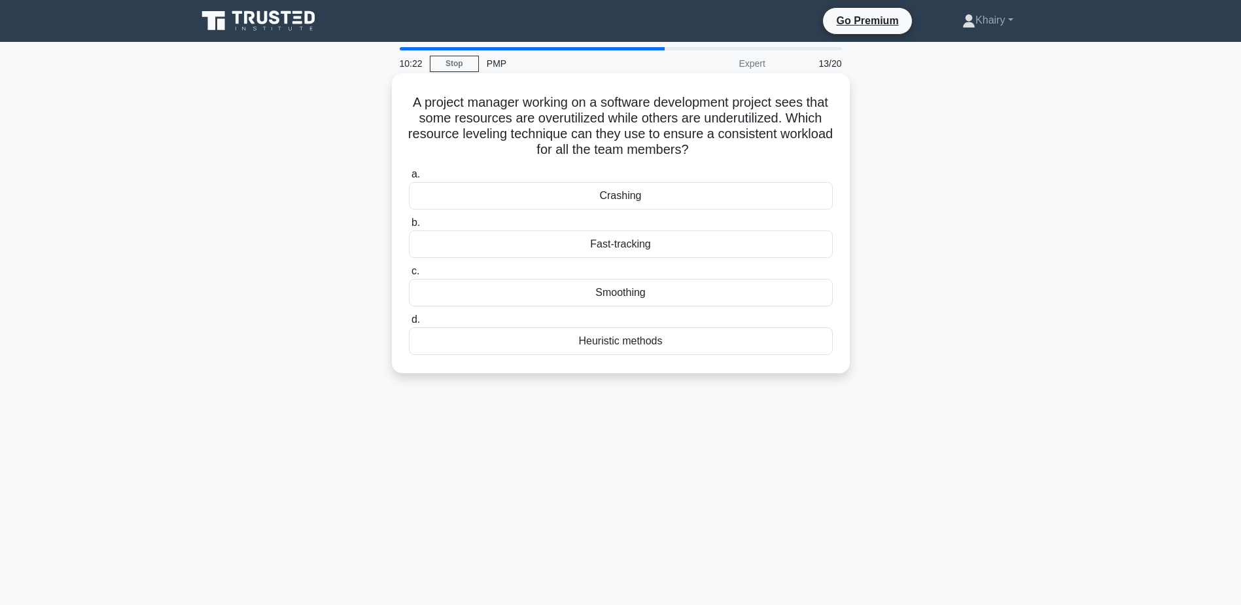
drag, startPoint x: 419, startPoint y: 95, endPoint x: 753, endPoint y: 148, distance: 337.9
click at [753, 148] on h5 "A project manager working on a software development project sees that some reso…" at bounding box center [621, 126] width 427 height 64
copy h5 "A project manager working on a software development project sees that some reso…"
click at [577, 294] on div "Smoothing" at bounding box center [621, 292] width 424 height 27
click at [409, 276] on input "c. Smoothing" at bounding box center [409, 271] width 0 height 9
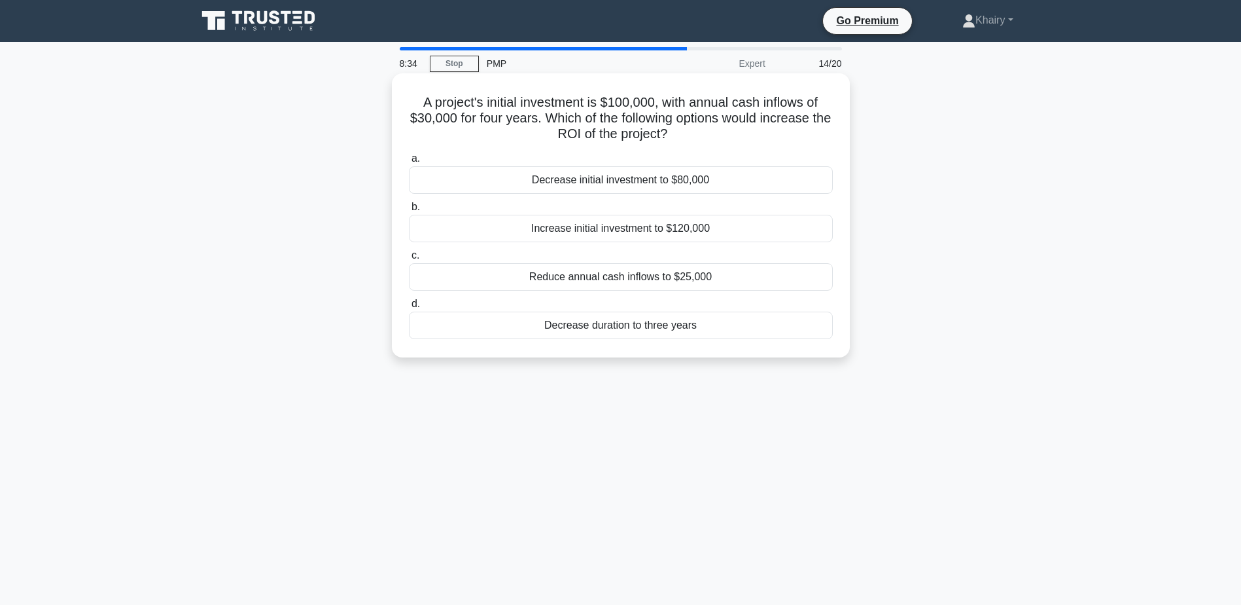
click at [577, 278] on div "Reduce annual cash inflows to $25,000" at bounding box center [621, 276] width 424 height 27
click at [409, 260] on input "c. Reduce annual cash inflows to $25,000" at bounding box center [409, 255] width 0 height 9
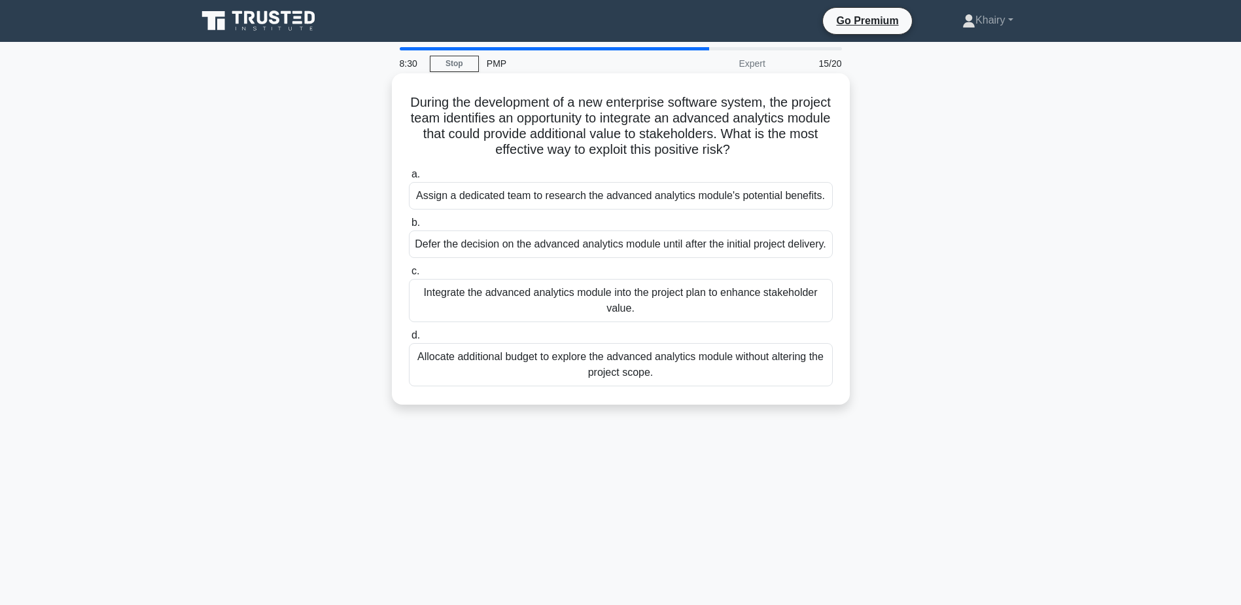
drag, startPoint x: 425, startPoint y: 94, endPoint x: 795, endPoint y: 152, distance: 375.0
click at [795, 152] on h5 "During the development of a new enterprise software system, the project team id…" at bounding box center [621, 126] width 427 height 64
click at [527, 194] on div "Assign a dedicated team to research the advanced analytics module's potential b…" at bounding box center [621, 195] width 424 height 27
click at [409, 179] on input "a. Assign a dedicated team to research the advanced analytics module's potentia…" at bounding box center [409, 174] width 0 height 9
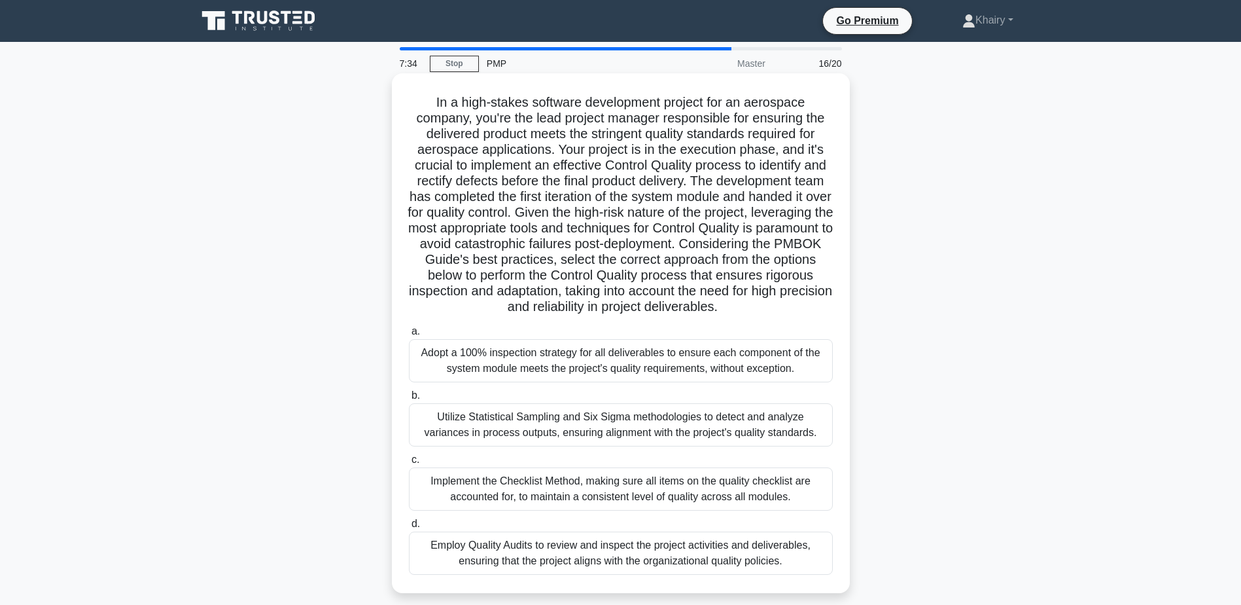
drag, startPoint x: 421, startPoint y: 100, endPoint x: 796, endPoint y: 321, distance: 435.0
click at [796, 315] on h5 "In a high-stakes software development project for an aerospace company, you're …" at bounding box center [621, 204] width 427 height 221
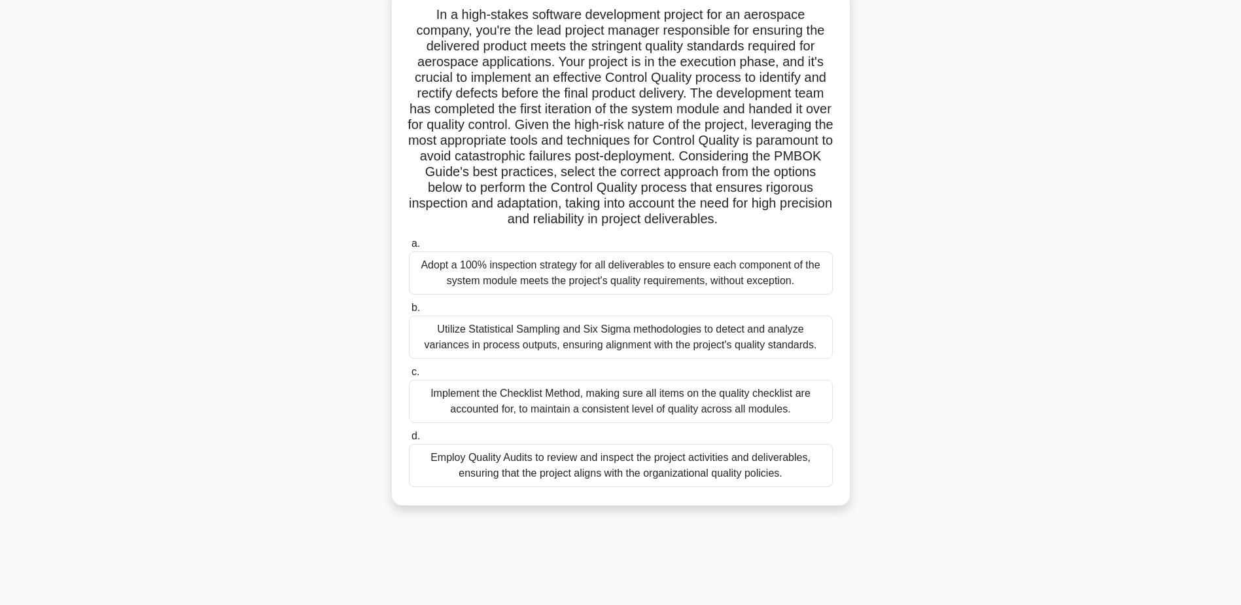
scroll to position [102, 0]
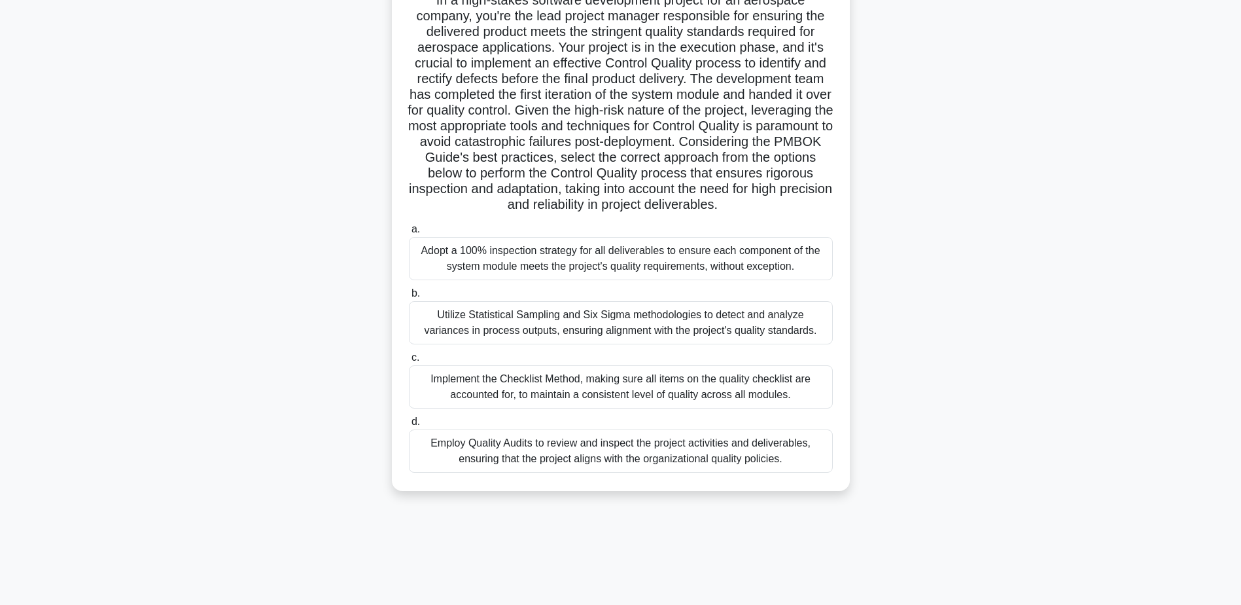
click at [575, 408] on div "Implement the Checklist Method, making sure all items on the quality checklist …" at bounding box center [621, 386] width 424 height 43
click at [409, 362] on input "c. Implement the Checklist Method, making sure all items on the quality checkli…" at bounding box center [409, 357] width 0 height 9
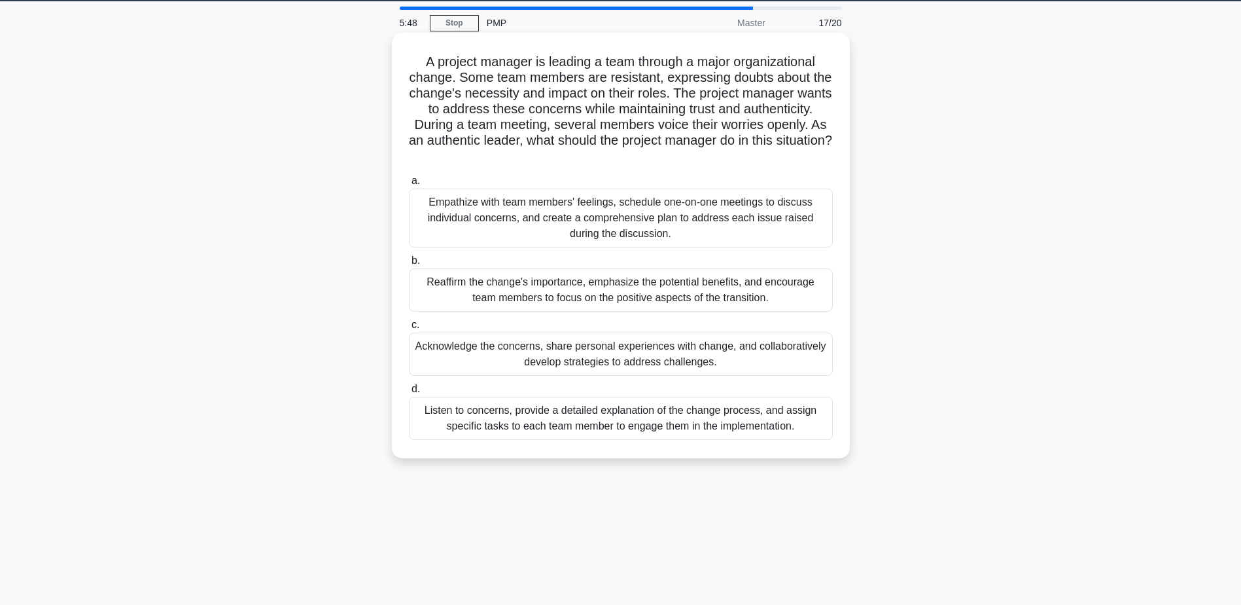
scroll to position [0, 0]
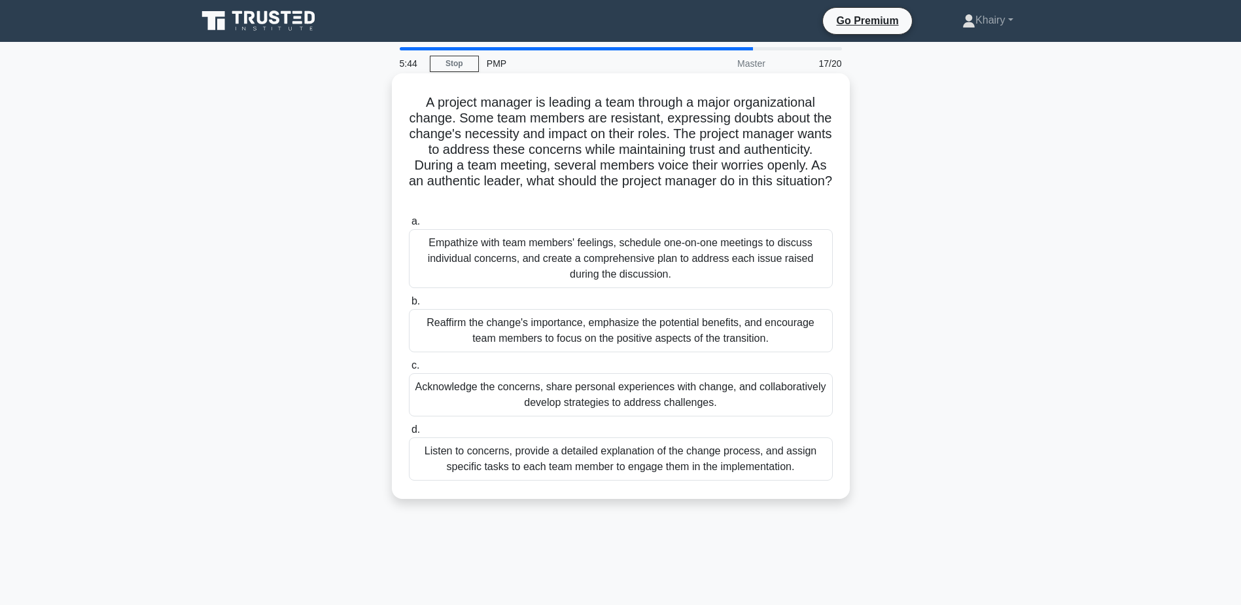
drag, startPoint x: 419, startPoint y: 104, endPoint x: 738, endPoint y: 193, distance: 330.9
click at [738, 193] on h5 "A project manager is leading a team through a major organizational change. Some…" at bounding box center [621, 149] width 427 height 111
click at [565, 399] on div "Acknowledge the concerns, share personal experiences with change, and collabora…" at bounding box center [621, 394] width 424 height 43
click at [409, 370] on input "c. Acknowledge the concerns, share personal experiences with change, and collab…" at bounding box center [409, 365] width 0 height 9
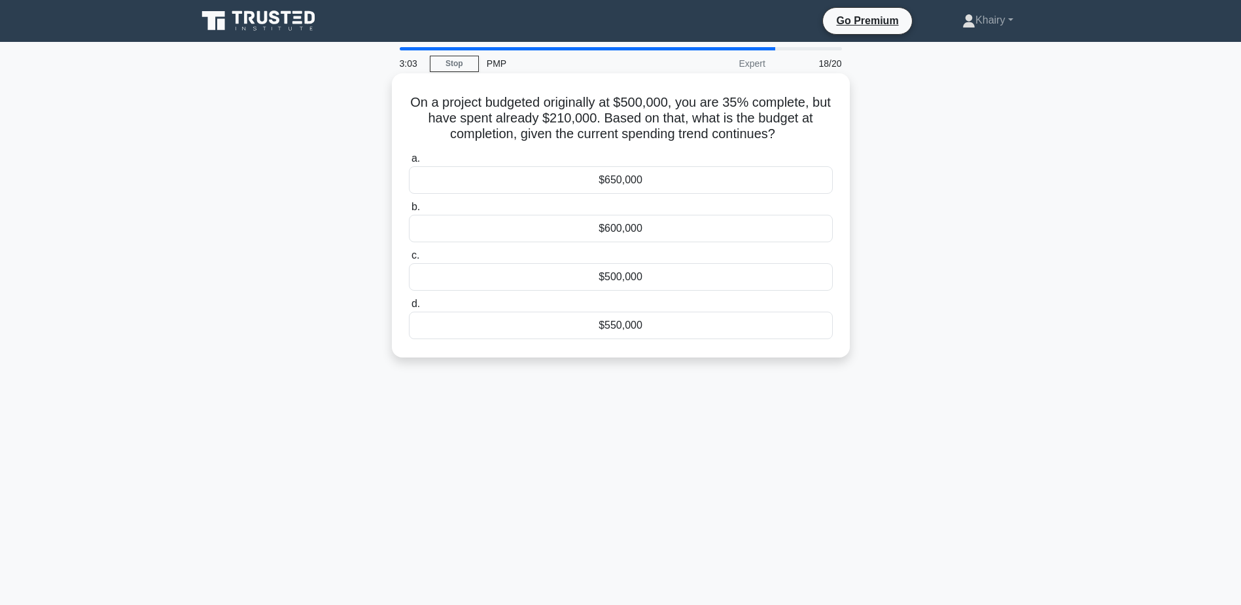
click at [618, 231] on div "$600,000" at bounding box center [621, 228] width 424 height 27
click at [409, 211] on input "b. $600,000" at bounding box center [409, 207] width 0 height 9
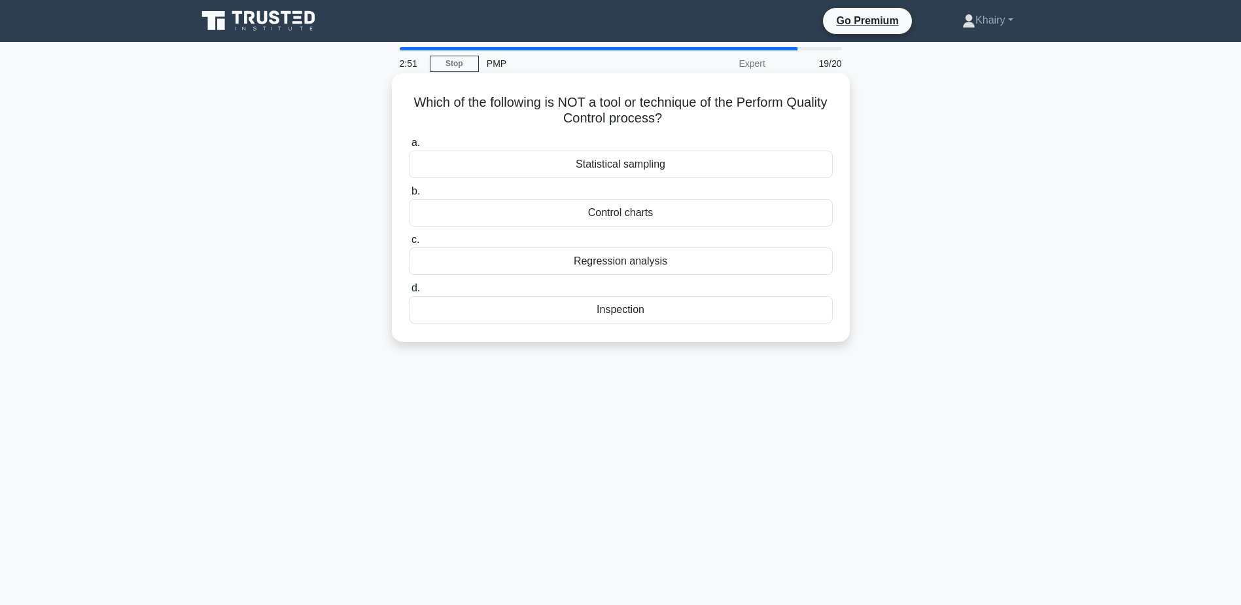
click at [615, 262] on div "Regression analysis" at bounding box center [621, 260] width 424 height 27
click at [409, 244] on input "c. Regression analysis" at bounding box center [409, 240] width 0 height 9
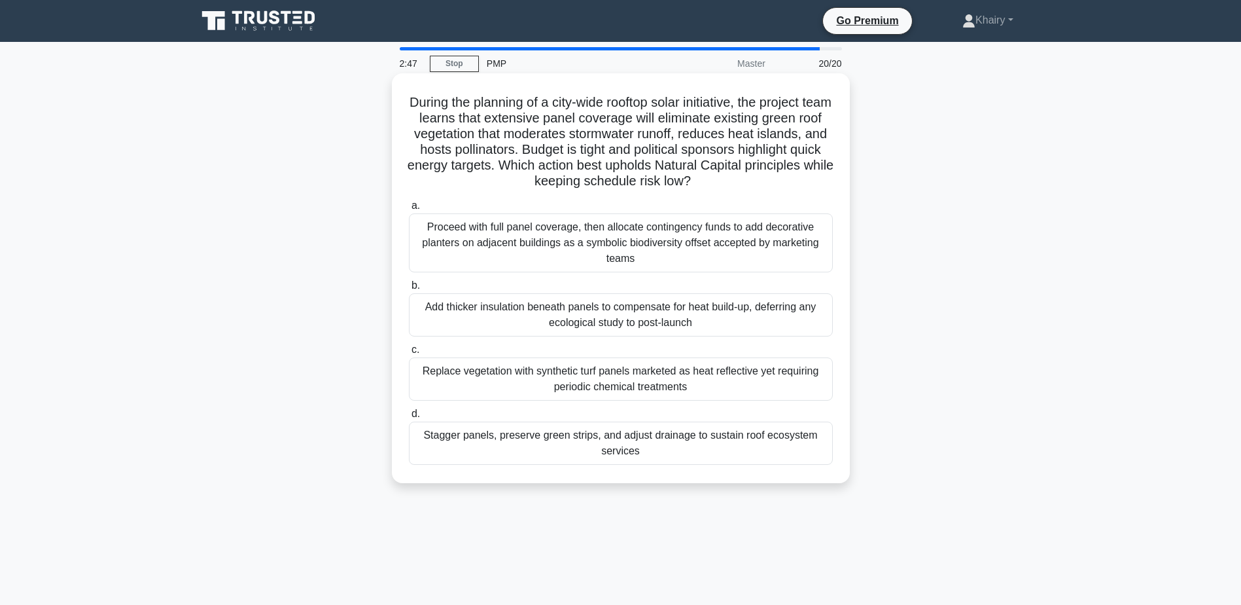
drag, startPoint x: 410, startPoint y: 95, endPoint x: 764, endPoint y: 185, distance: 365.4
click at [764, 185] on h5 "During the planning of a city-wide rooftop solar initiative, the project team l…" at bounding box center [621, 142] width 427 height 96
click at [619, 450] on div "Stagger panels, preserve green strips, and adjust drainage to sustain roof ecos…" at bounding box center [621, 442] width 424 height 43
click at [409, 418] on input "d. Stagger panels, preserve green strips, and adjust drainage to sustain roof e…" at bounding box center [409, 414] width 0 height 9
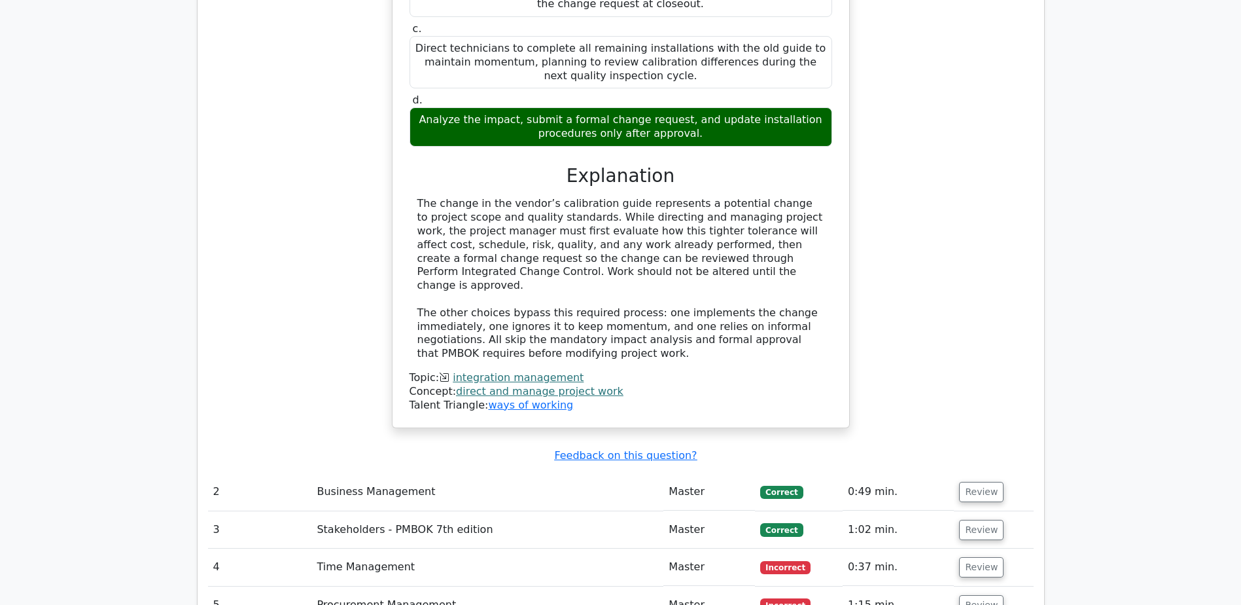
scroll to position [1702, 0]
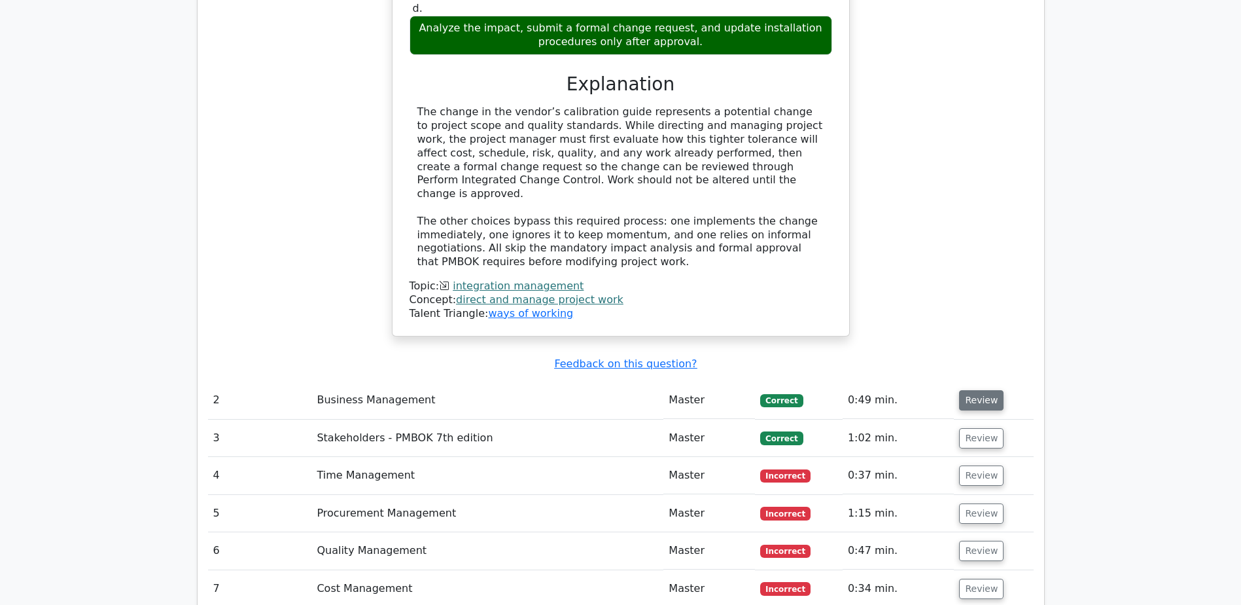
click at [974, 390] on button "Review" at bounding box center [981, 400] width 45 height 20
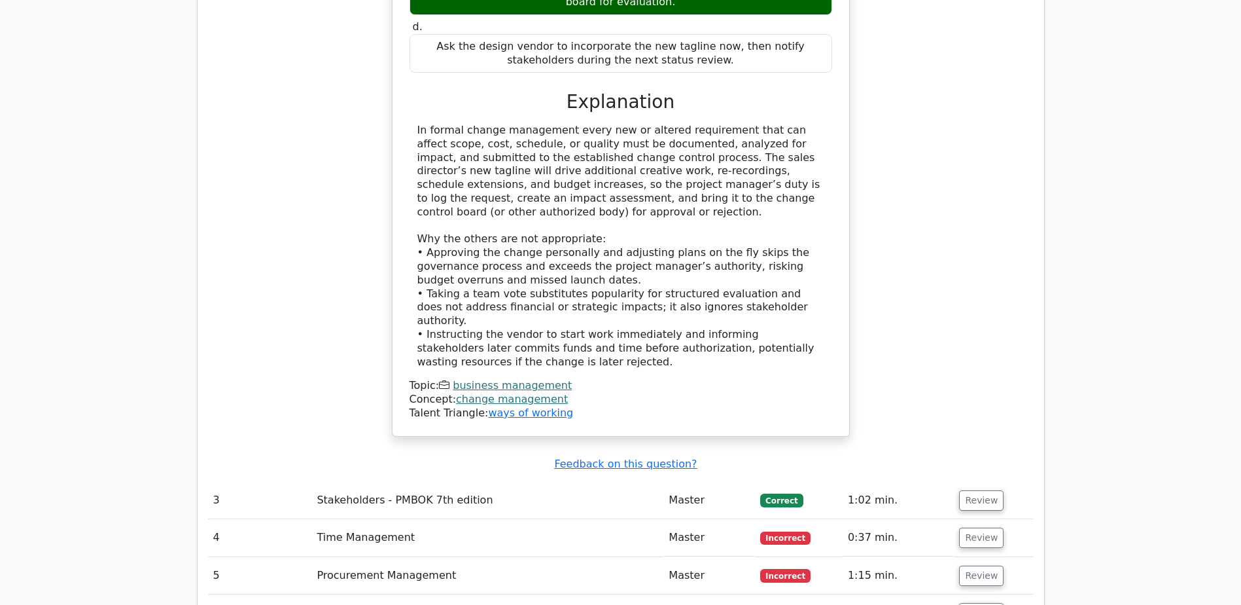
scroll to position [2421, 0]
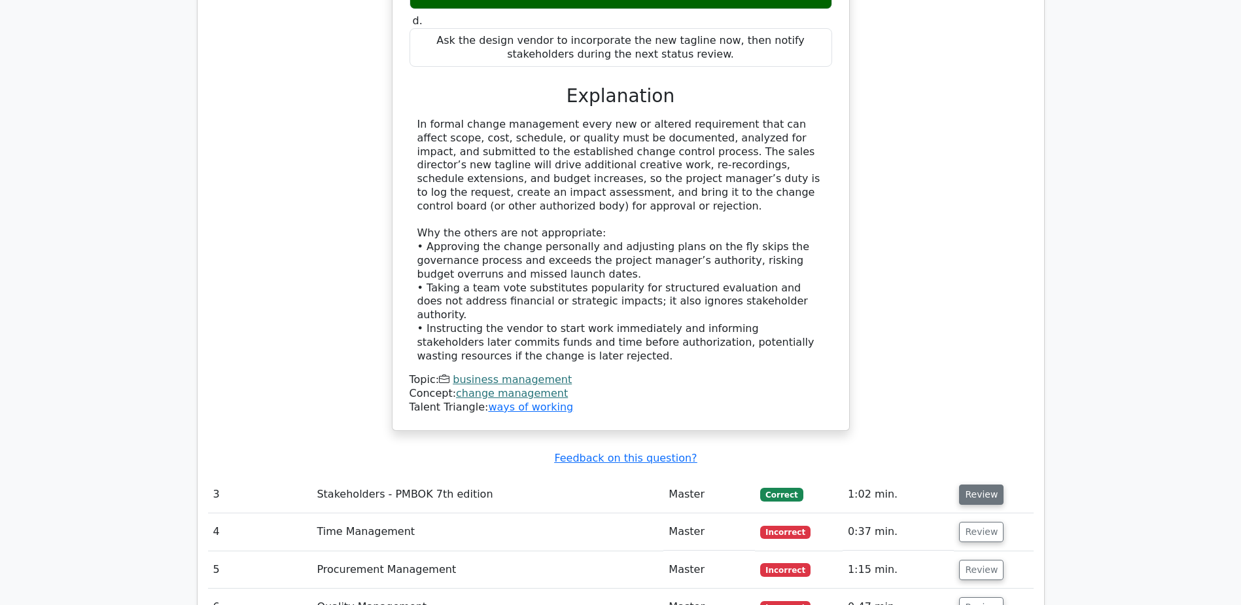
click at [978, 484] on button "Review" at bounding box center [981, 494] width 45 height 20
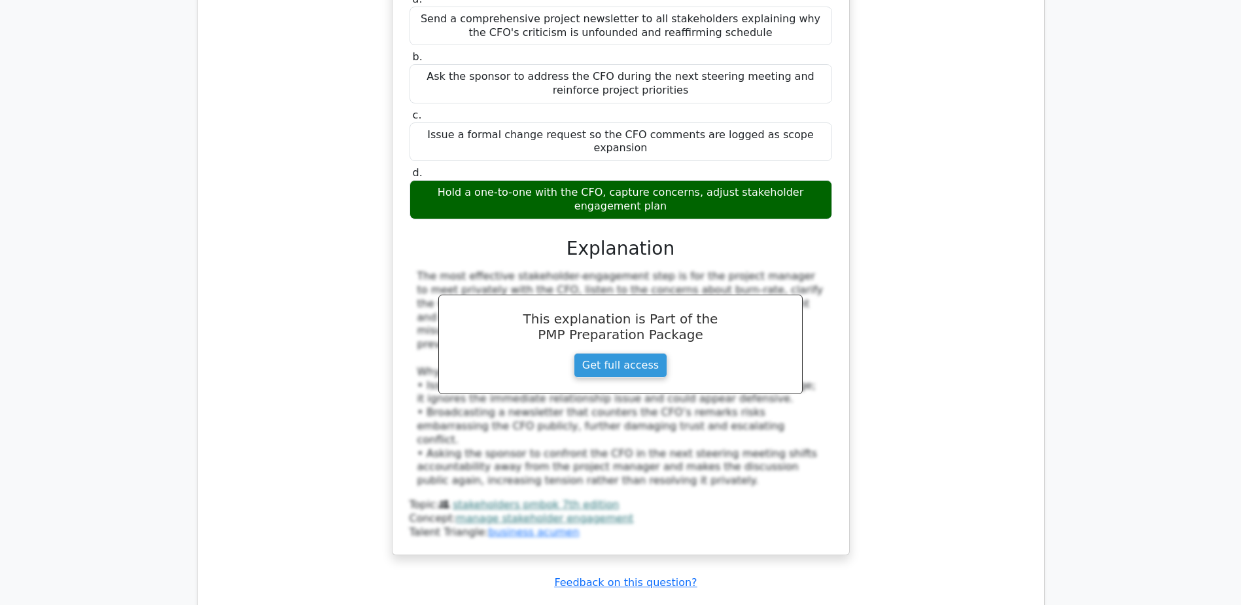
scroll to position [3141, 0]
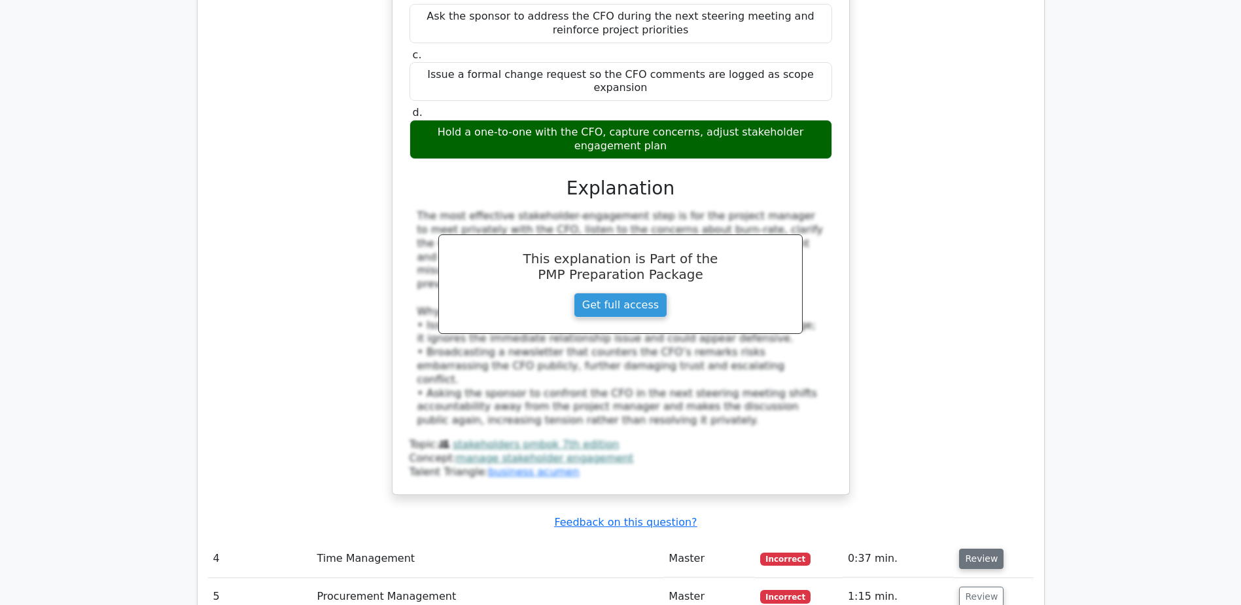
click at [974, 548] on button "Review" at bounding box center [981, 558] width 45 height 20
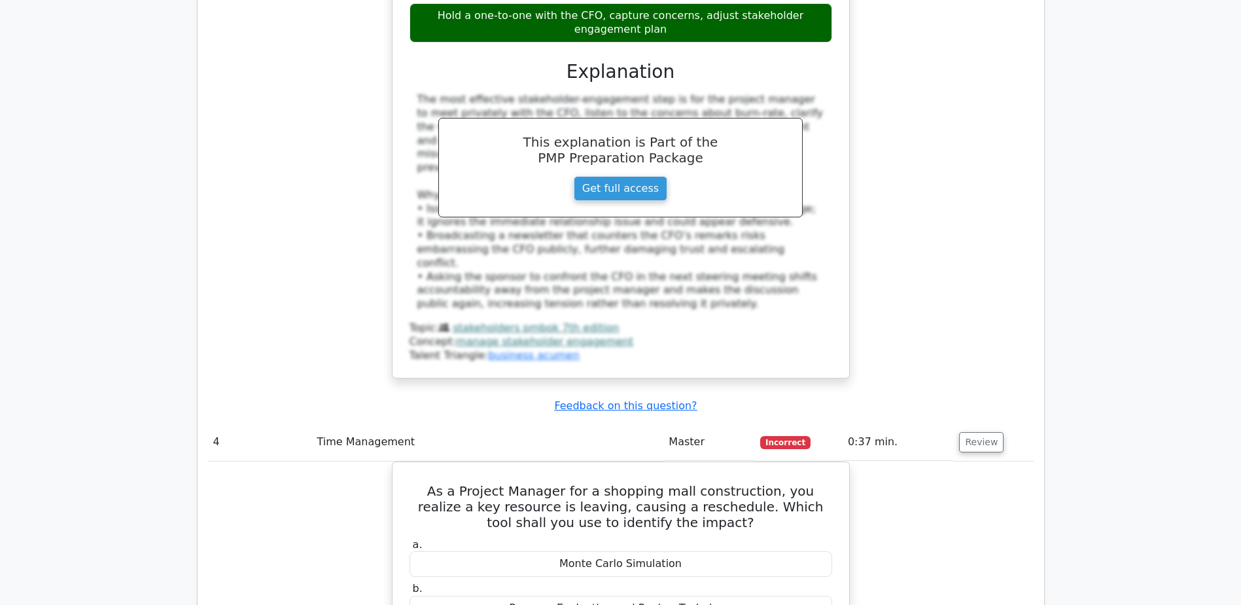
scroll to position [3272, 0]
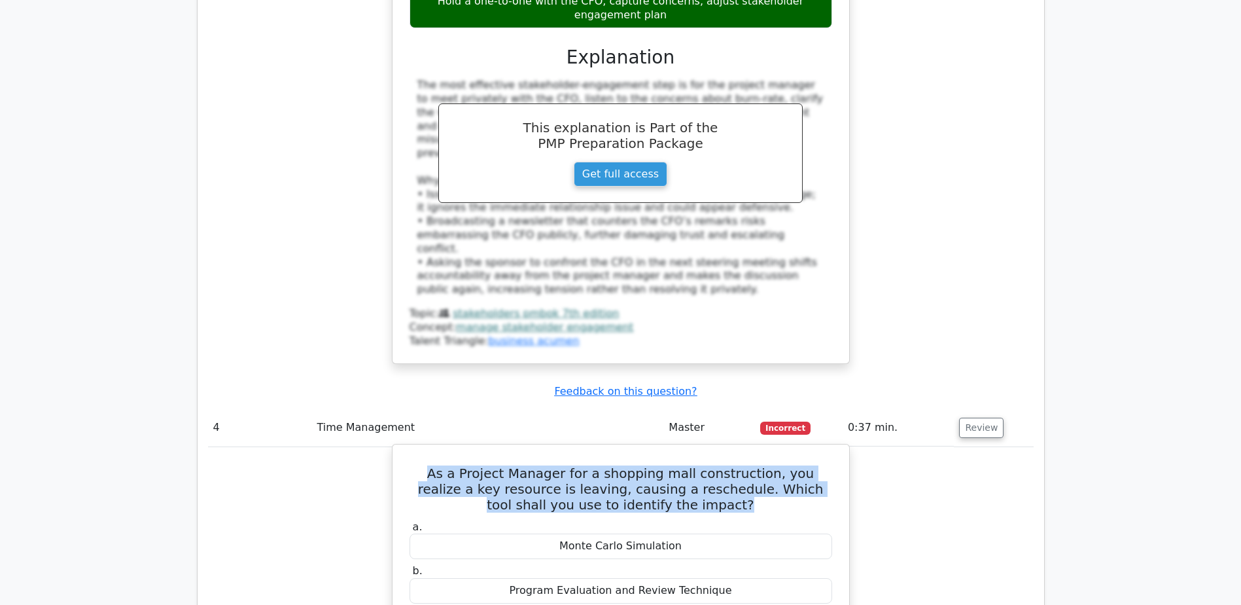
drag, startPoint x: 415, startPoint y: 296, endPoint x: 722, endPoint y: 332, distance: 309.0
click at [722, 465] on h5 "As a Project Manager for a shopping mall construction, you realize a key resour…" at bounding box center [620, 488] width 425 height 47
copy h5 "As a Project Manager for a shopping mall construction, you realize a key resour…"
drag, startPoint x: 569, startPoint y: 500, endPoint x: 699, endPoint y: 500, distance: 130.2
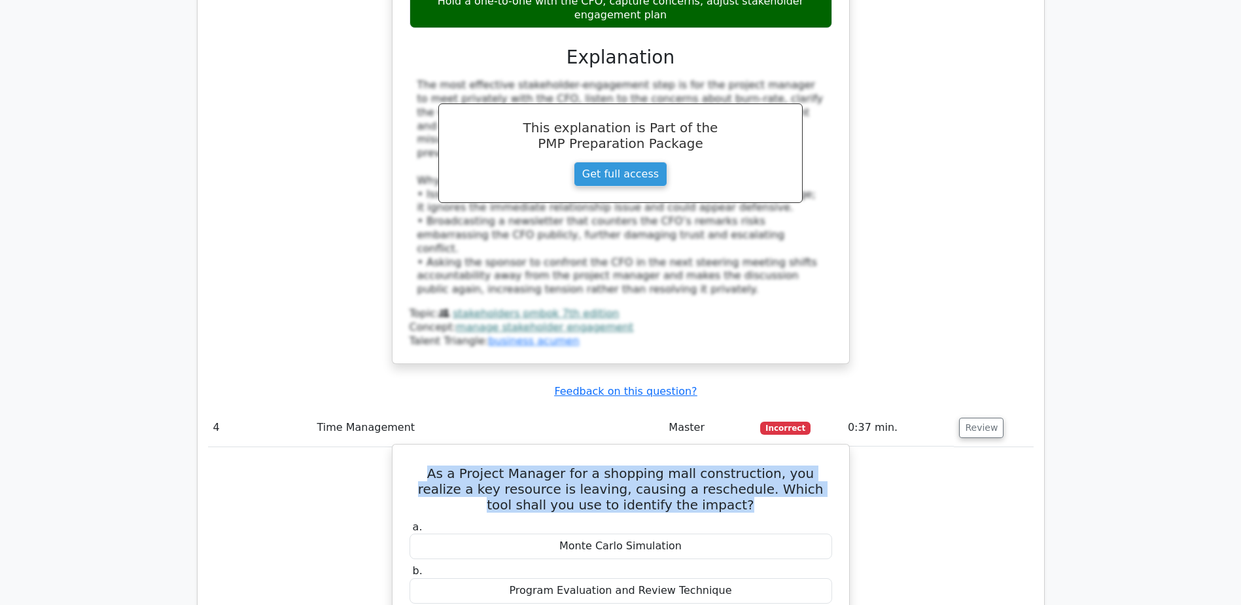
copy div "Critical Path Method"
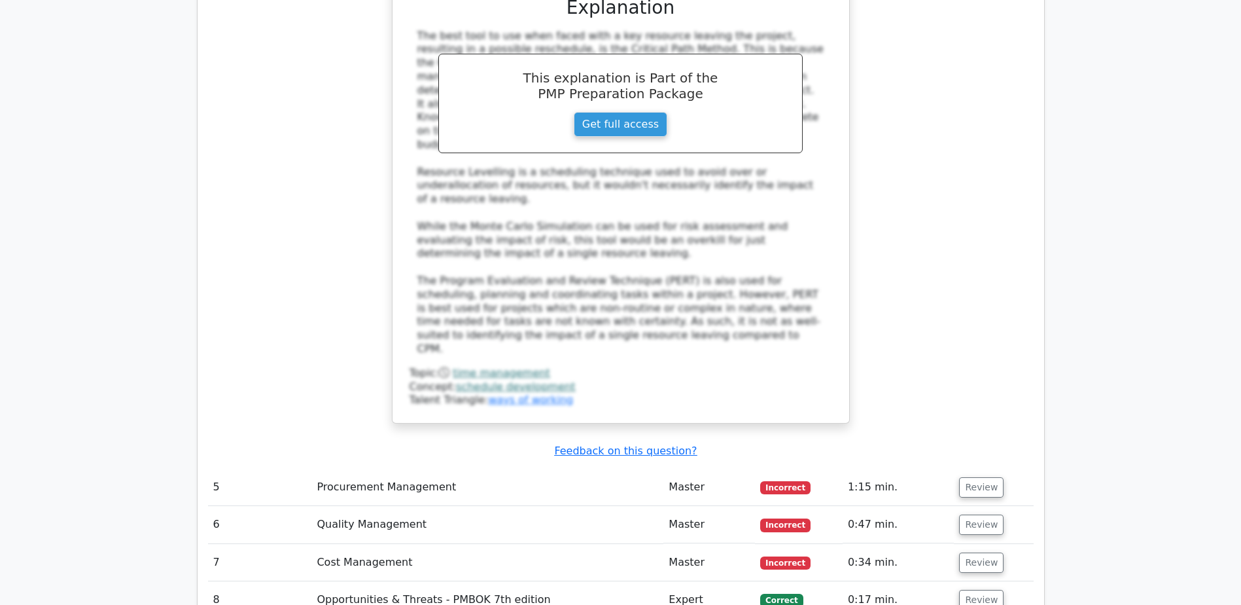
scroll to position [3992, 0]
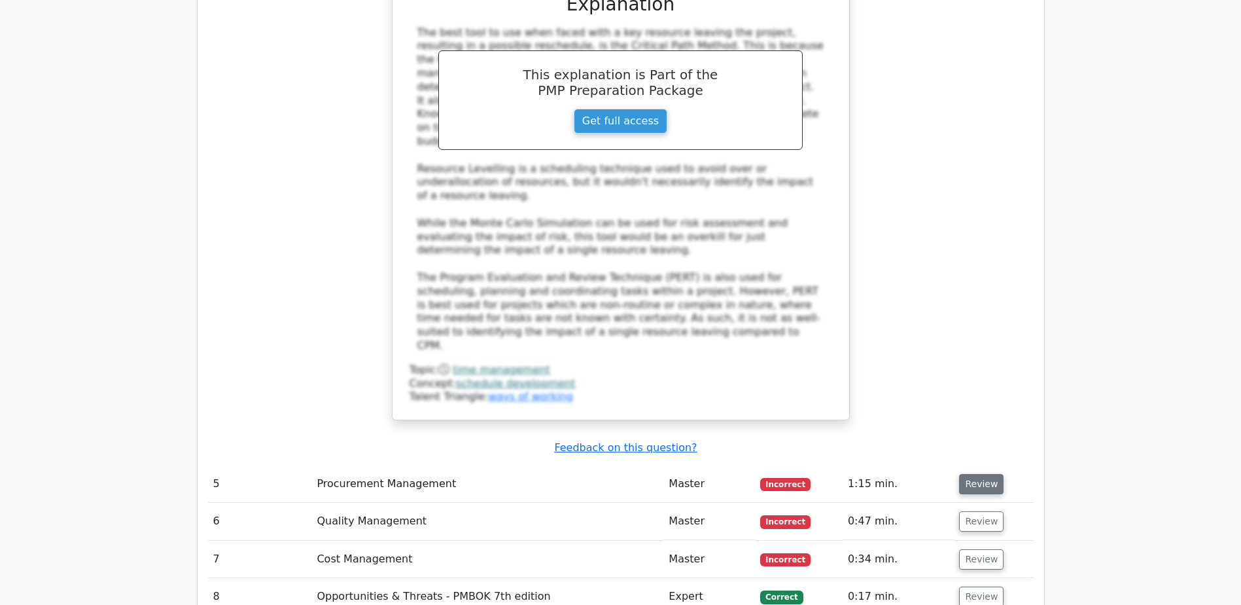
click at [980, 474] on button "Review" at bounding box center [981, 484] width 45 height 20
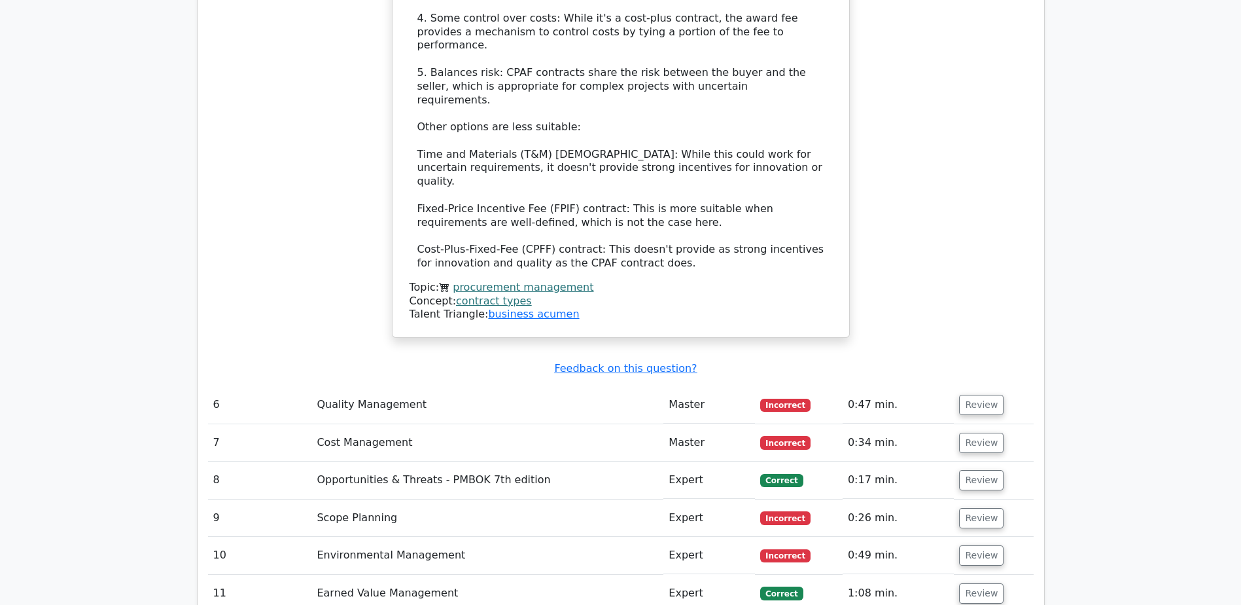
scroll to position [4974, 0]
click at [978, 393] on button "Review" at bounding box center [981, 403] width 45 height 20
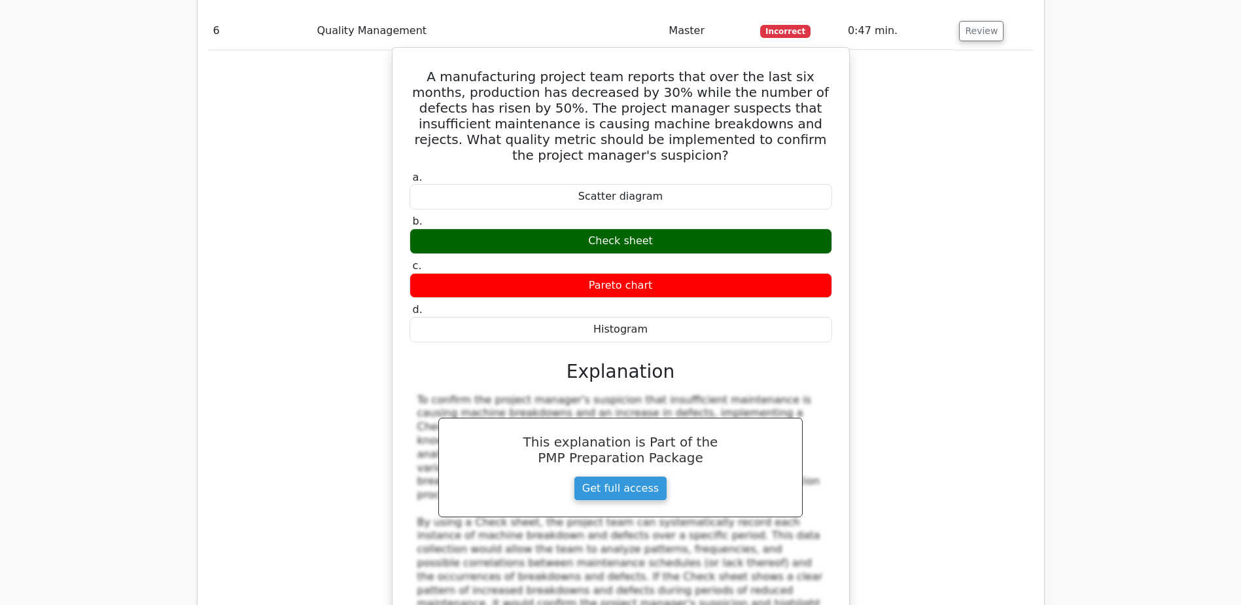
scroll to position [5366, 0]
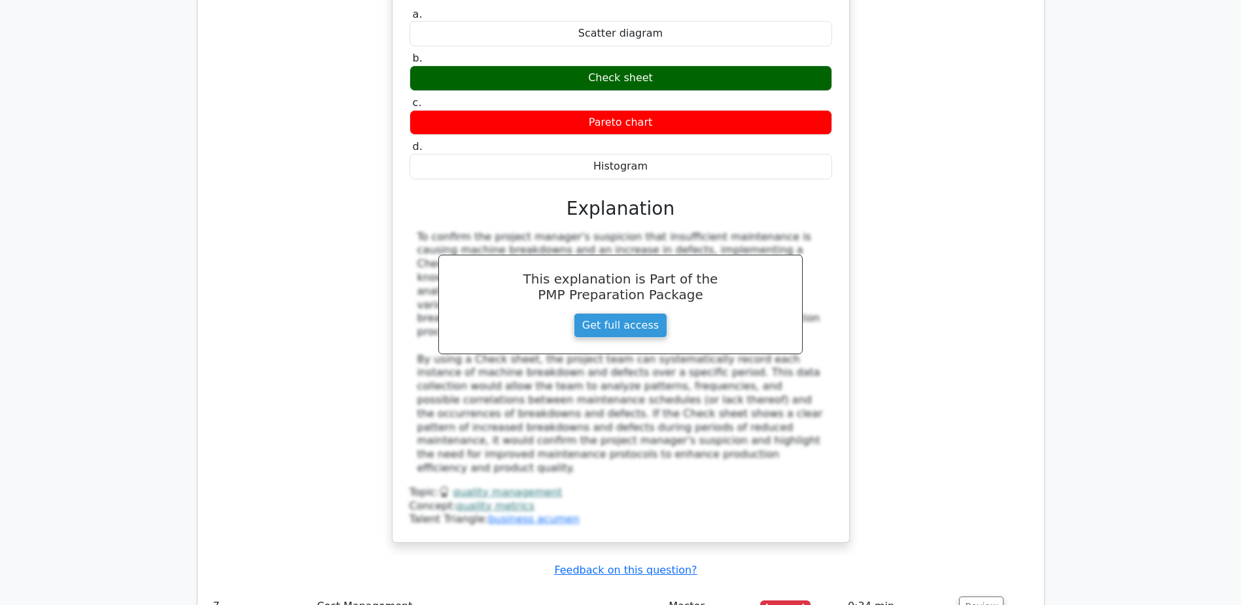
scroll to position [5563, 0]
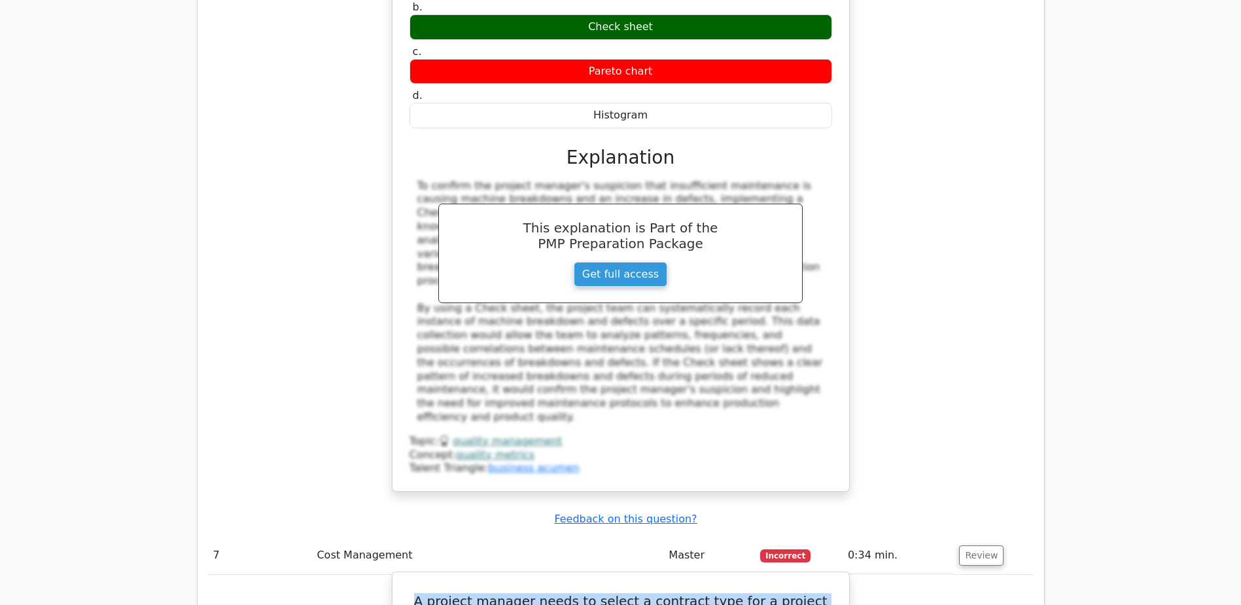
drag, startPoint x: 415, startPoint y: 285, endPoint x: 685, endPoint y: 325, distance: 273.2
click at [685, 593] on h5 "A project manager needs to select a contract type for a project with a high deg…" at bounding box center [620, 616] width 425 height 47
copy h5 "A project manager needs to select a contract type for a project with a high deg…"
drag, startPoint x: 556, startPoint y: 406, endPoint x: 728, endPoint y: 400, distance: 172.9
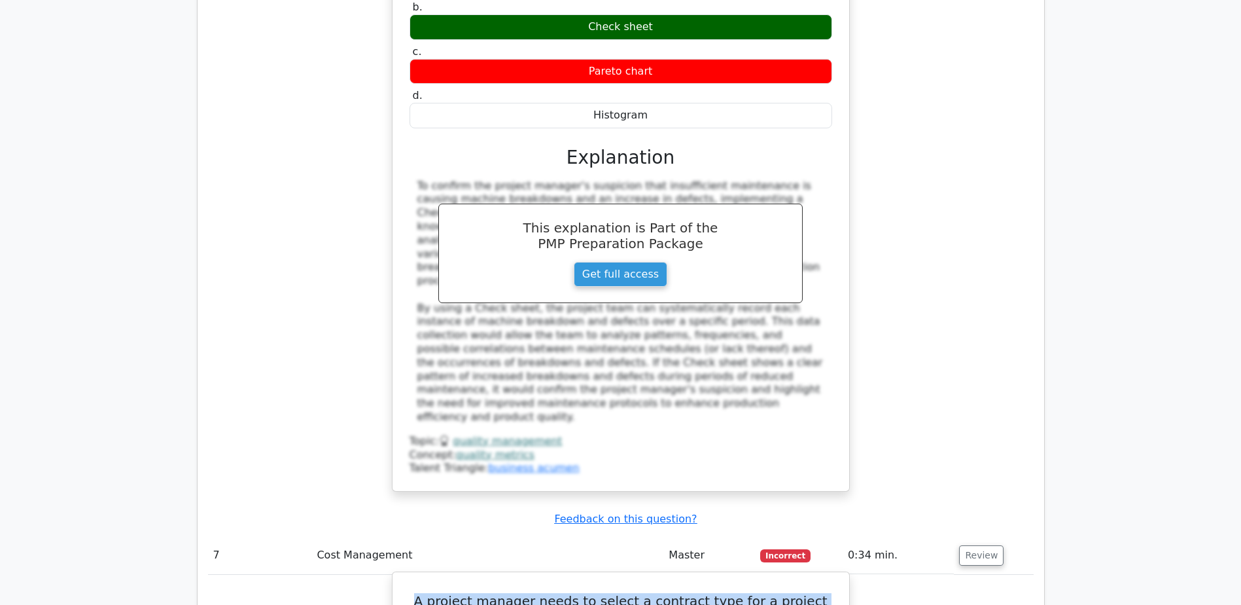
copy div "Cost Plus Fixed Fee (CPFF)"
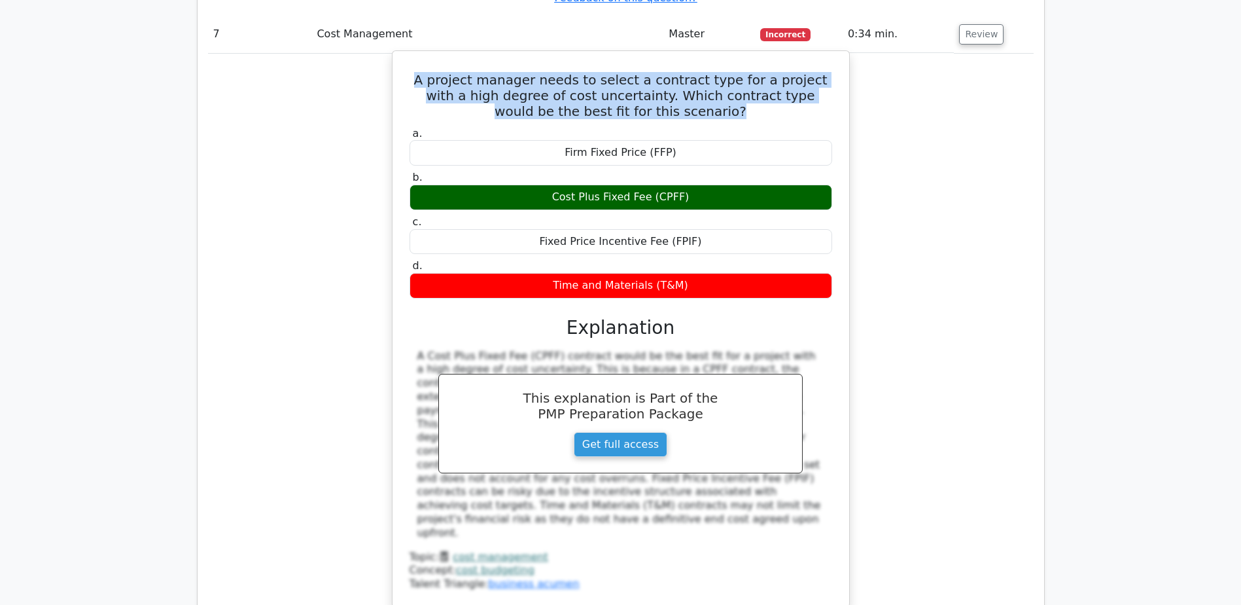
scroll to position [6086, 0]
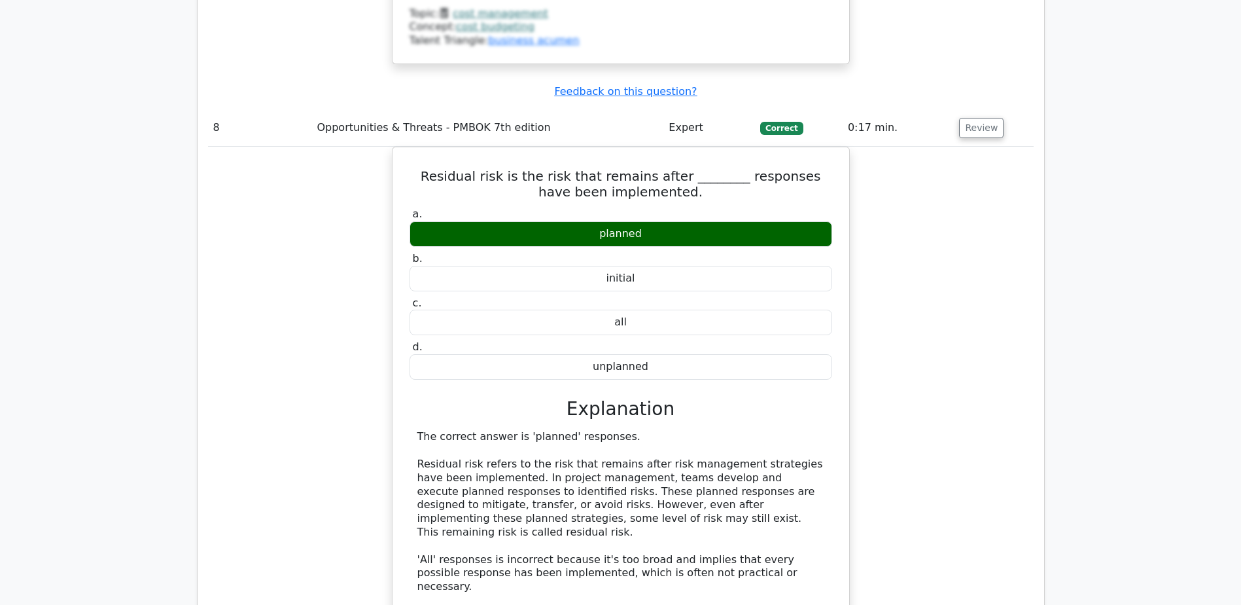
scroll to position [6675, 0]
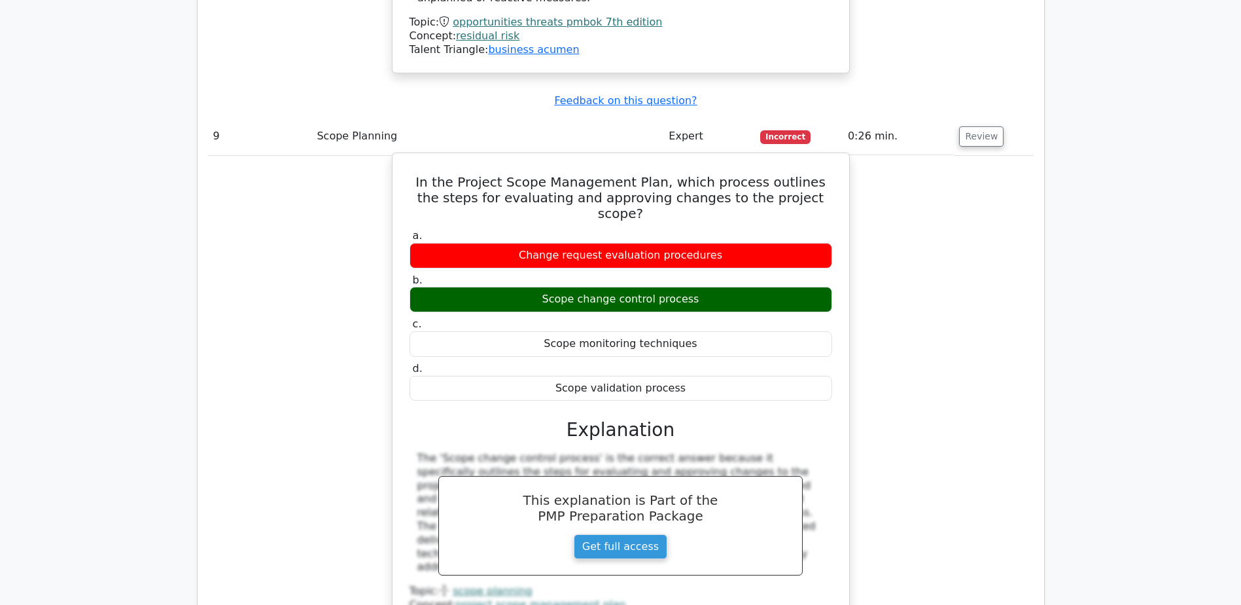
scroll to position [7395, 0]
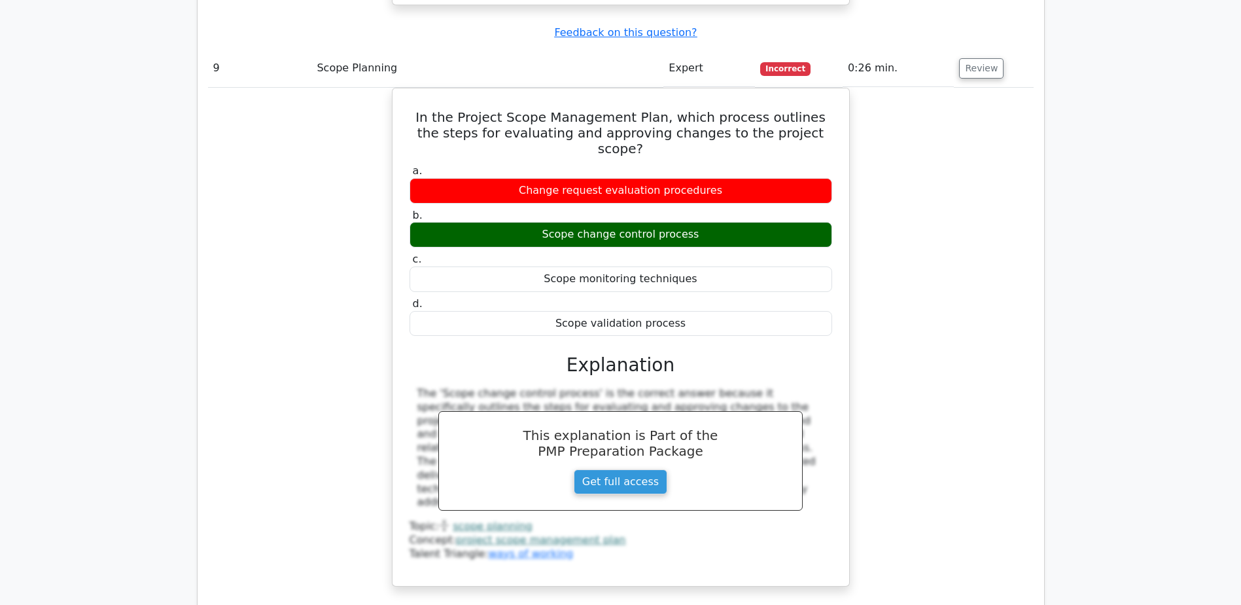
drag, startPoint x: 418, startPoint y: 295, endPoint x: 721, endPoint y: 331, distance: 304.5
copy h5 "In project management, which ecosystem service includes processes such as nutri…"
drag, startPoint x: 566, startPoint y: 460, endPoint x: 718, endPoint y: 460, distance: 151.8
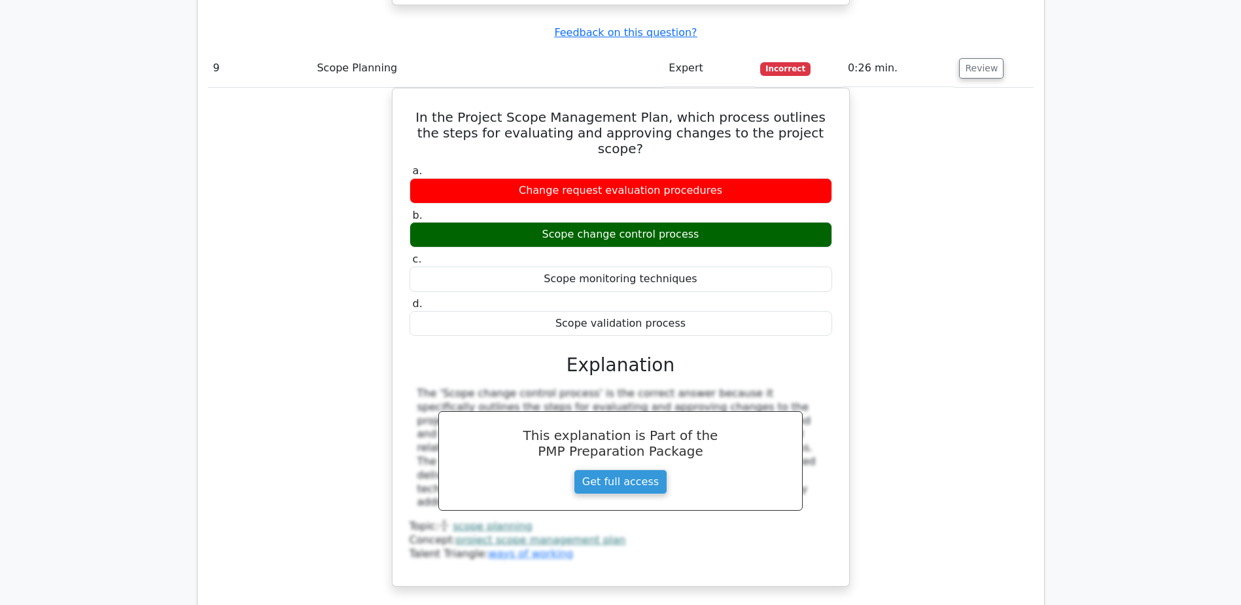
copy div "Supporting services"
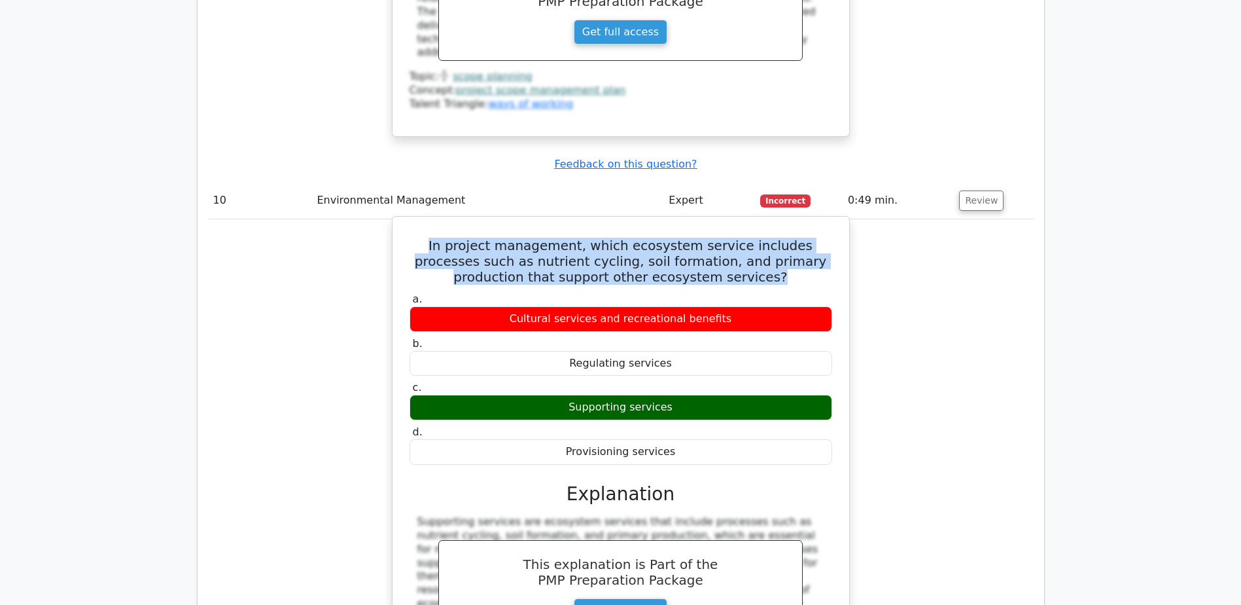
scroll to position [7853, 0]
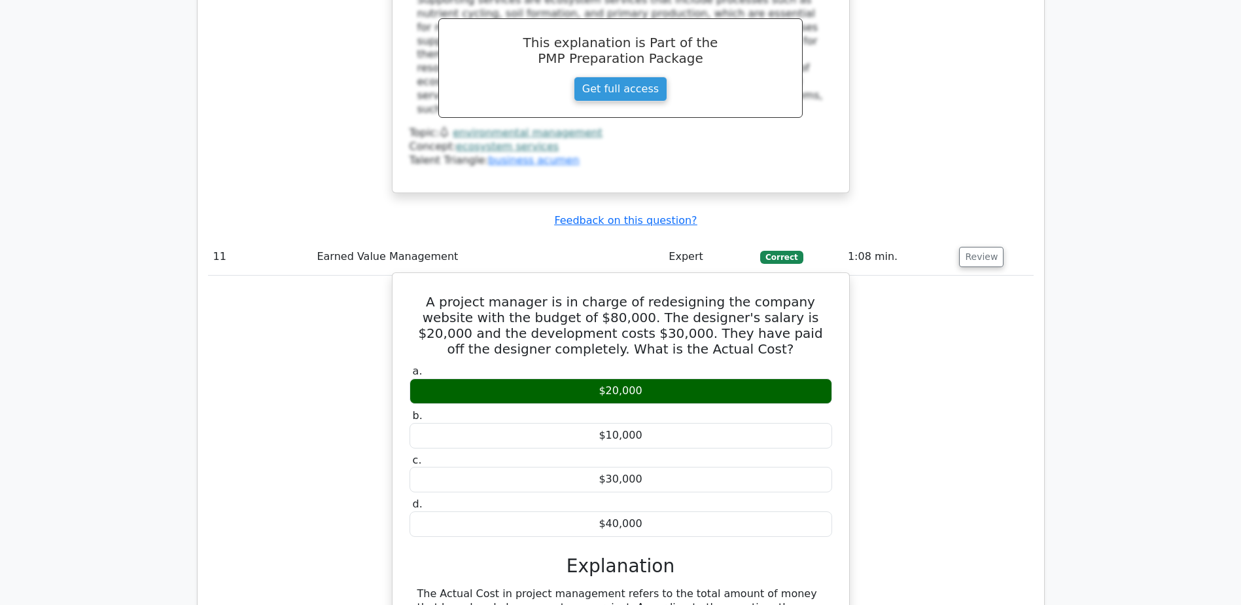
scroll to position [8377, 0]
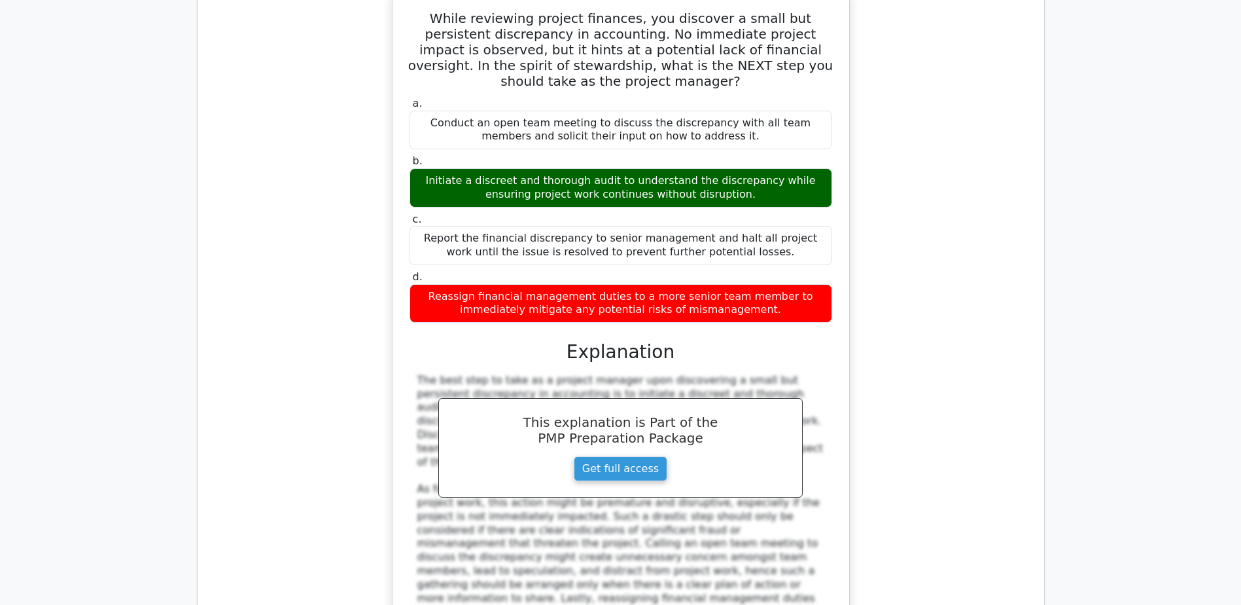
scroll to position [9228, 0]
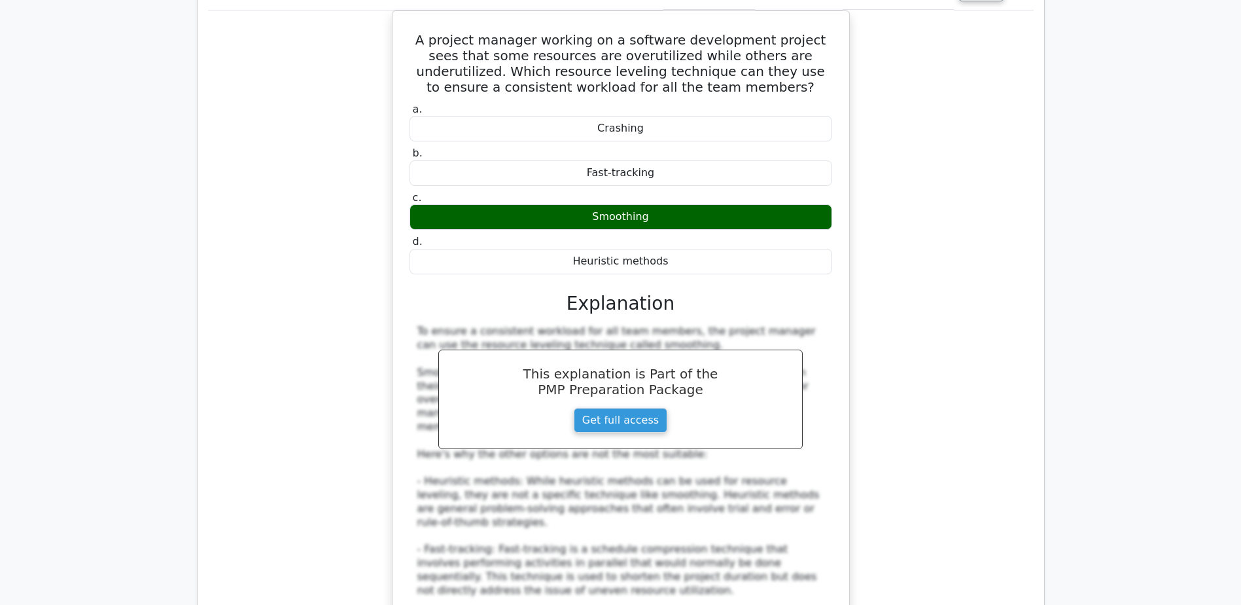
scroll to position [10013, 0]
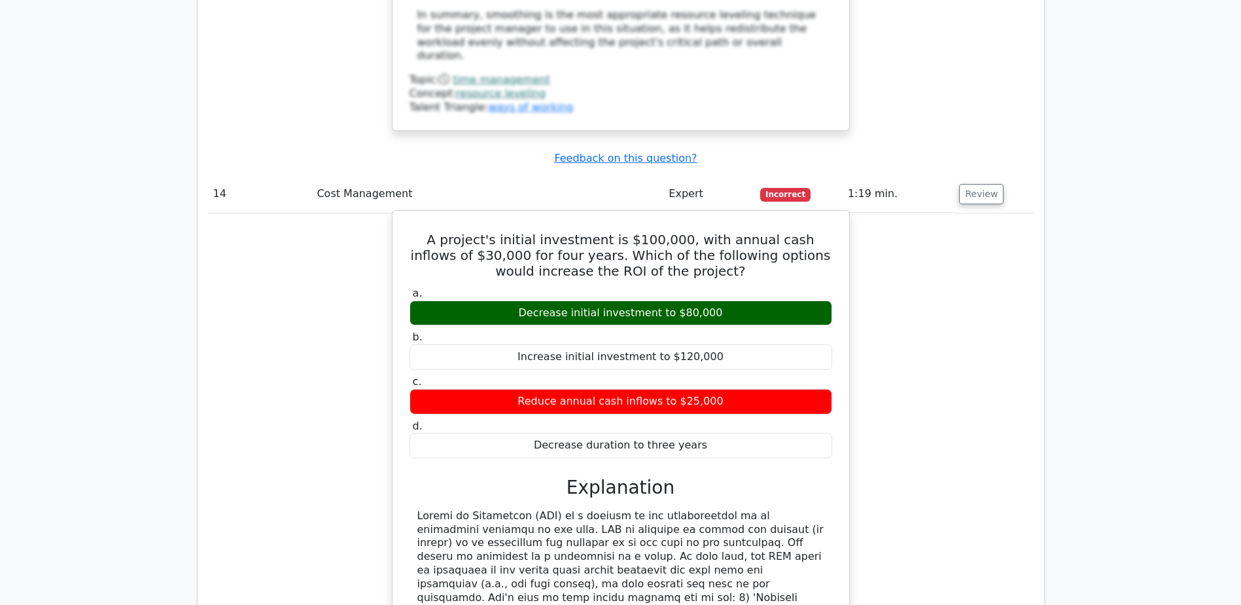
scroll to position [10798, 0]
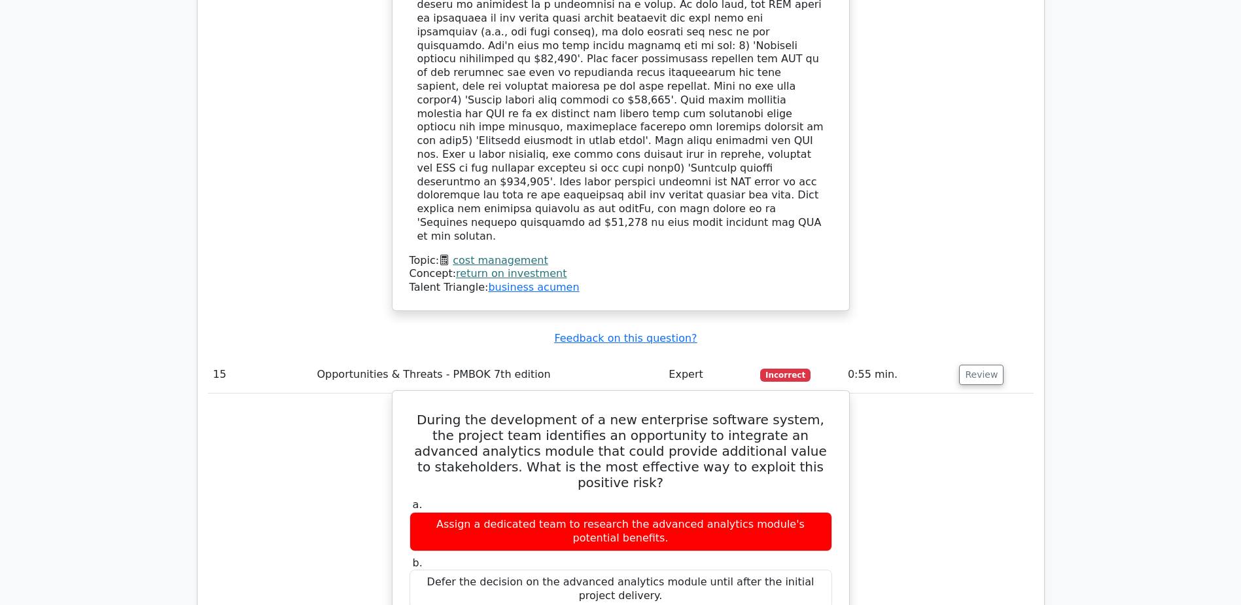
scroll to position [11322, 0]
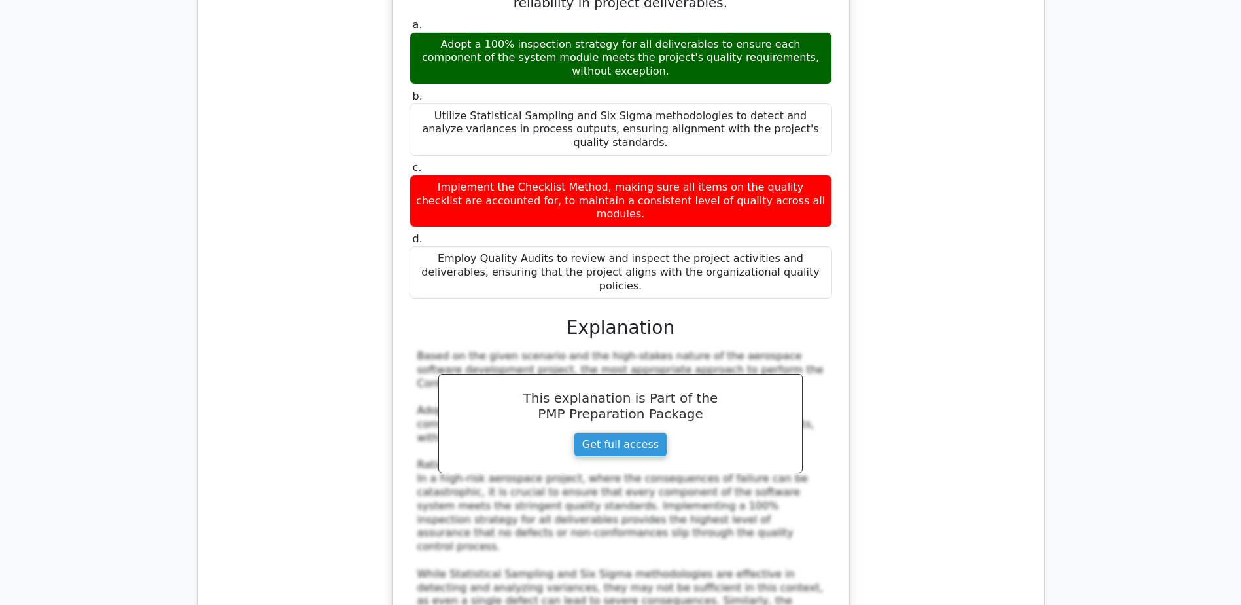
scroll to position [12696, 0]
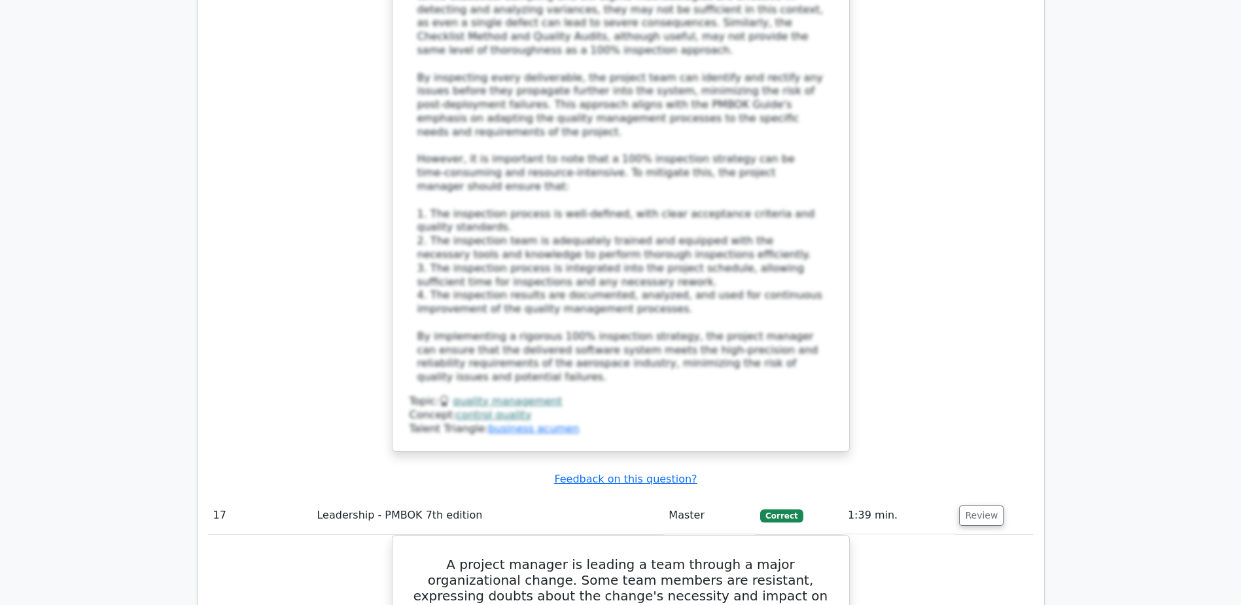
scroll to position [13220, 0]
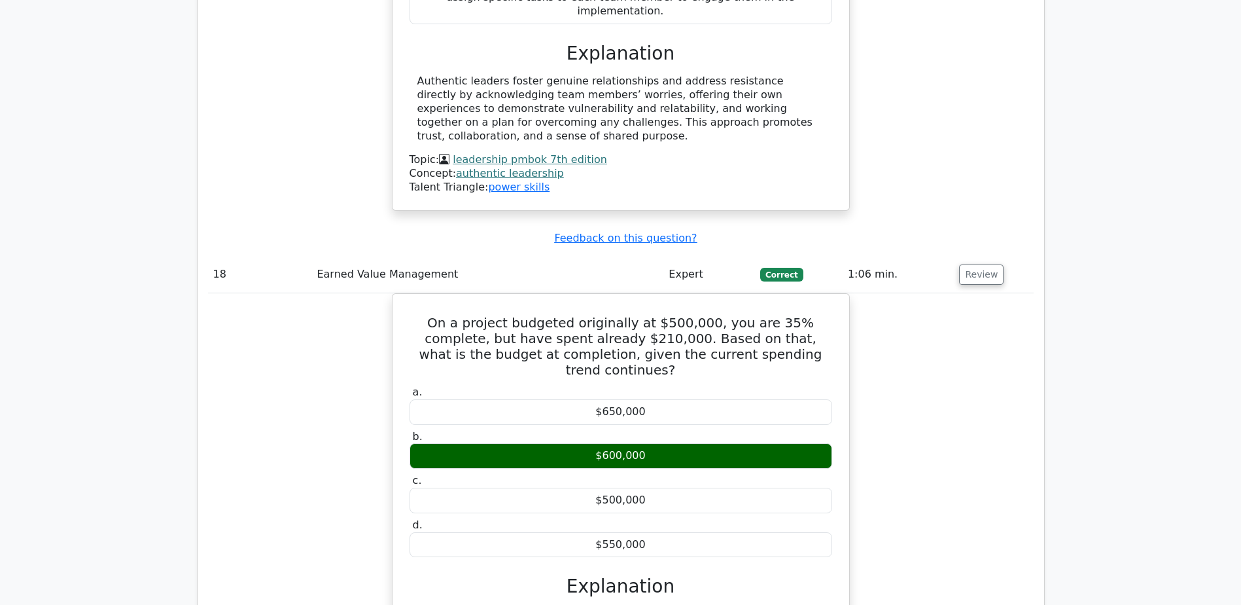
scroll to position [14070, 0]
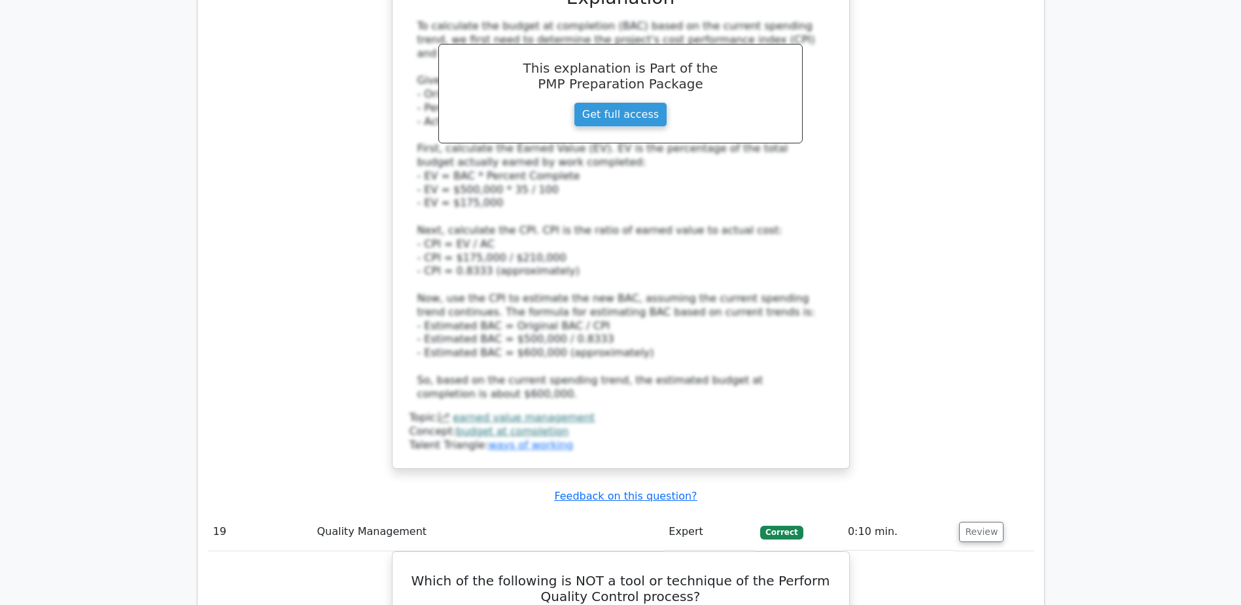
scroll to position [14659, 0]
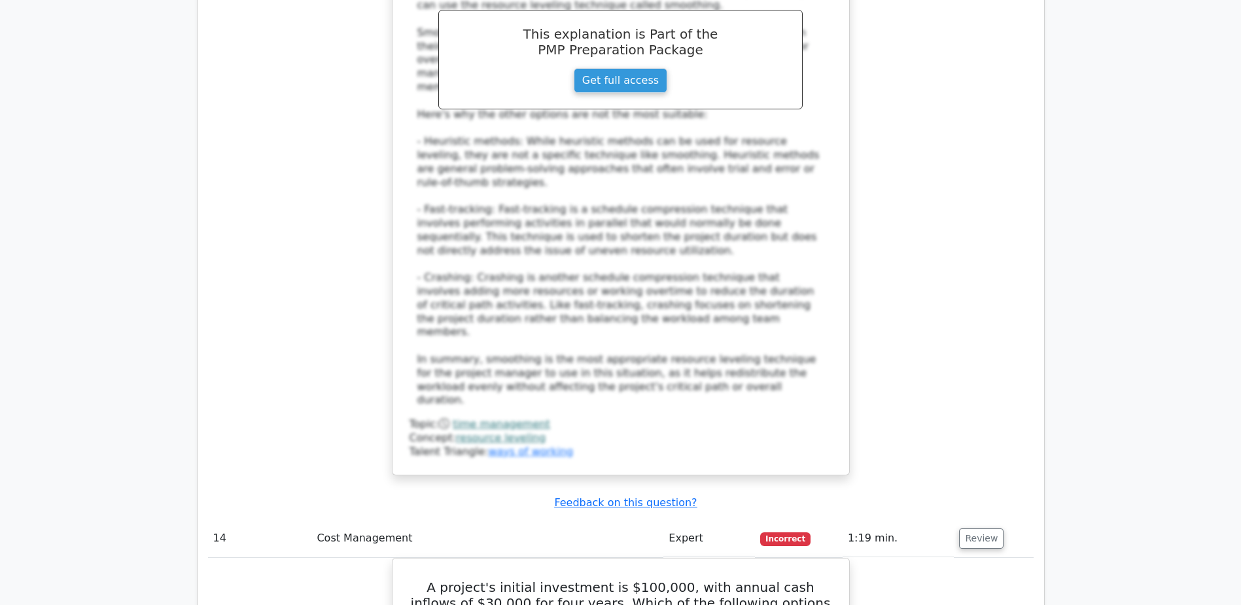
scroll to position [10275, 0]
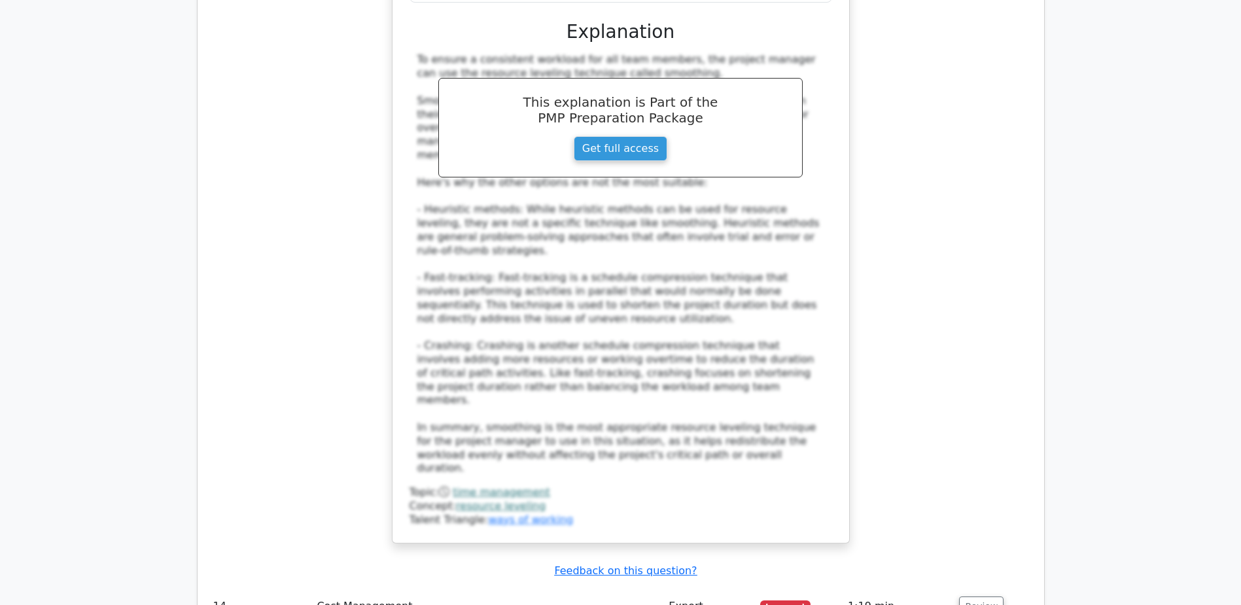
drag, startPoint x: 417, startPoint y: 157, endPoint x: 715, endPoint y: 191, distance: 300.4
copy h5 "A project's initial investment is $100,000, with annual cash inflows of $30,000…"
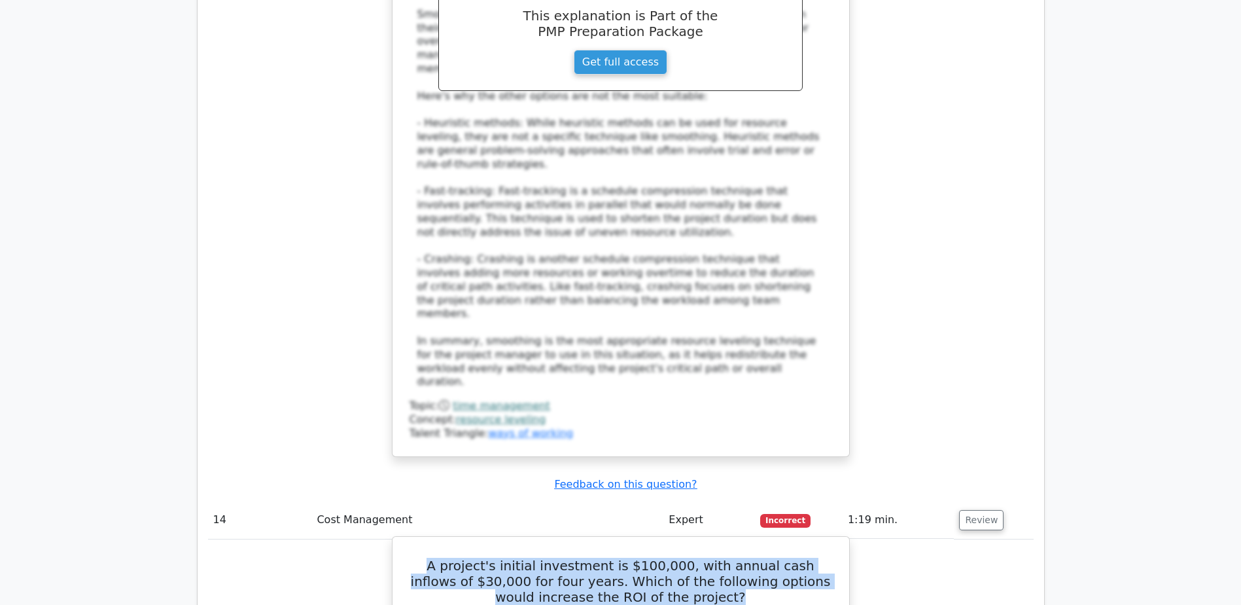
scroll to position [10340, 0]
